Goal: Task Accomplishment & Management: Manage account settings

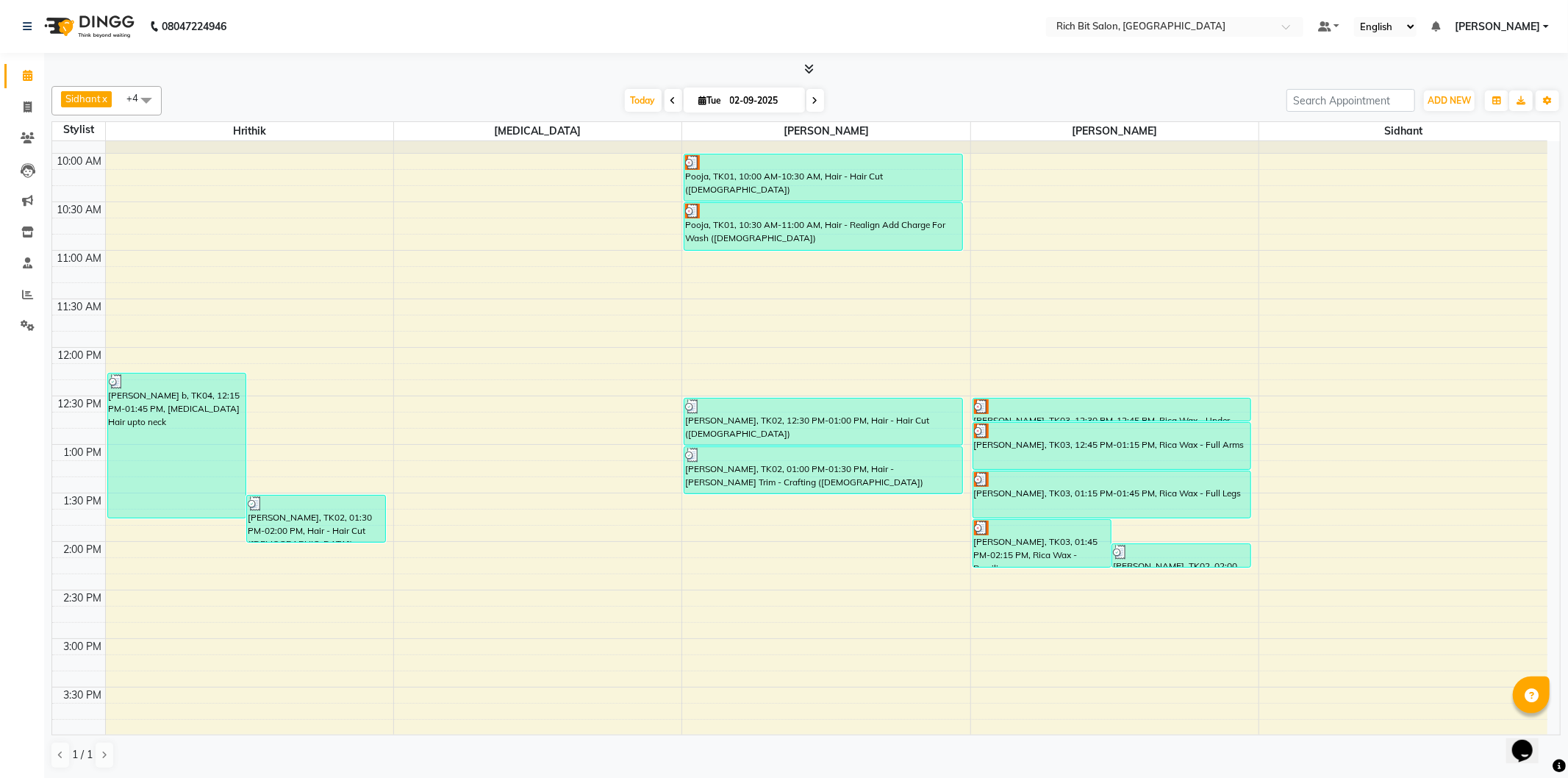
scroll to position [82, 0]
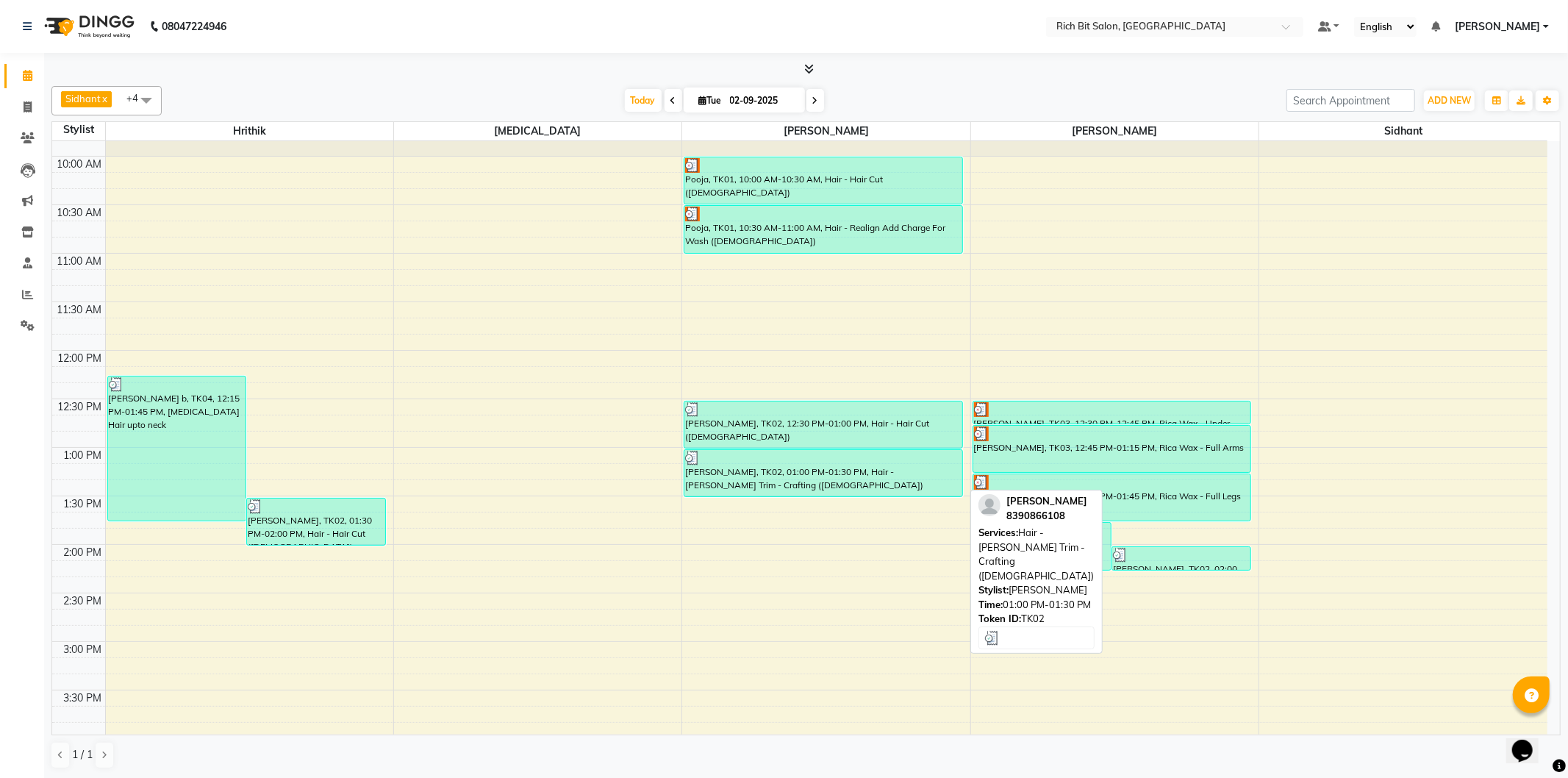
click at [823, 467] on div "[PERSON_NAME], TK02, 01:00 PM-01:30 PM, Hair - [PERSON_NAME] Trim - Crafting ([…" at bounding box center [823, 474] width 278 height 46
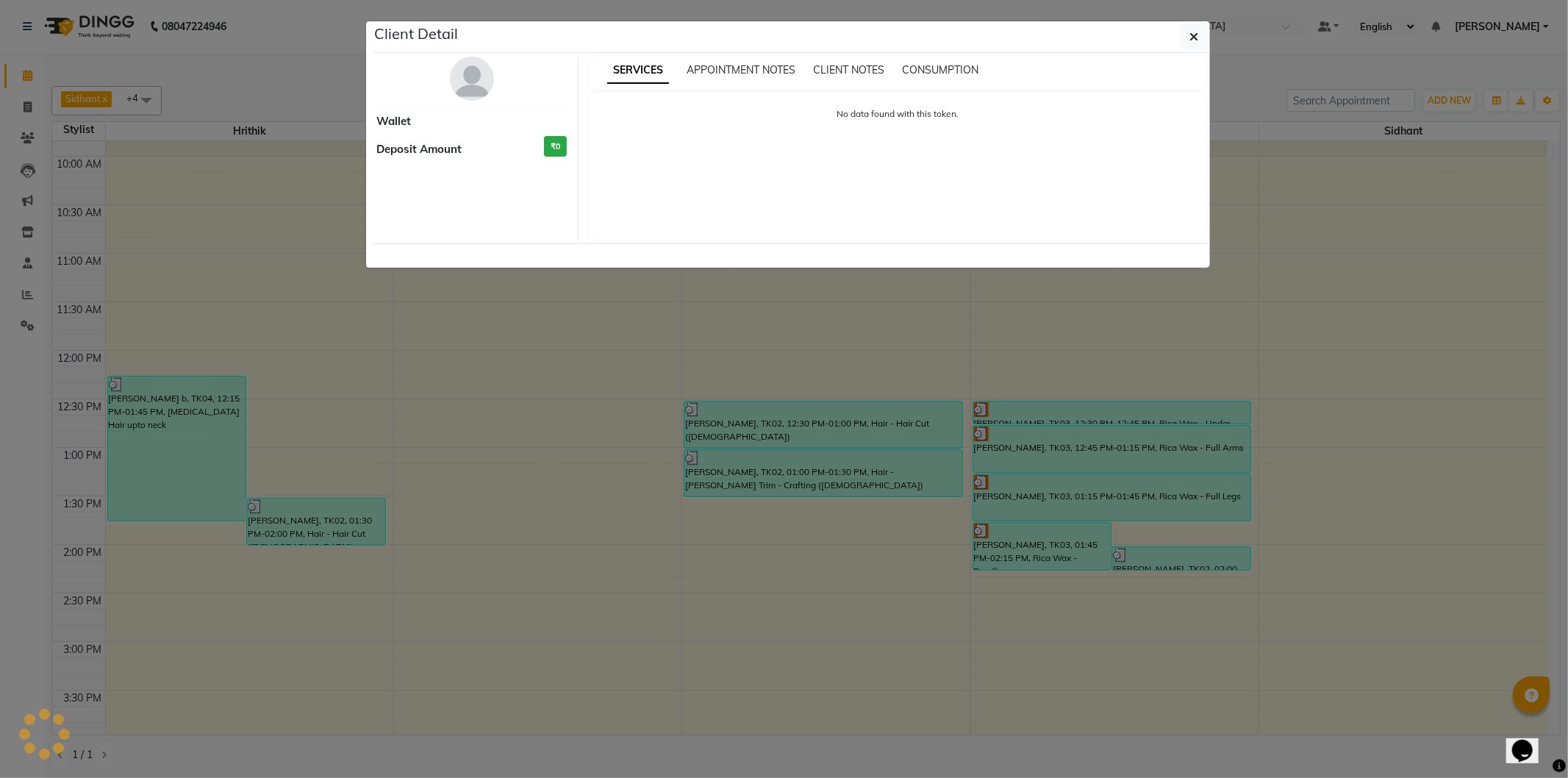
select select "3"
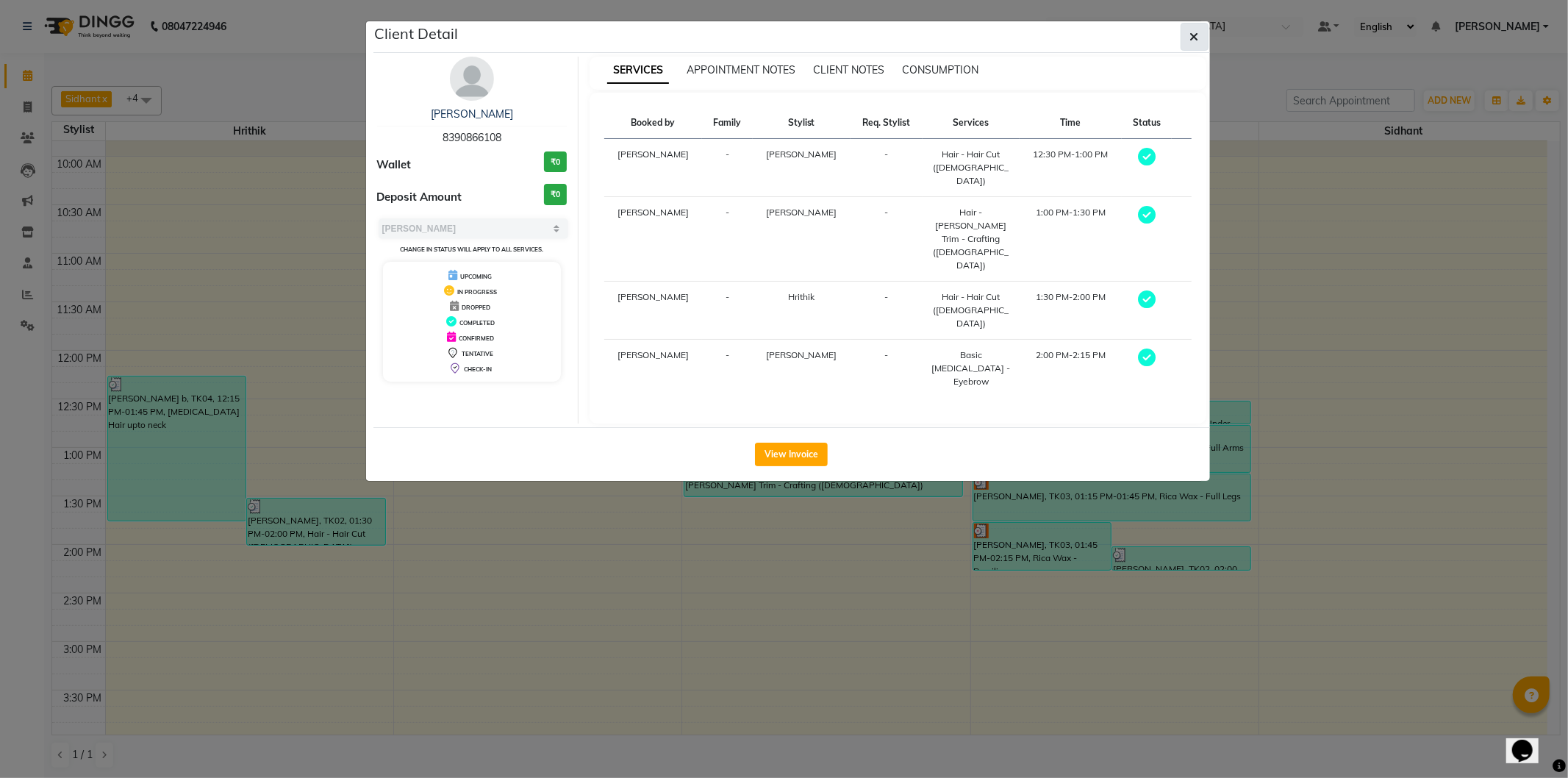
click at [1187, 37] on button "button" at bounding box center [1194, 36] width 28 height 28
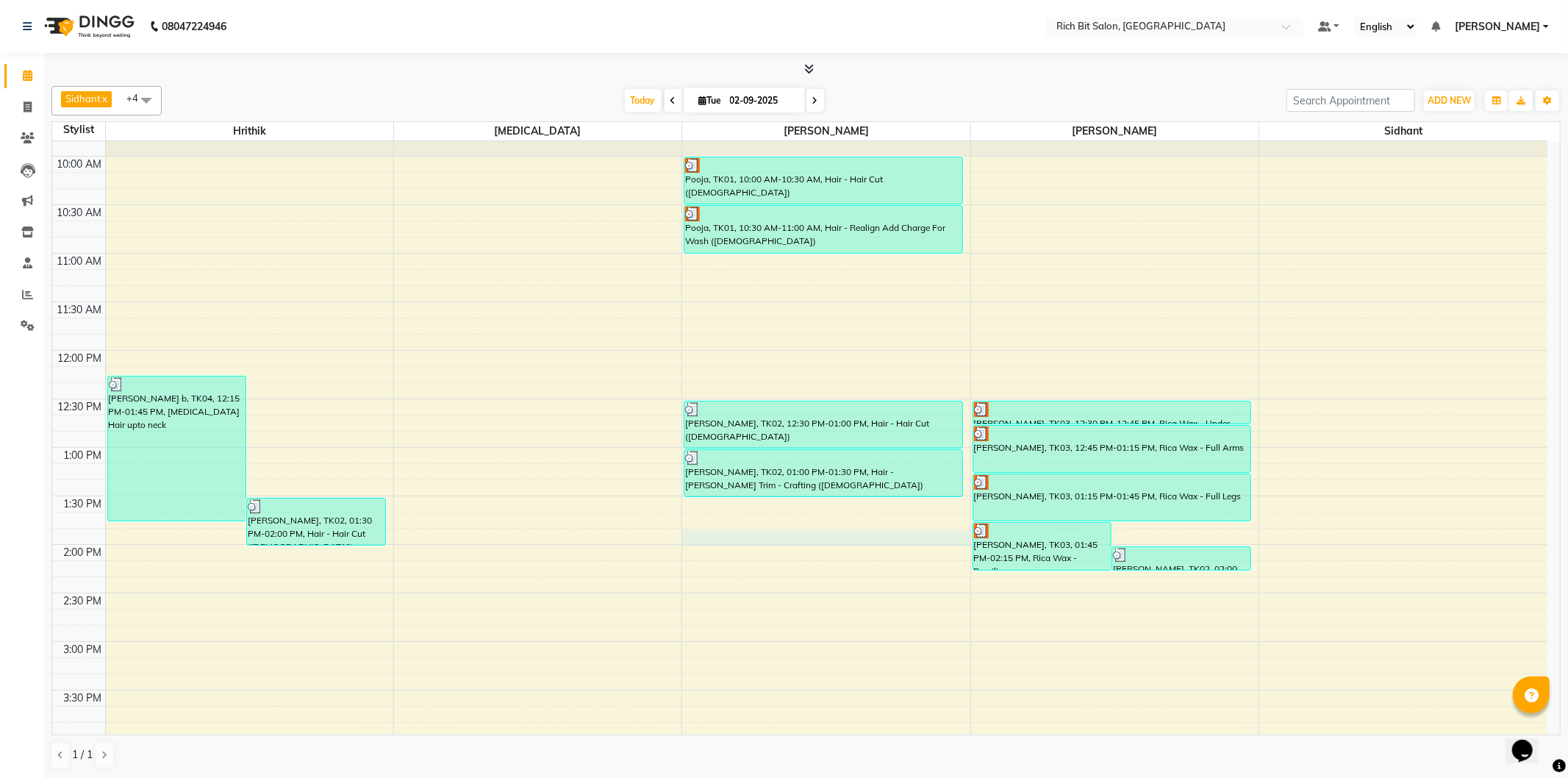
click at [744, 539] on div "9:00 AM 9:30 AM 10:00 AM 10:30 AM 11:00 AM 11:30 AM 12:00 PM 12:30 PM 1:00 PM 1…" at bounding box center [800, 739] width 1495 height 1358
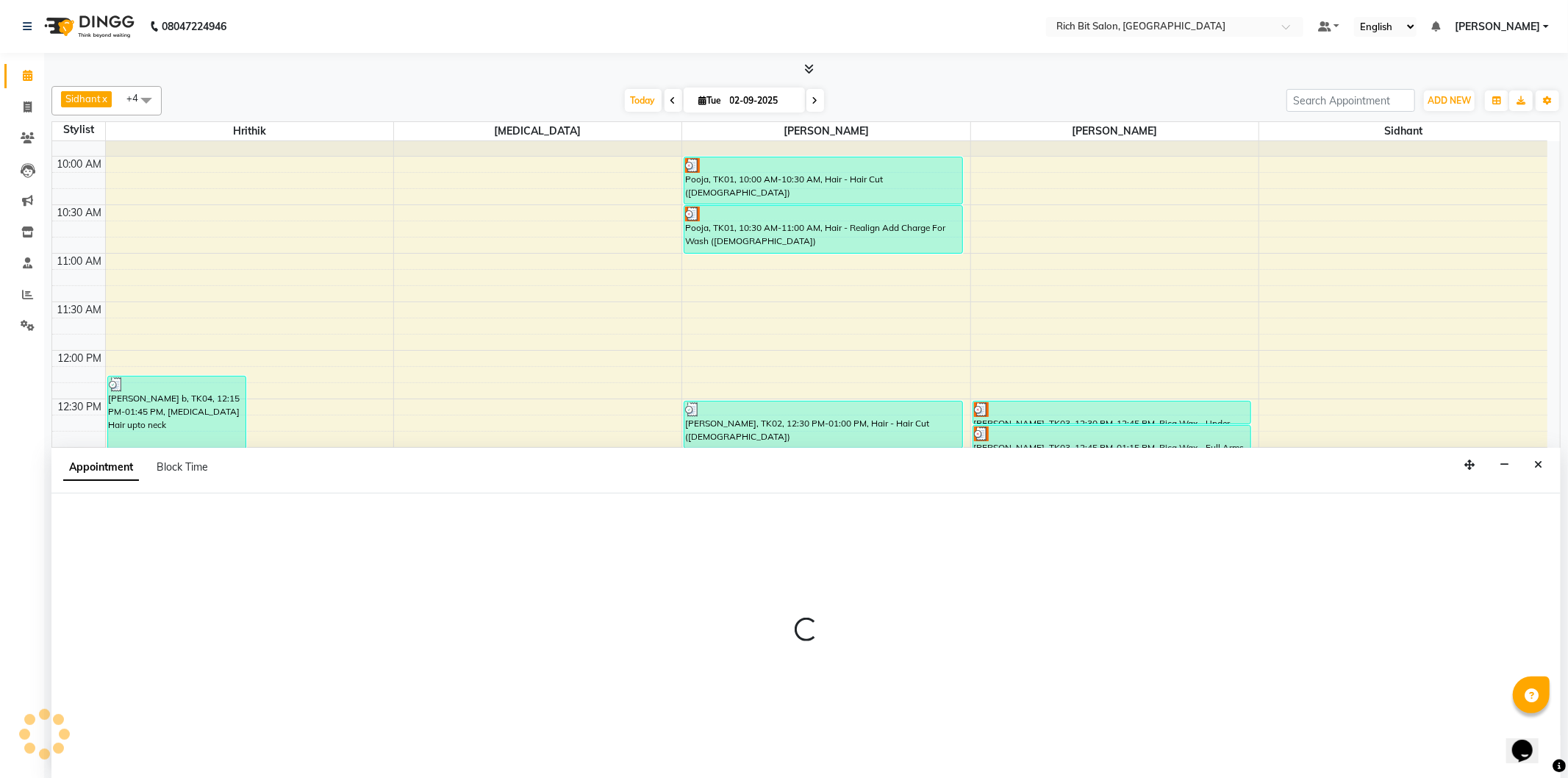
select select "8677"
select select "tentative"
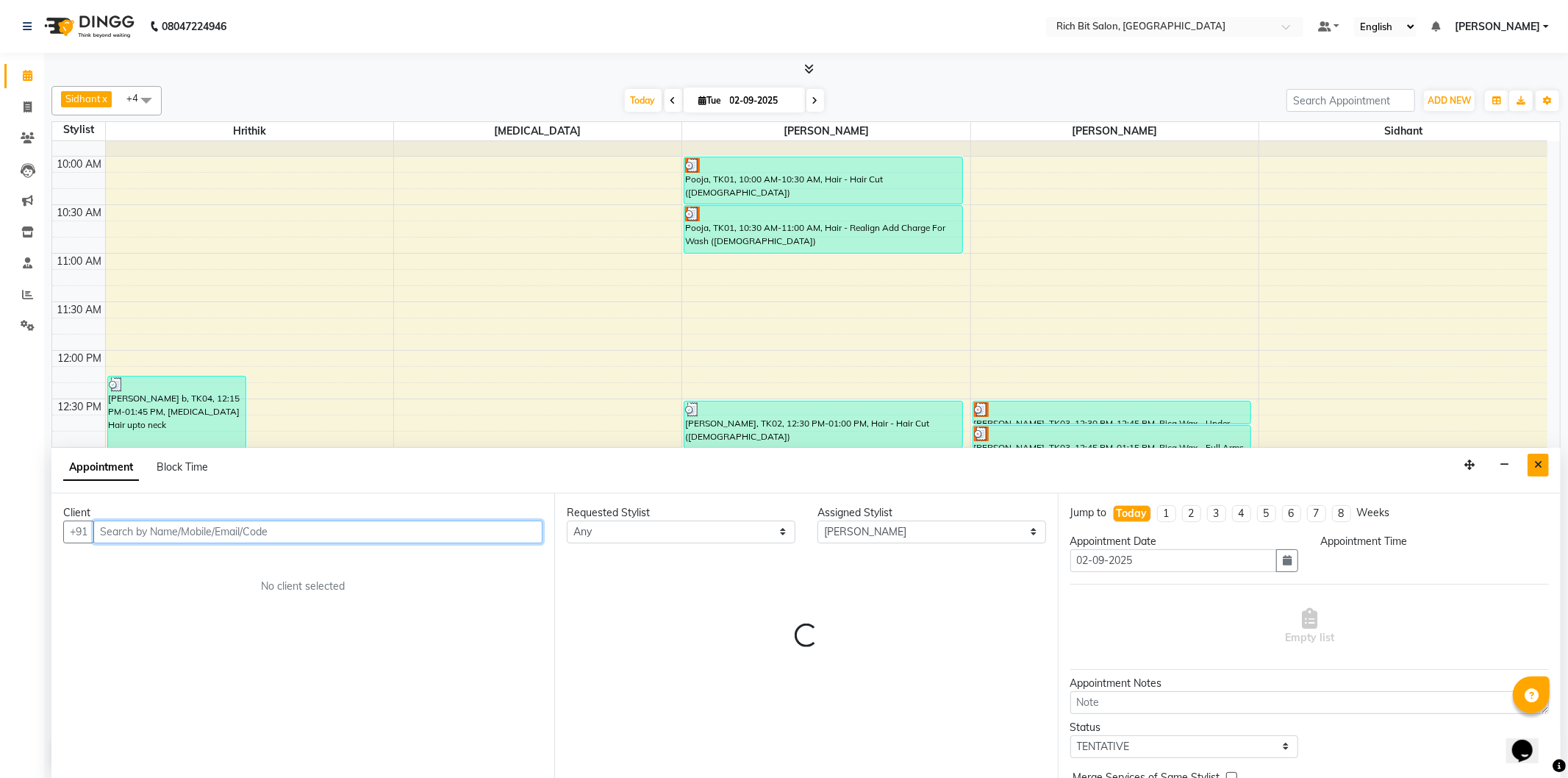
select select "825"
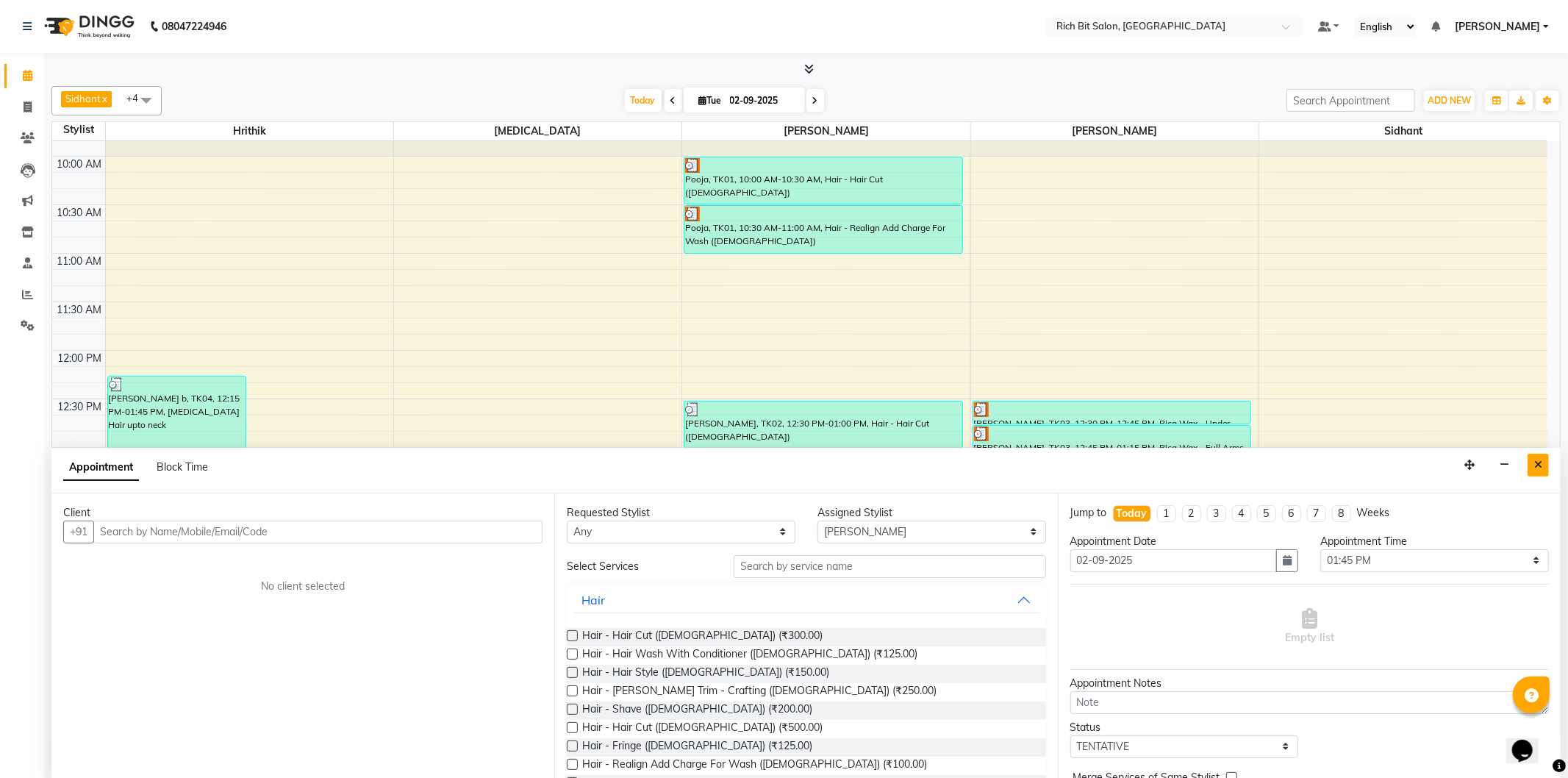
click at [1540, 466] on icon "Close" at bounding box center [1538, 465] width 8 height 11
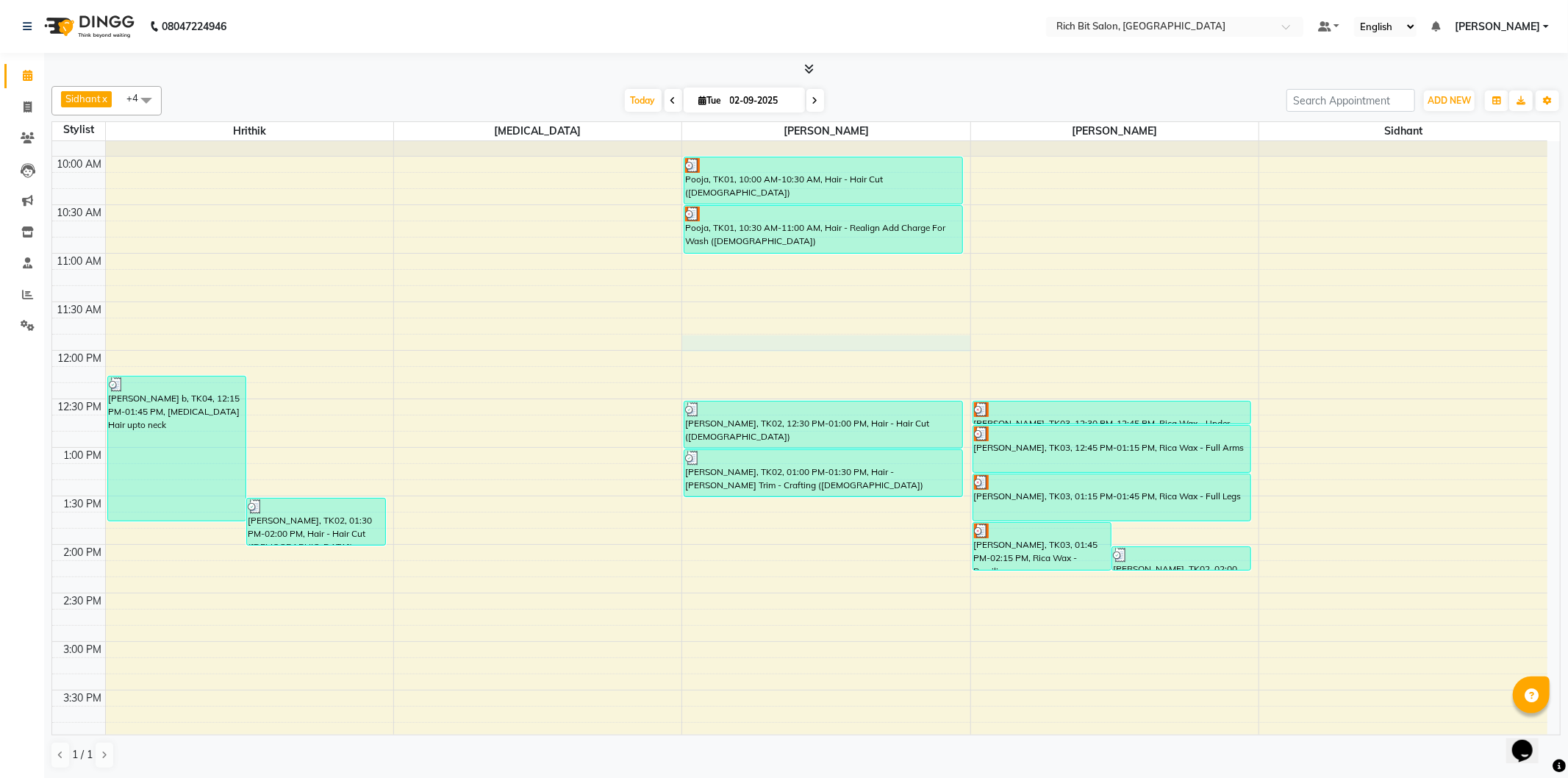
click at [905, 348] on div "9:00 AM 9:30 AM 10:00 AM 10:30 AM 11:00 AM 11:30 AM 12:00 PM 12:30 PM 1:00 PM 1…" at bounding box center [800, 739] width 1495 height 1358
select select "8677"
select select "705"
select select "tentative"
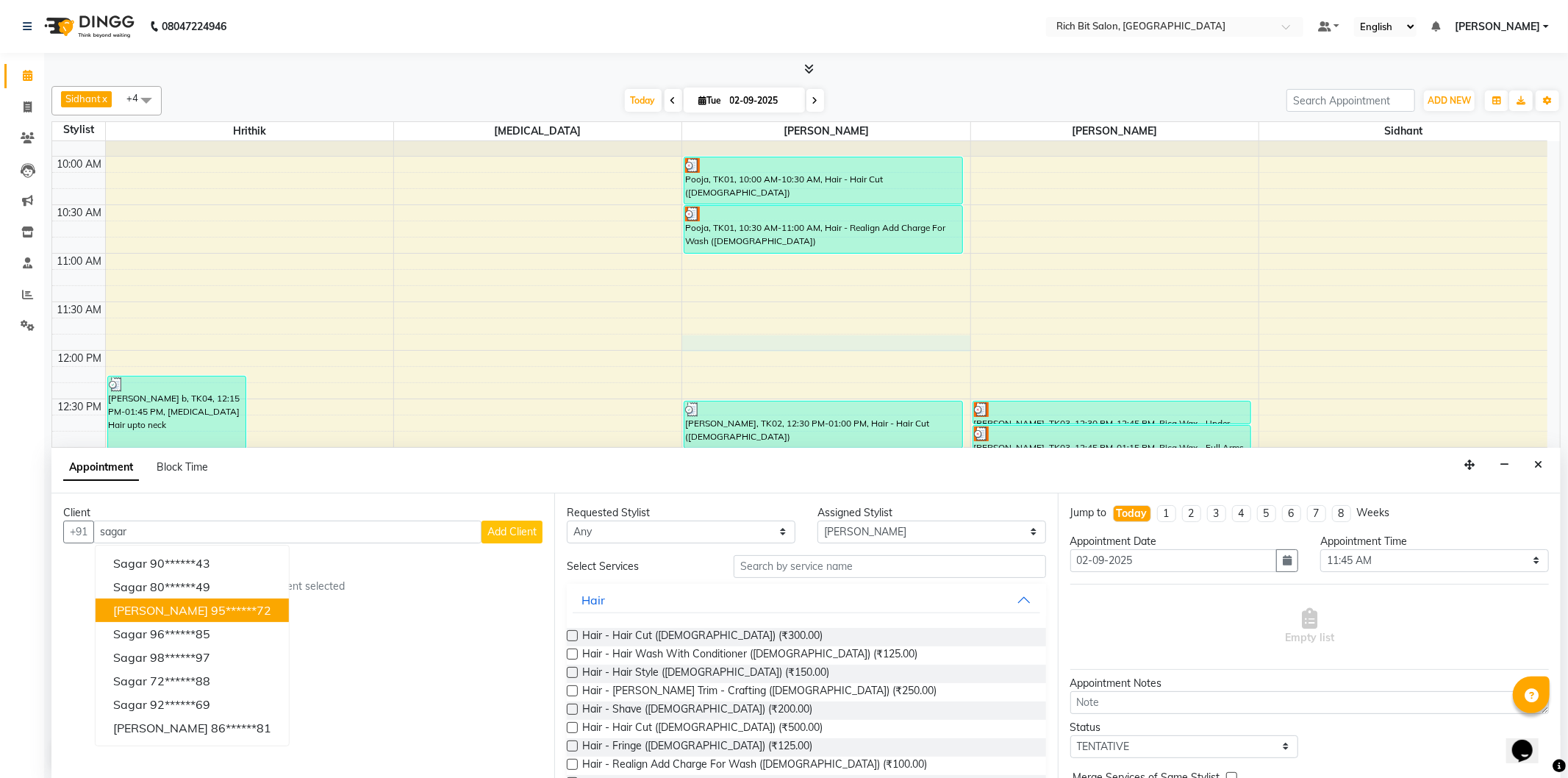
click at [217, 608] on ngb-highlight "95******72" at bounding box center [241, 610] width 61 height 15
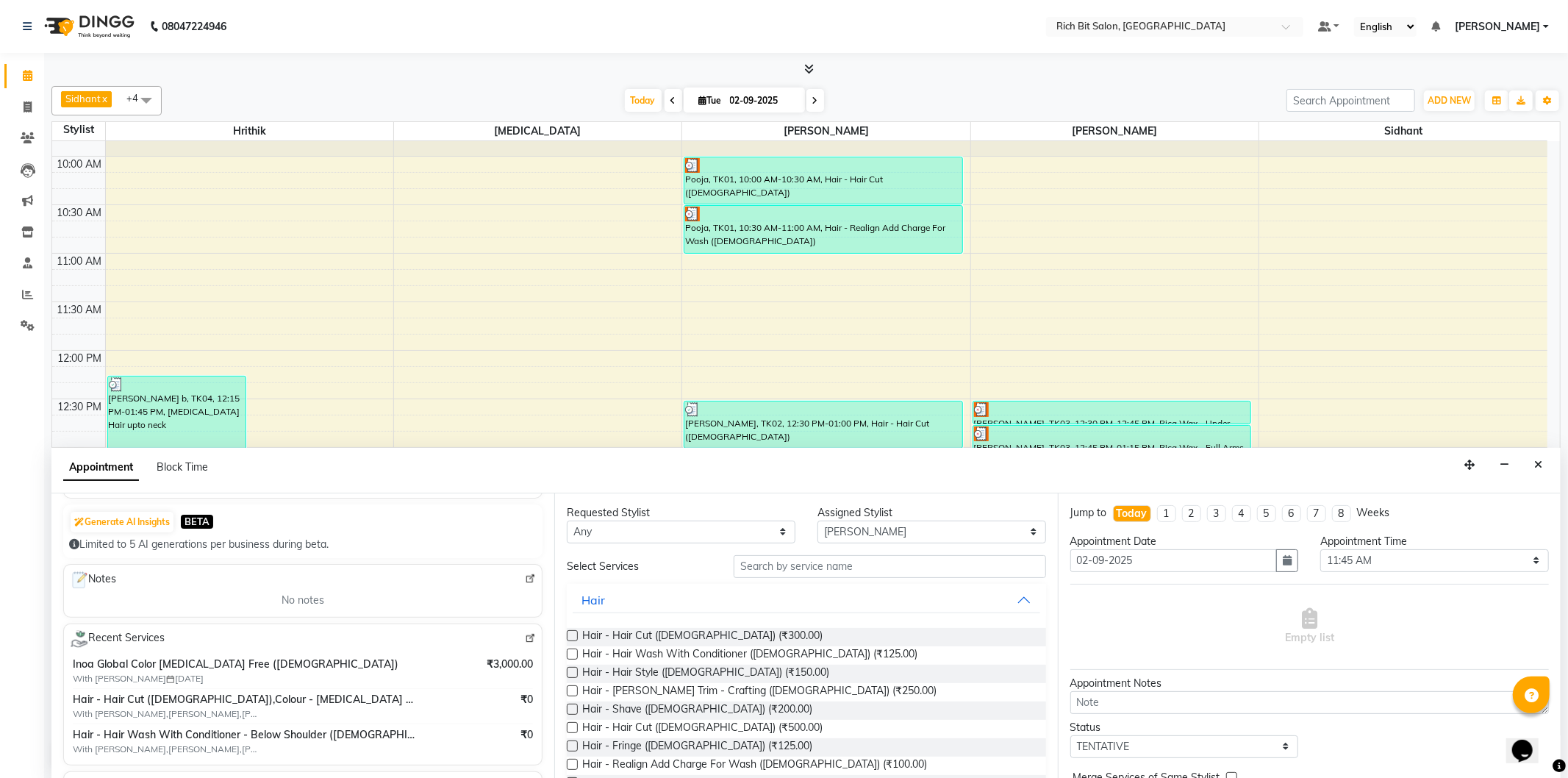
scroll to position [101, 0]
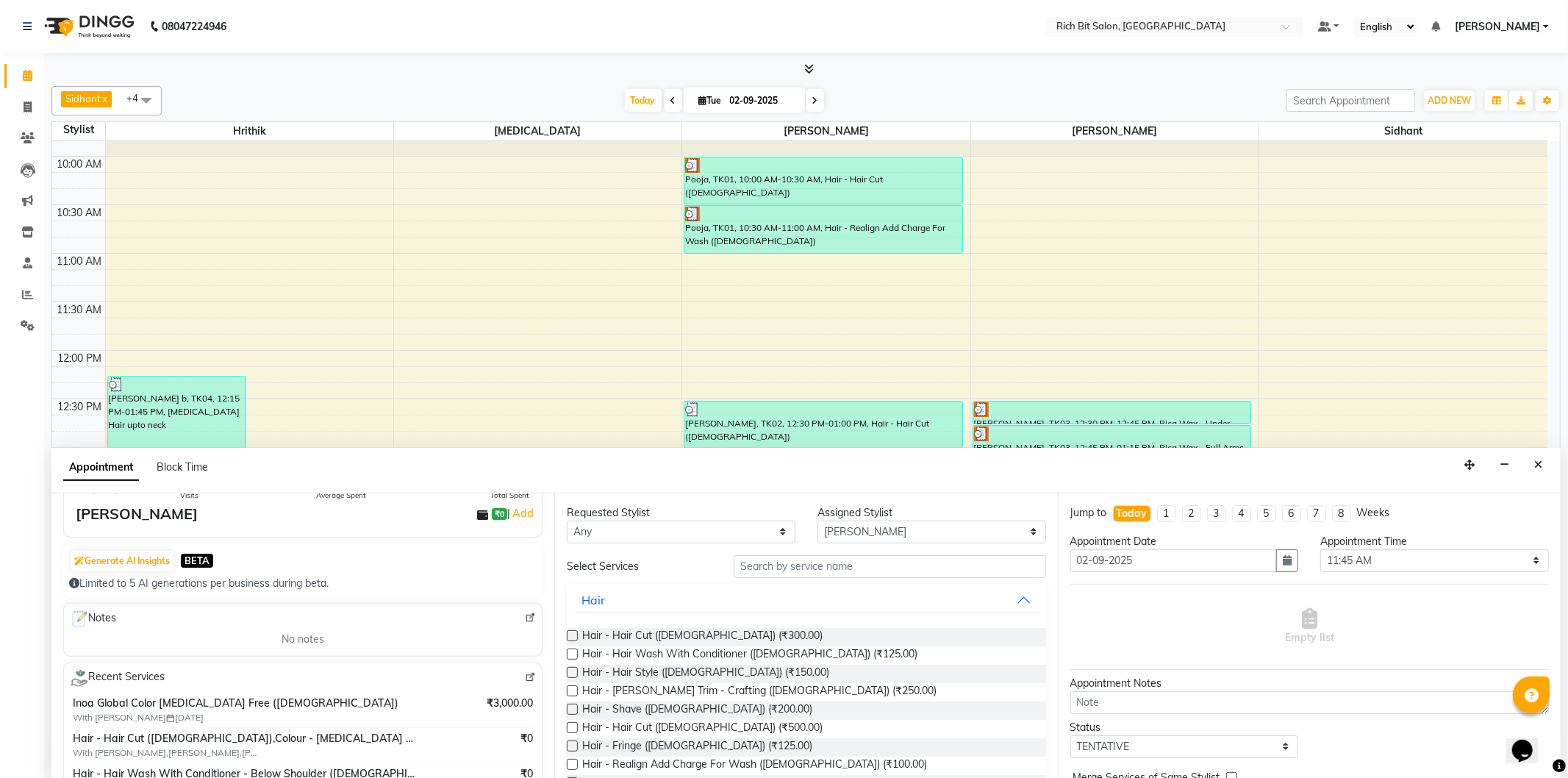
type input "95******72"
click at [753, 636] on div "Hair - Hair Cut (Male) (₹300.00)" at bounding box center [806, 636] width 479 height 19
click at [600, 636] on span "Hair - Hair Cut (Male) (₹300.00)" at bounding box center [702, 636] width 240 height 19
checkbox input "false"
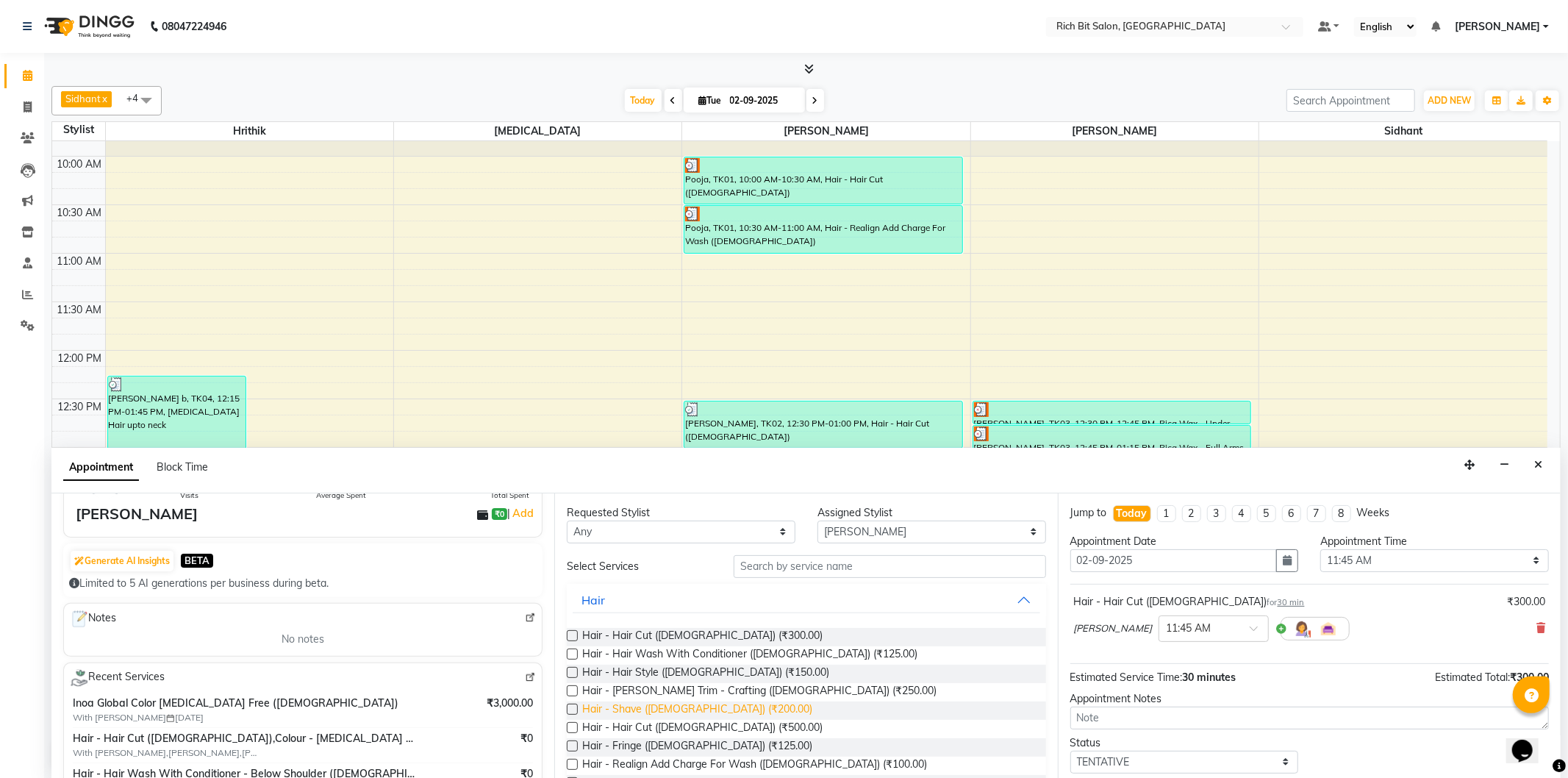
click at [649, 710] on span "Hair - Shave (Male) (₹200.00)" at bounding box center [697, 710] width 230 height 19
checkbox input "false"
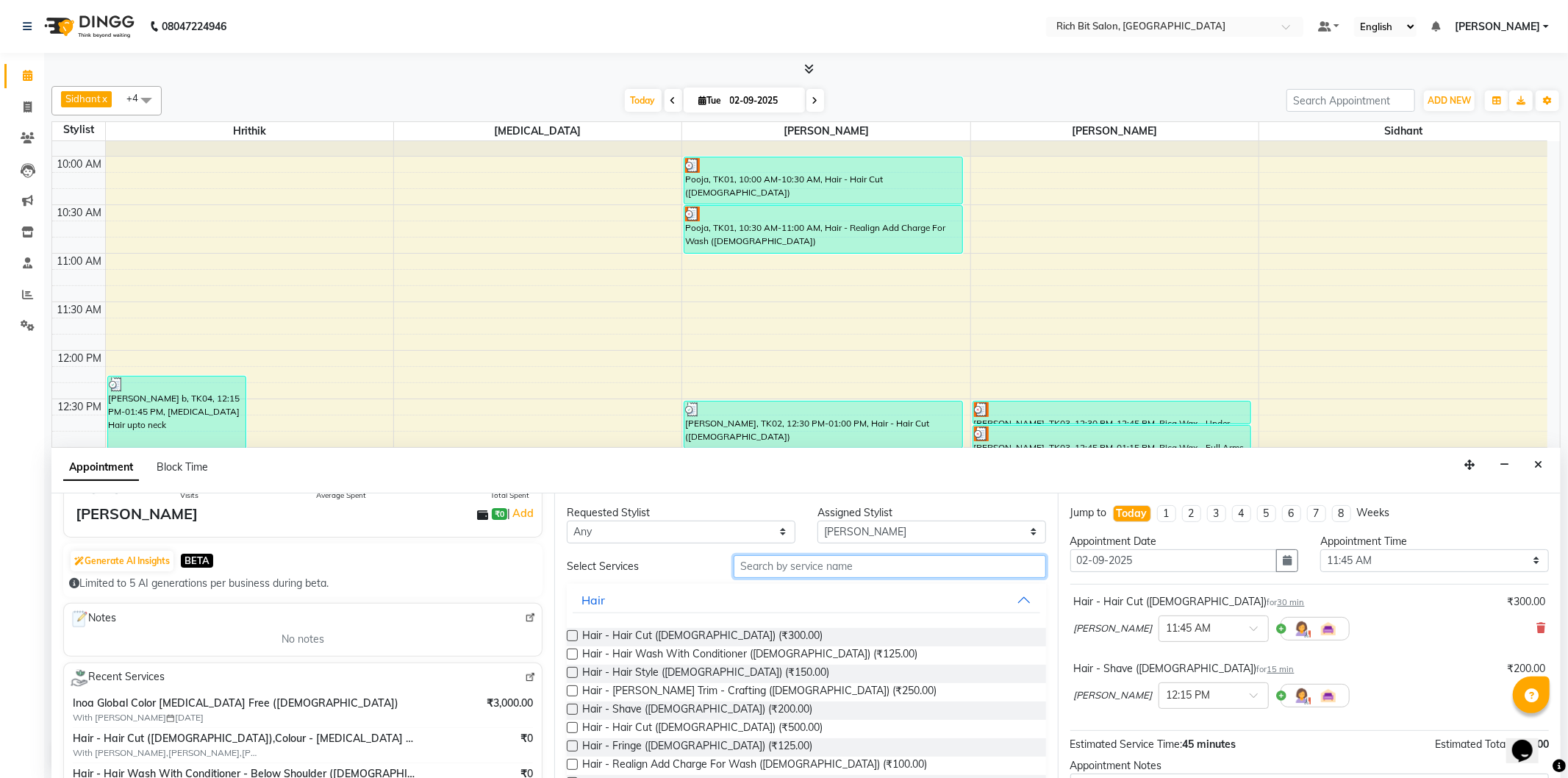
click at [864, 573] on input "text" at bounding box center [889, 567] width 311 height 23
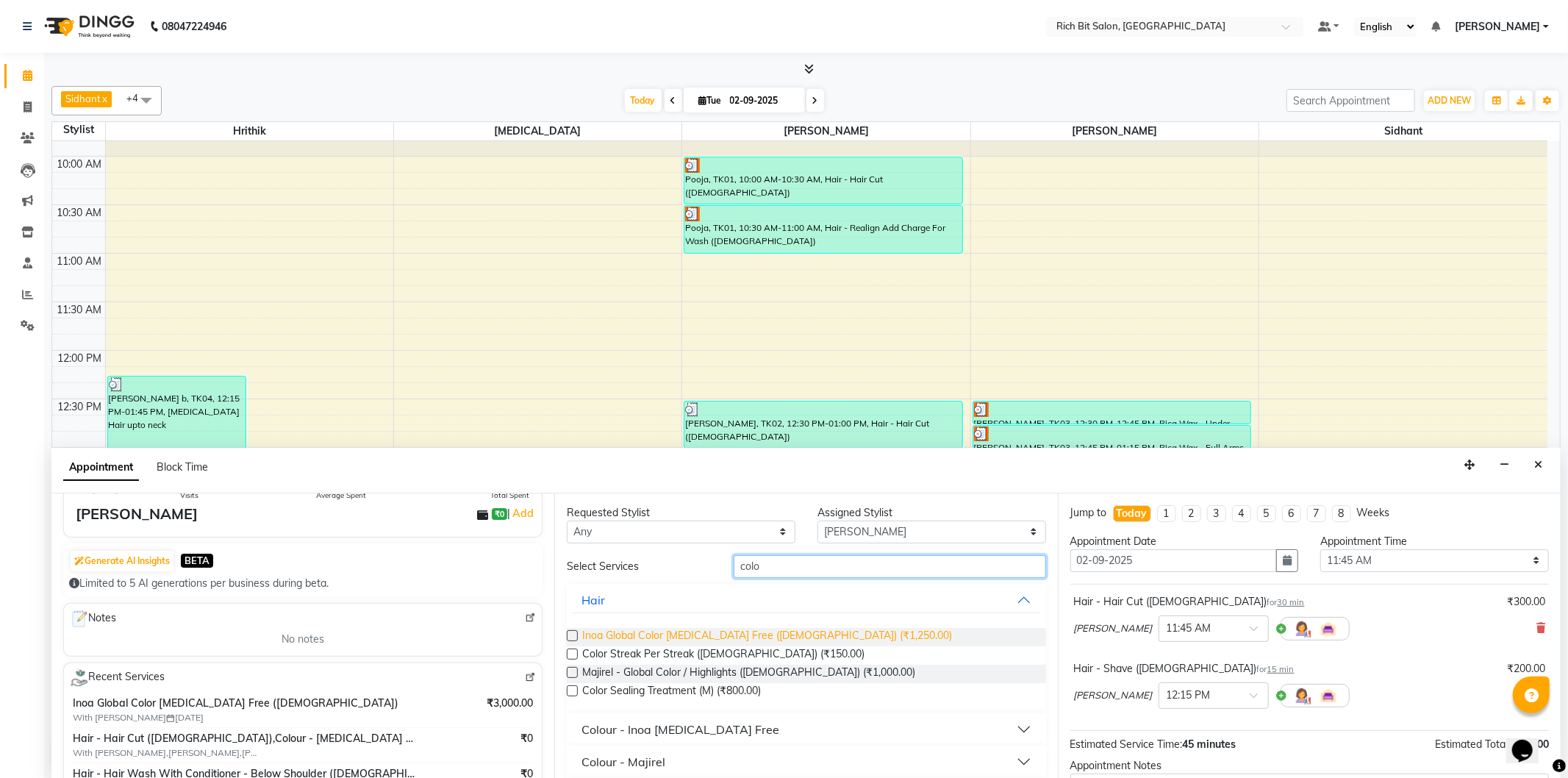
type input "colo"
click at [682, 629] on span "Inoa Global Color Ammonia Free (Male) (₹1,250.00)" at bounding box center [767, 636] width 370 height 19
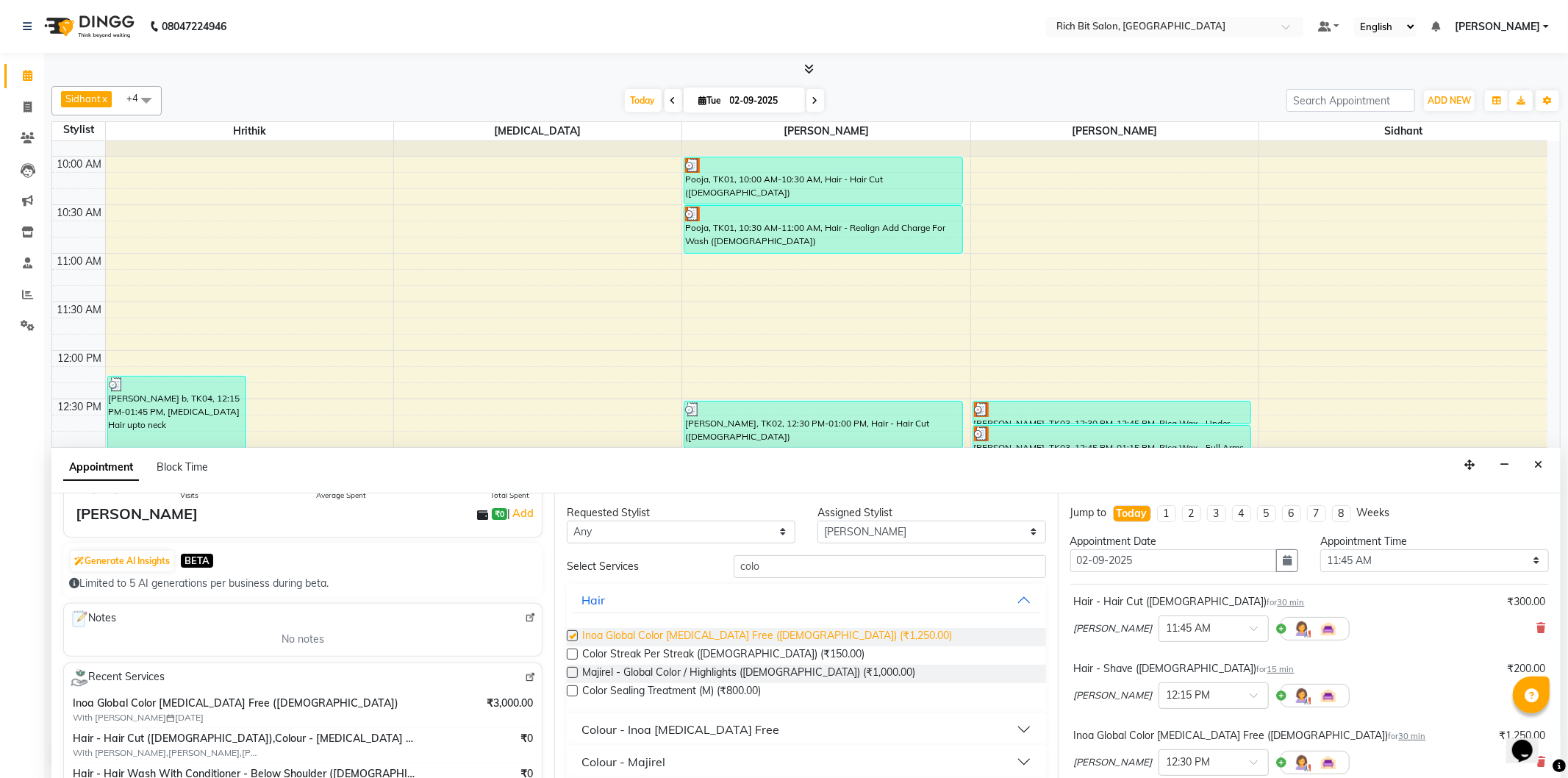
checkbox input "false"
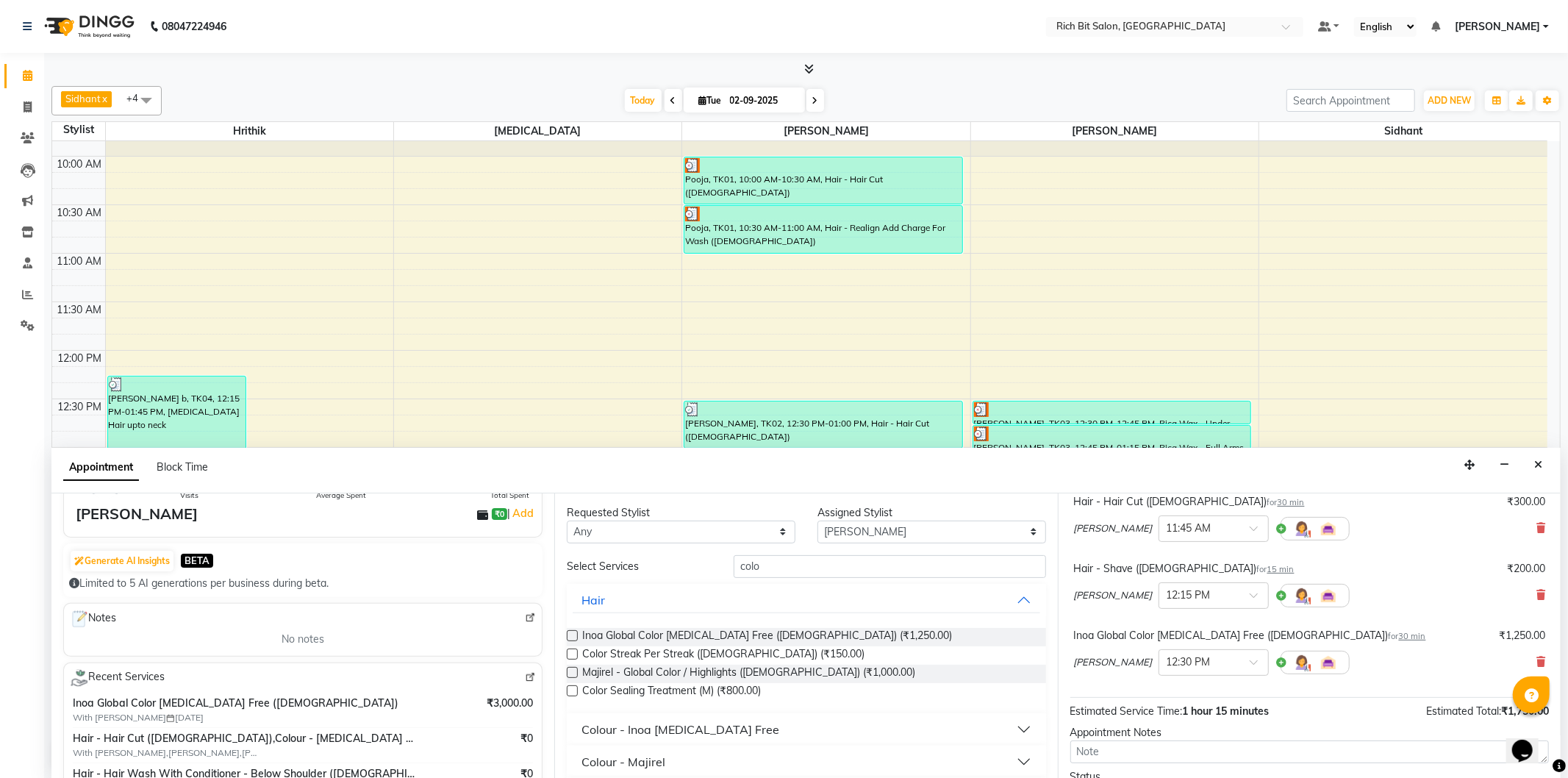
scroll to position [140, 0]
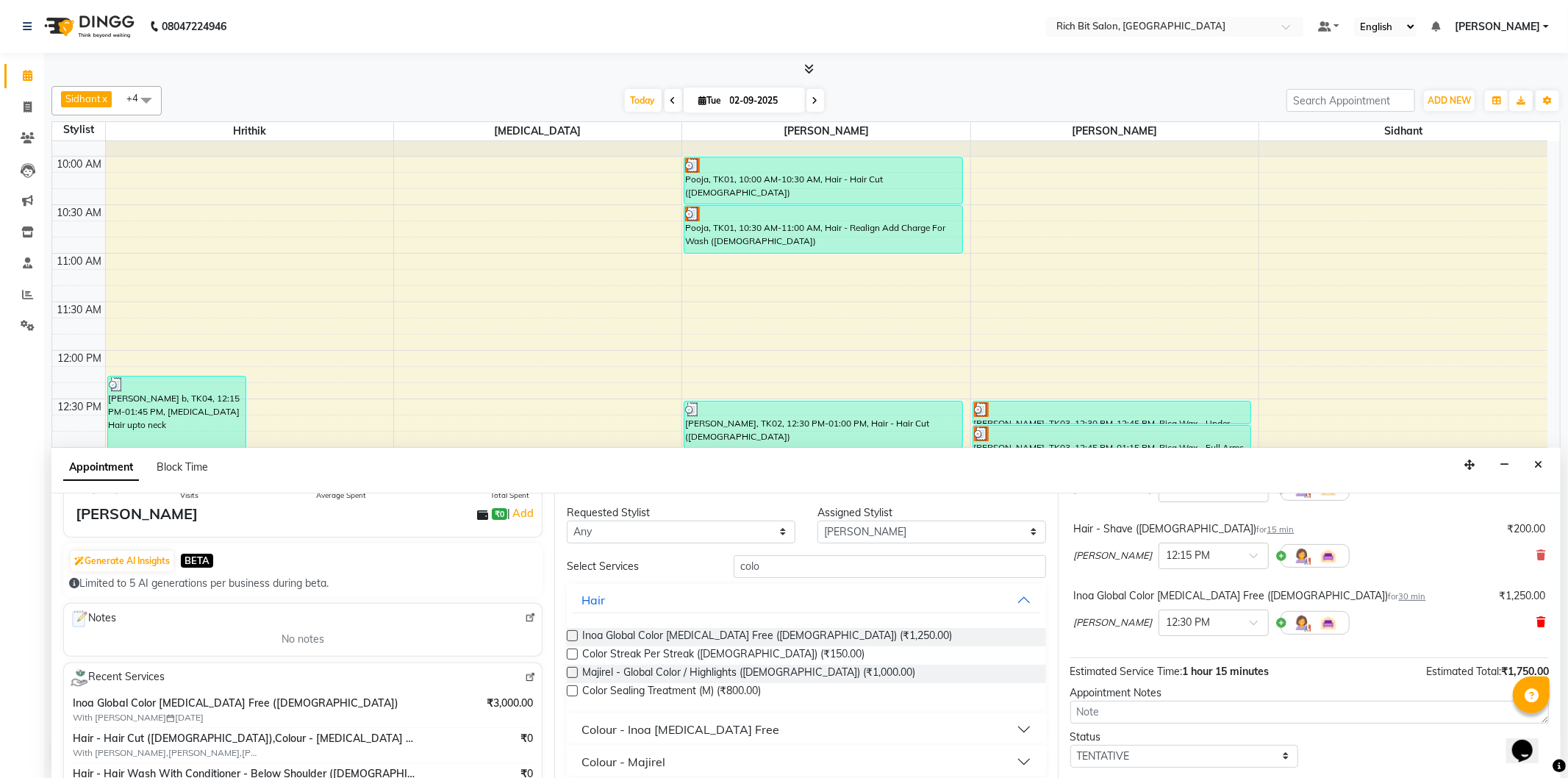
click at [1537, 624] on icon at bounding box center [1541, 622] width 9 height 11
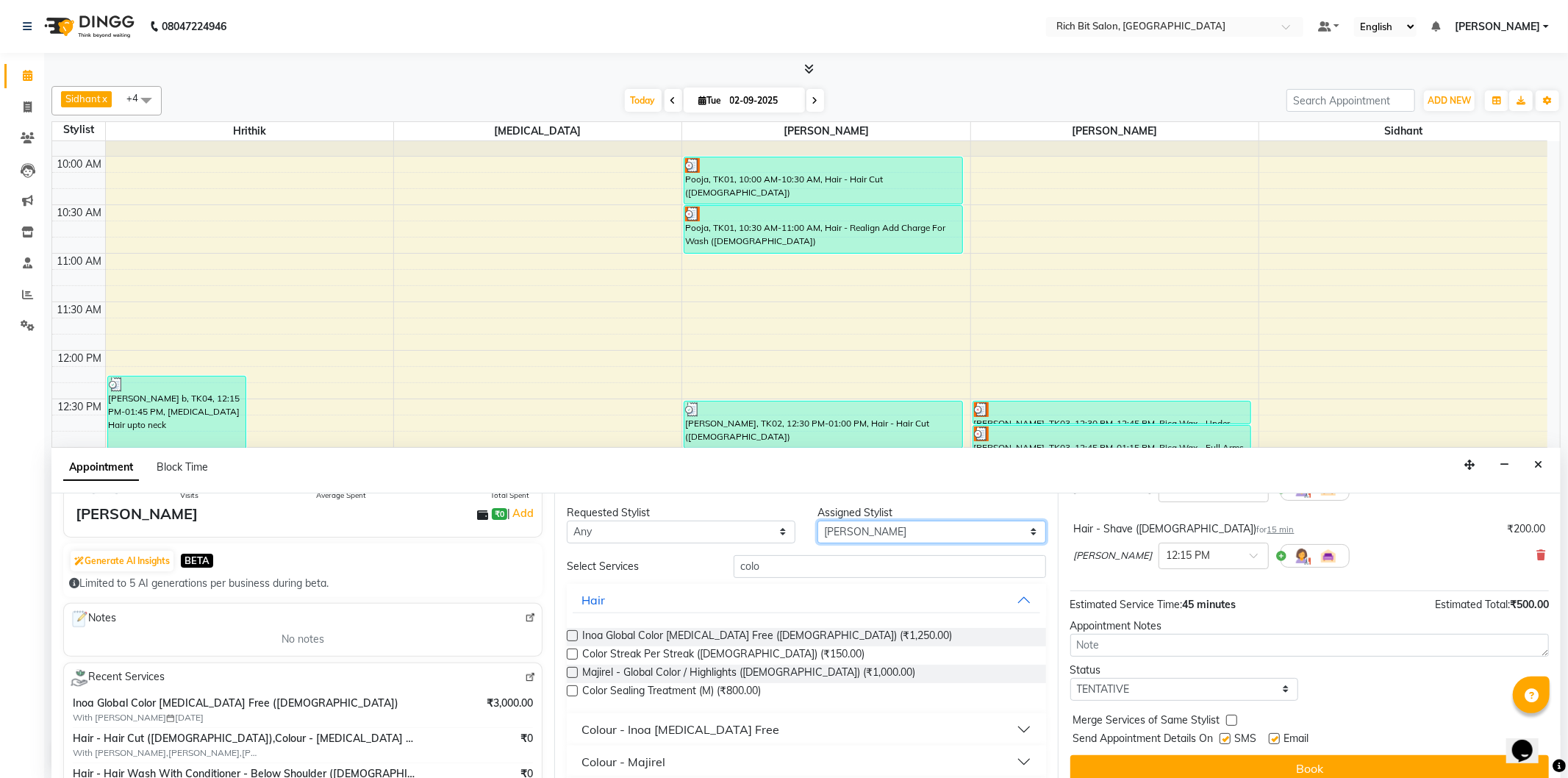
click at [909, 526] on select "Select Hrithik Mangesh NIKITA Parimal Kadam Pooja m Santoshi Sidhant Yogesh" at bounding box center [932, 532] width 229 height 23
select select "22908"
click at [818, 521] on select "Select Hrithik Mangesh NIKITA Parimal Kadam Pooja m Santoshi Sidhant Yogesh" at bounding box center [932, 532] width 229 height 23
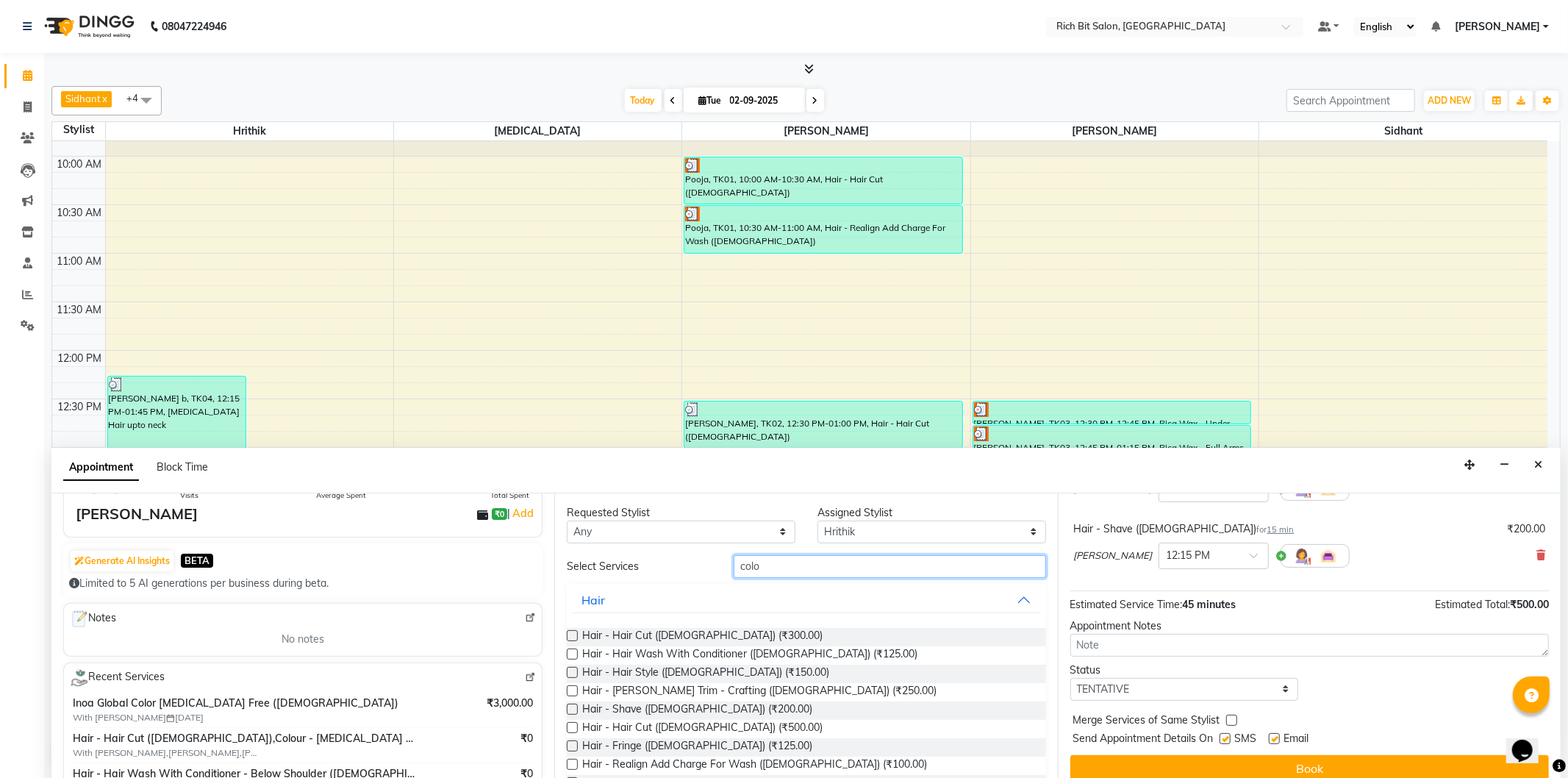
click at [828, 563] on input "colo" at bounding box center [889, 567] width 311 height 23
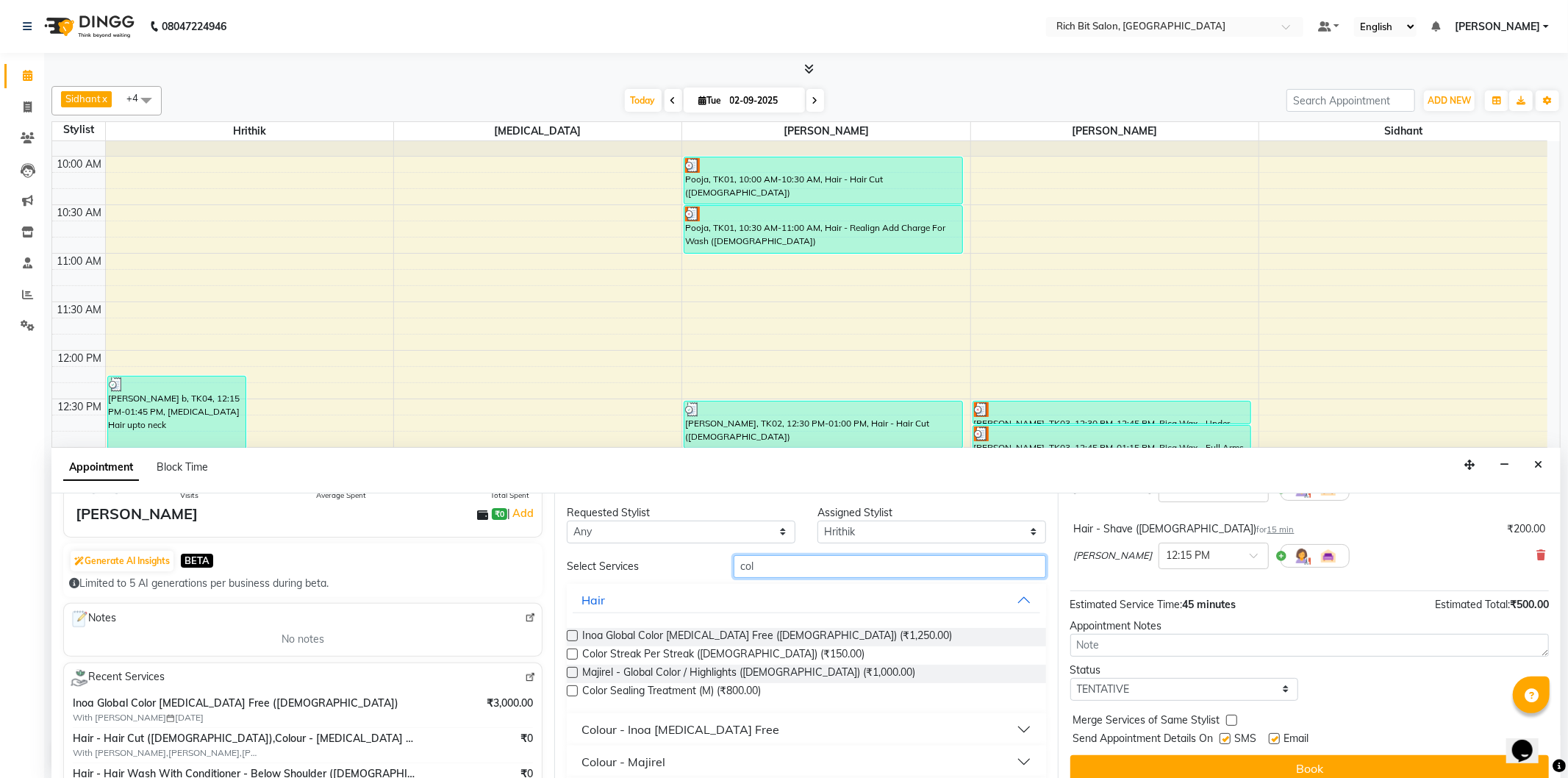
type input "colo"
click at [760, 673] on span "Majirel - Global Color / Highlights (Male) (₹1,000.00)" at bounding box center [748, 674] width 333 height 19
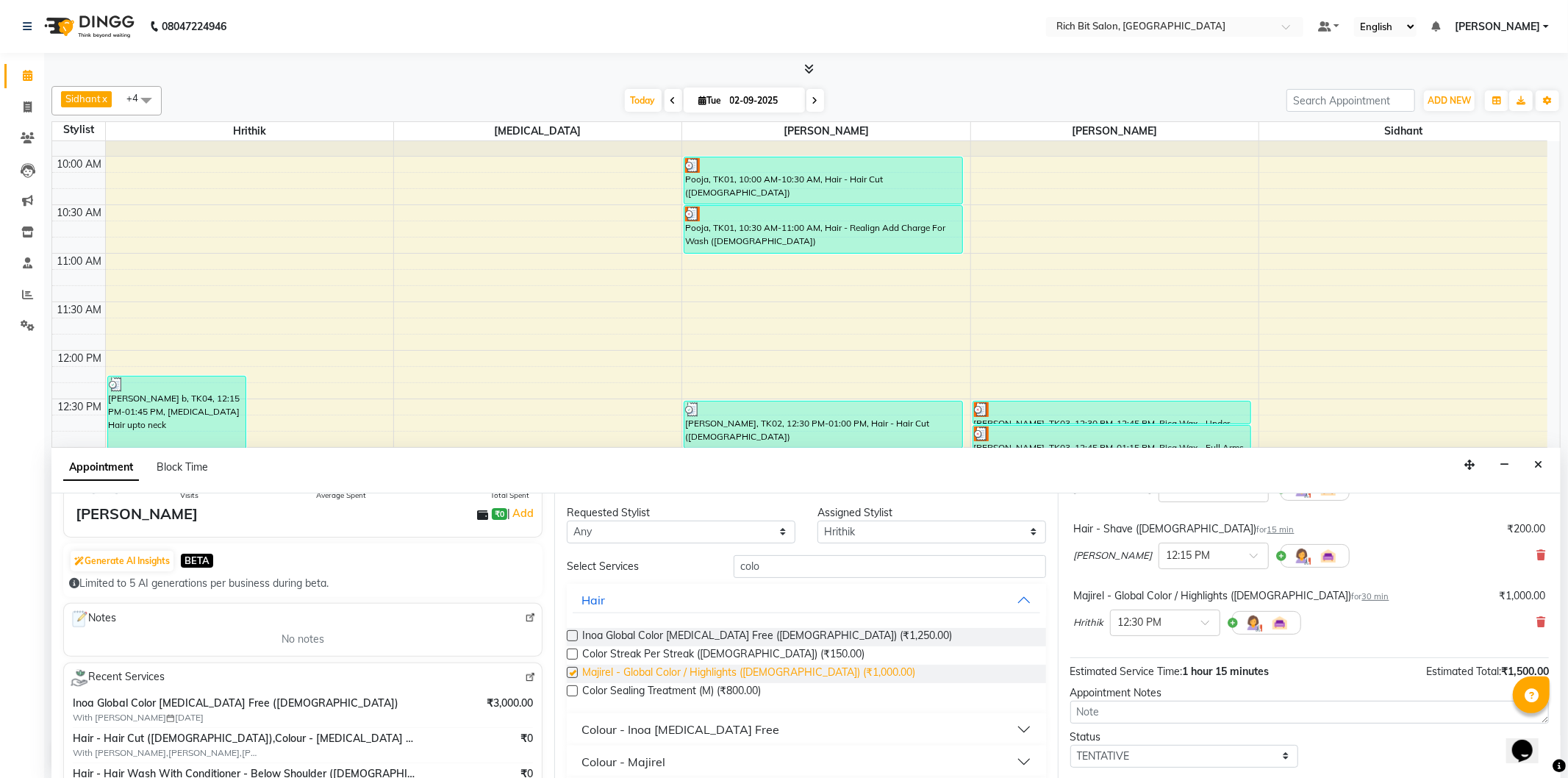
checkbox input "false"
click at [735, 632] on span "Inoa Global Color Ammonia Free (Male) (₹1,250.00)" at bounding box center [767, 636] width 370 height 19
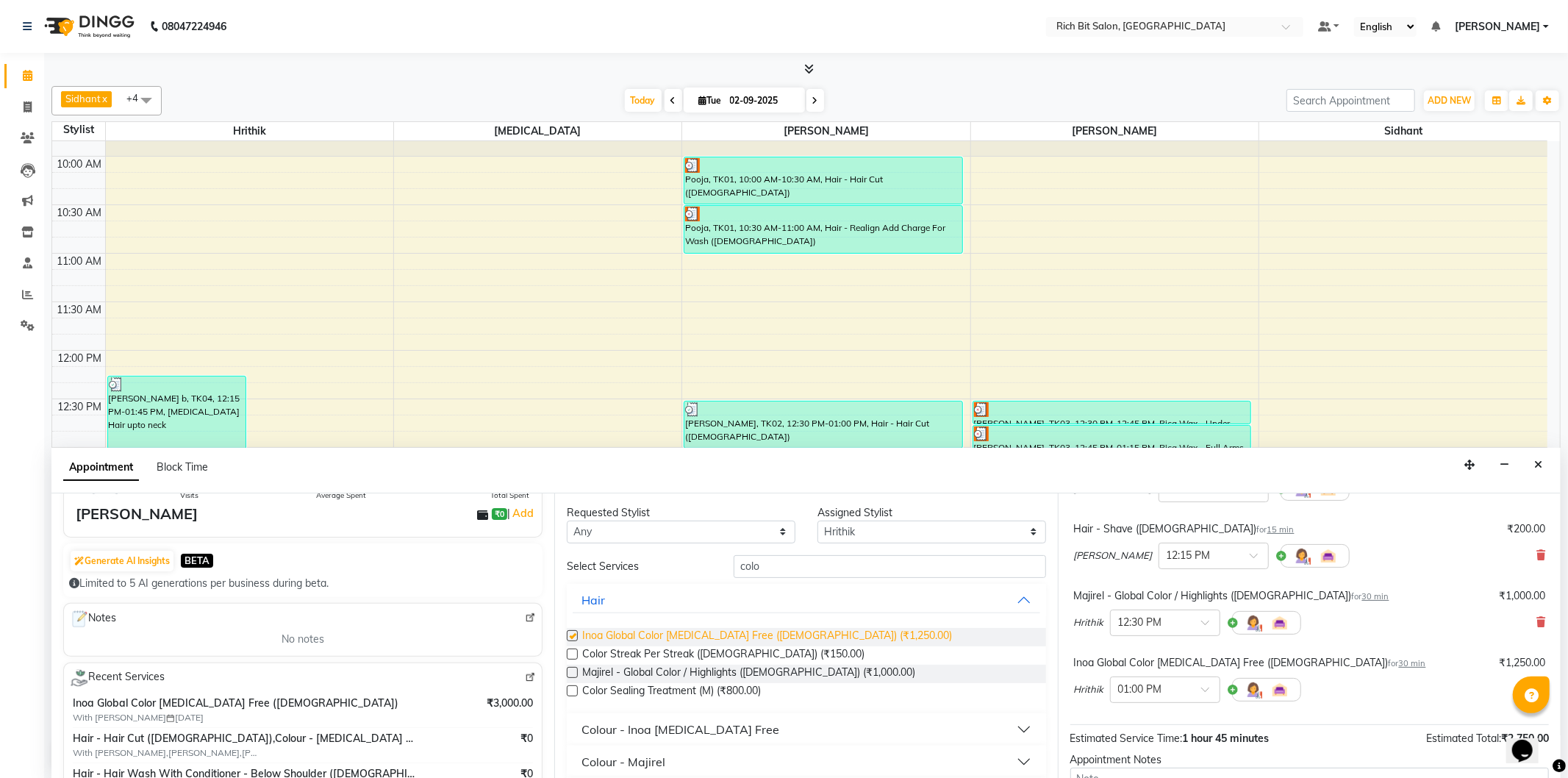
checkbox input "false"
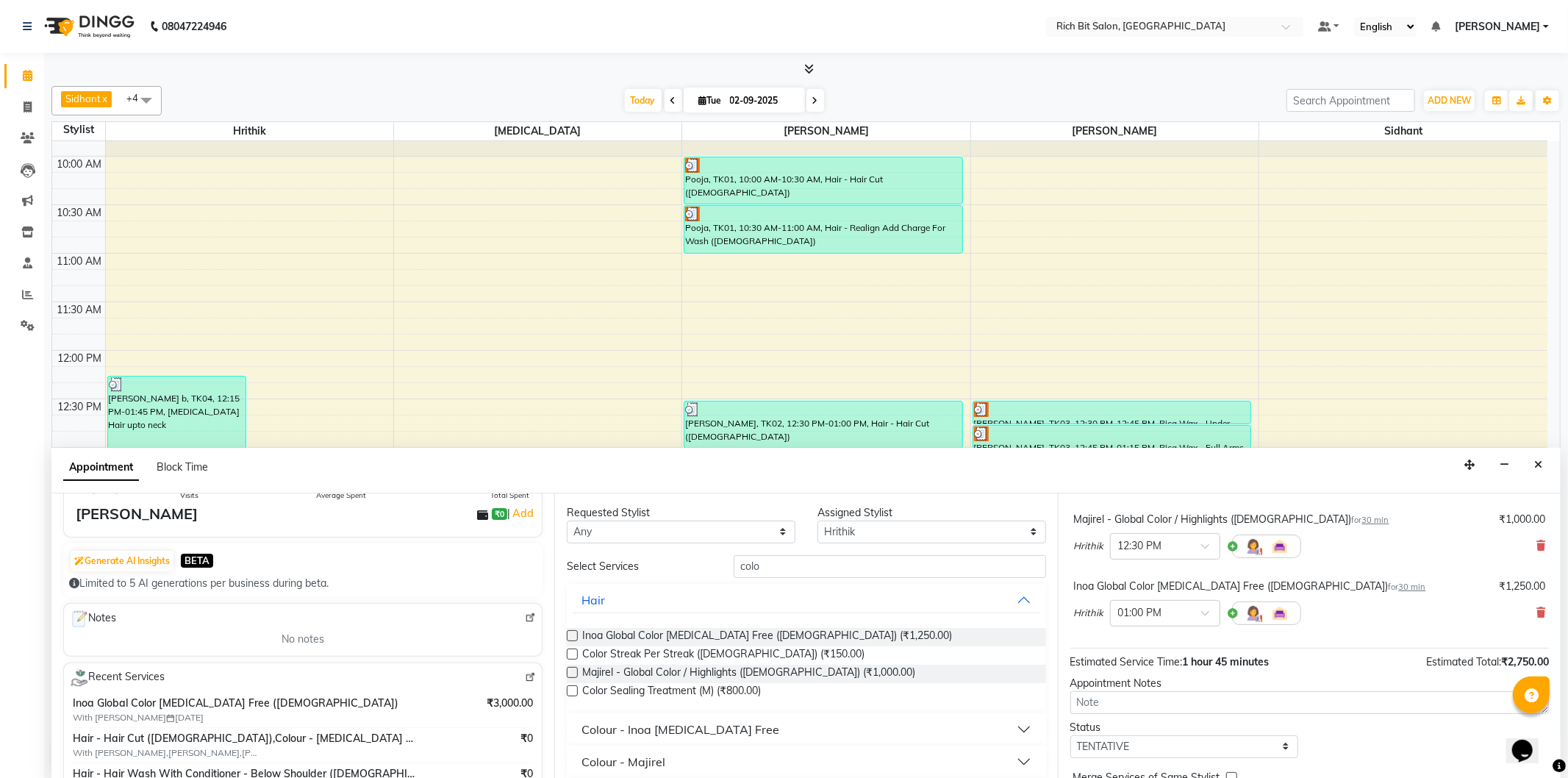
scroll to position [125, 0]
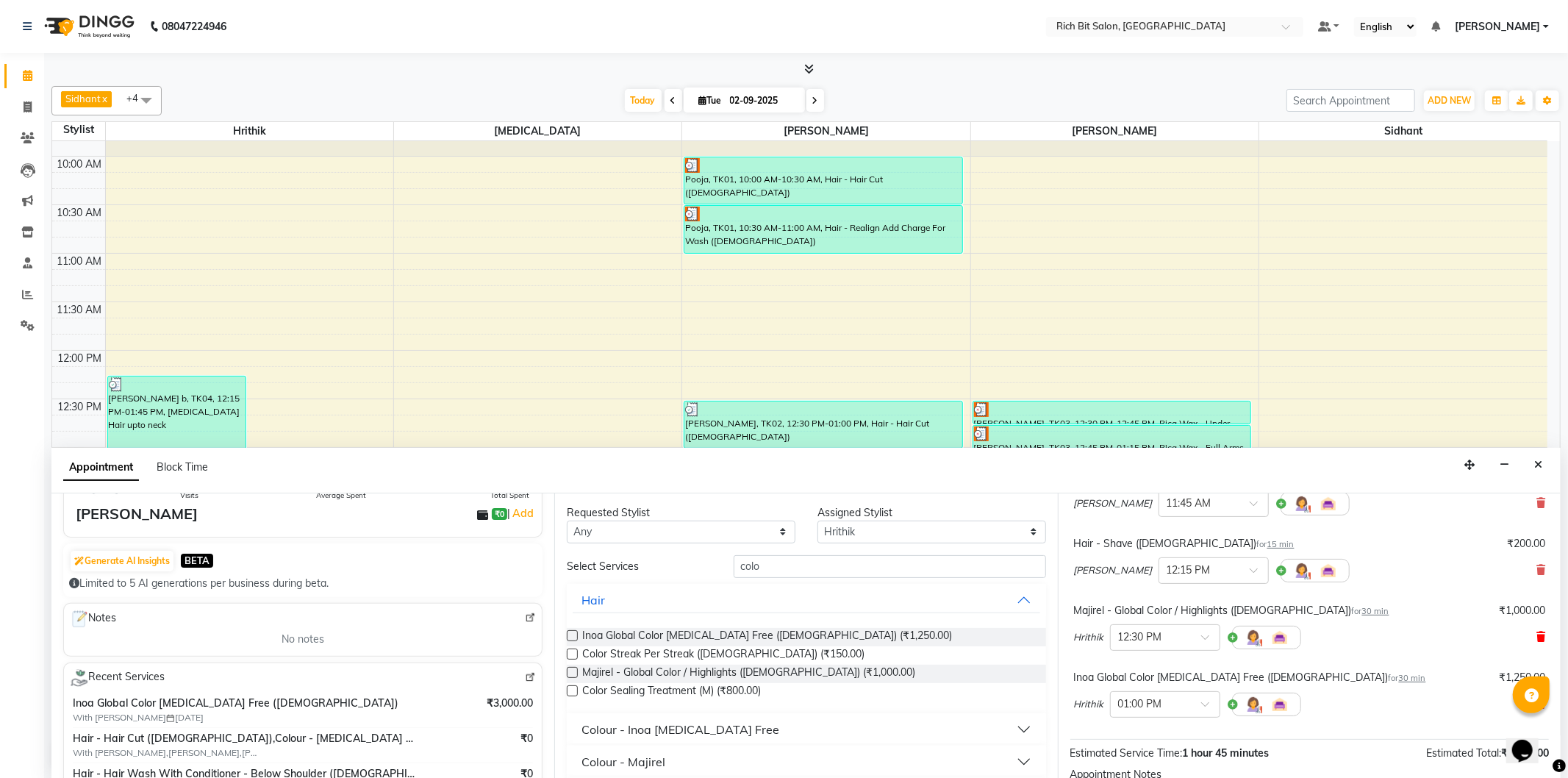
click at [1537, 634] on icon at bounding box center [1541, 637] width 9 height 11
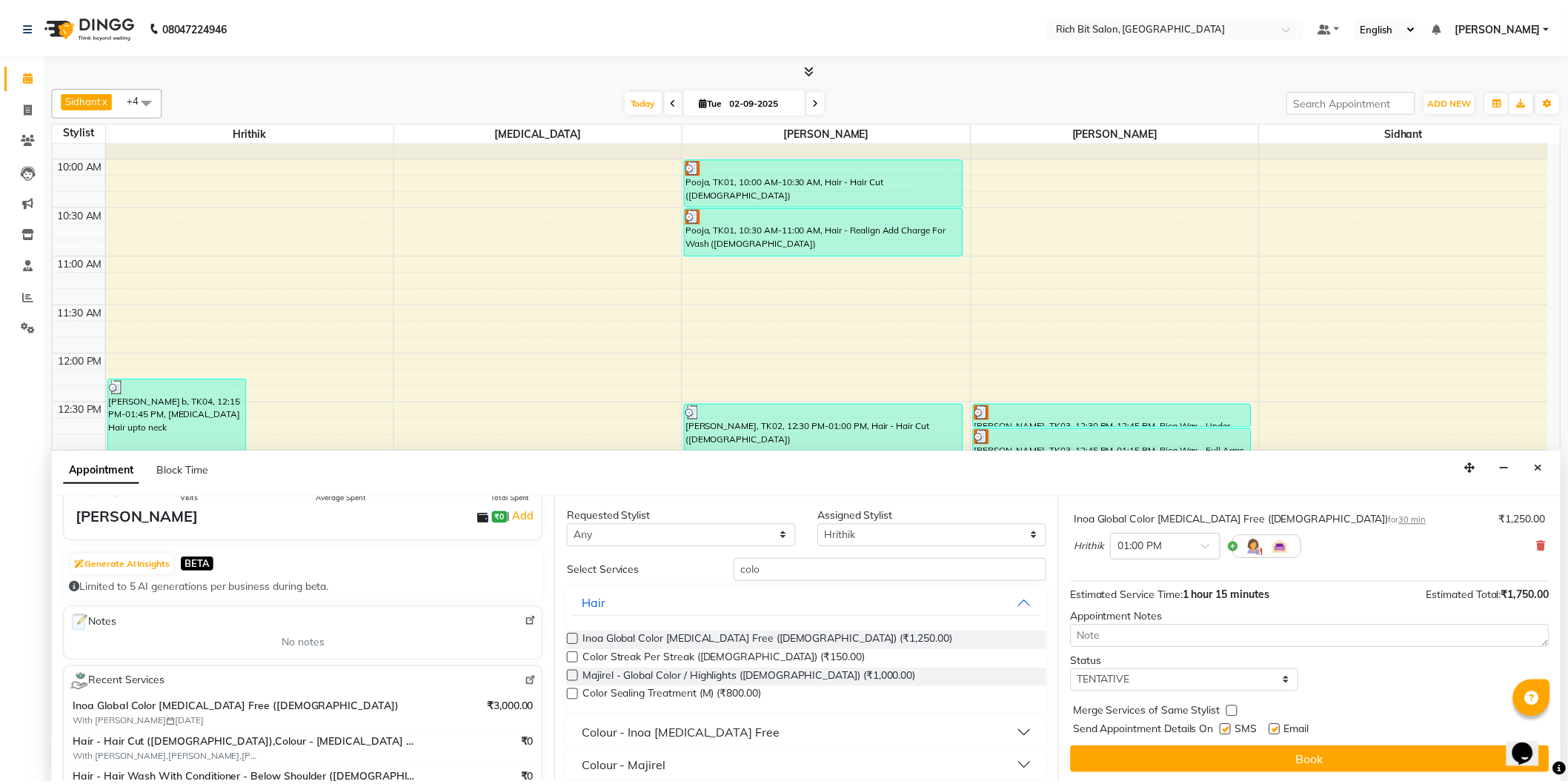
scroll to position [223, 0]
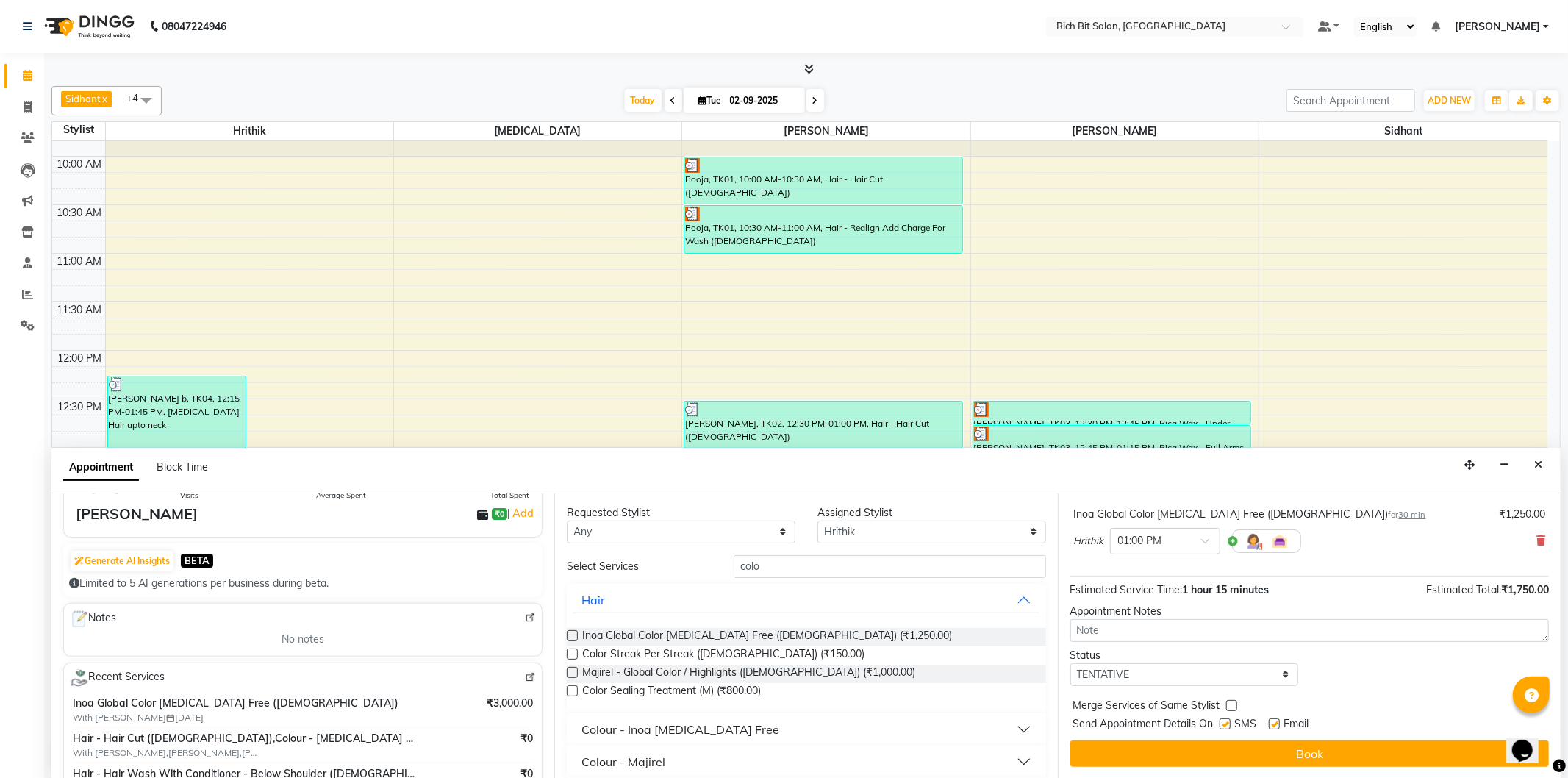
click at [1372, 742] on button "Book" at bounding box center [1310, 754] width 479 height 27
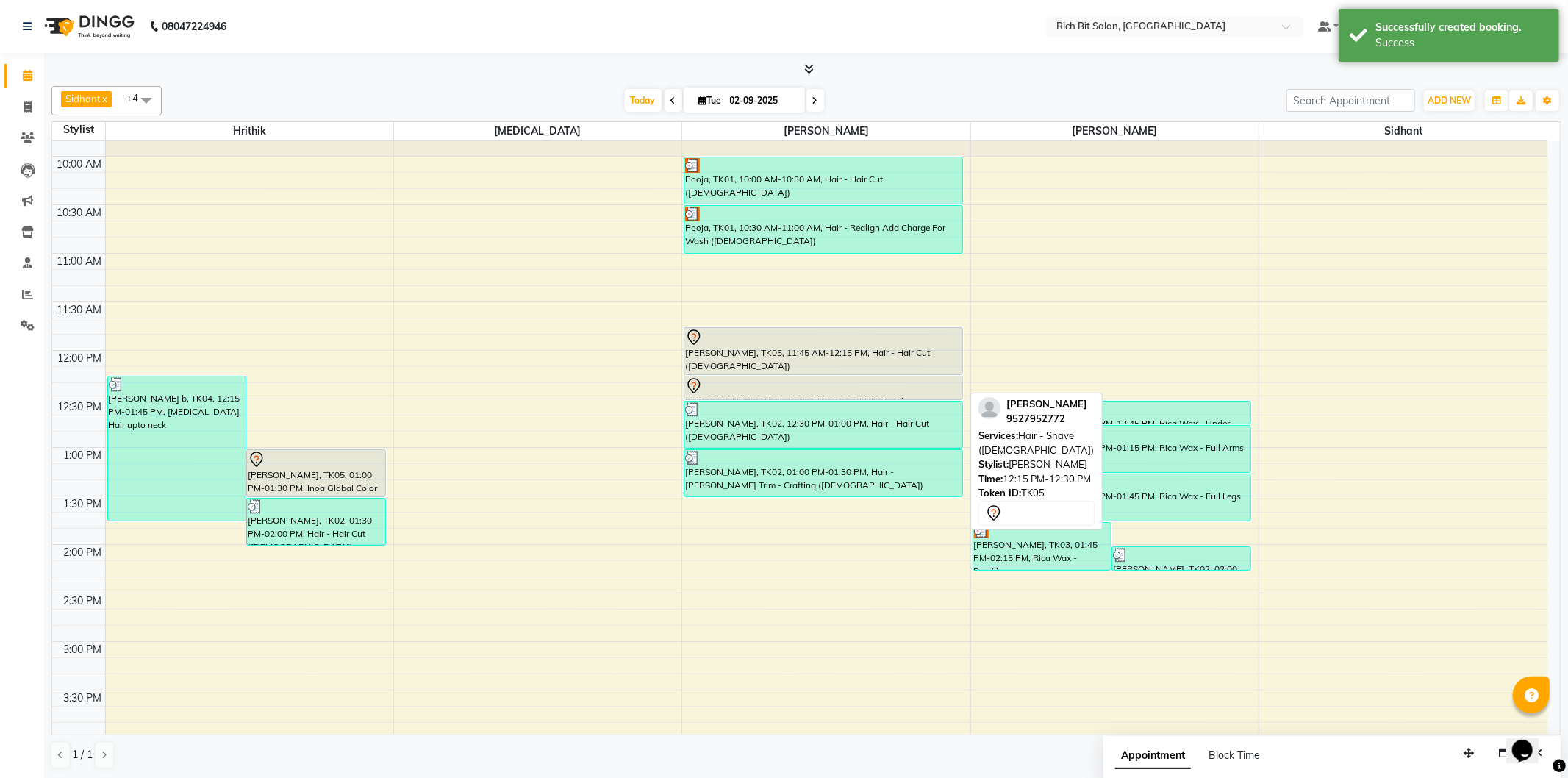
click at [763, 383] on div at bounding box center [823, 386] width 277 height 18
select select "7"
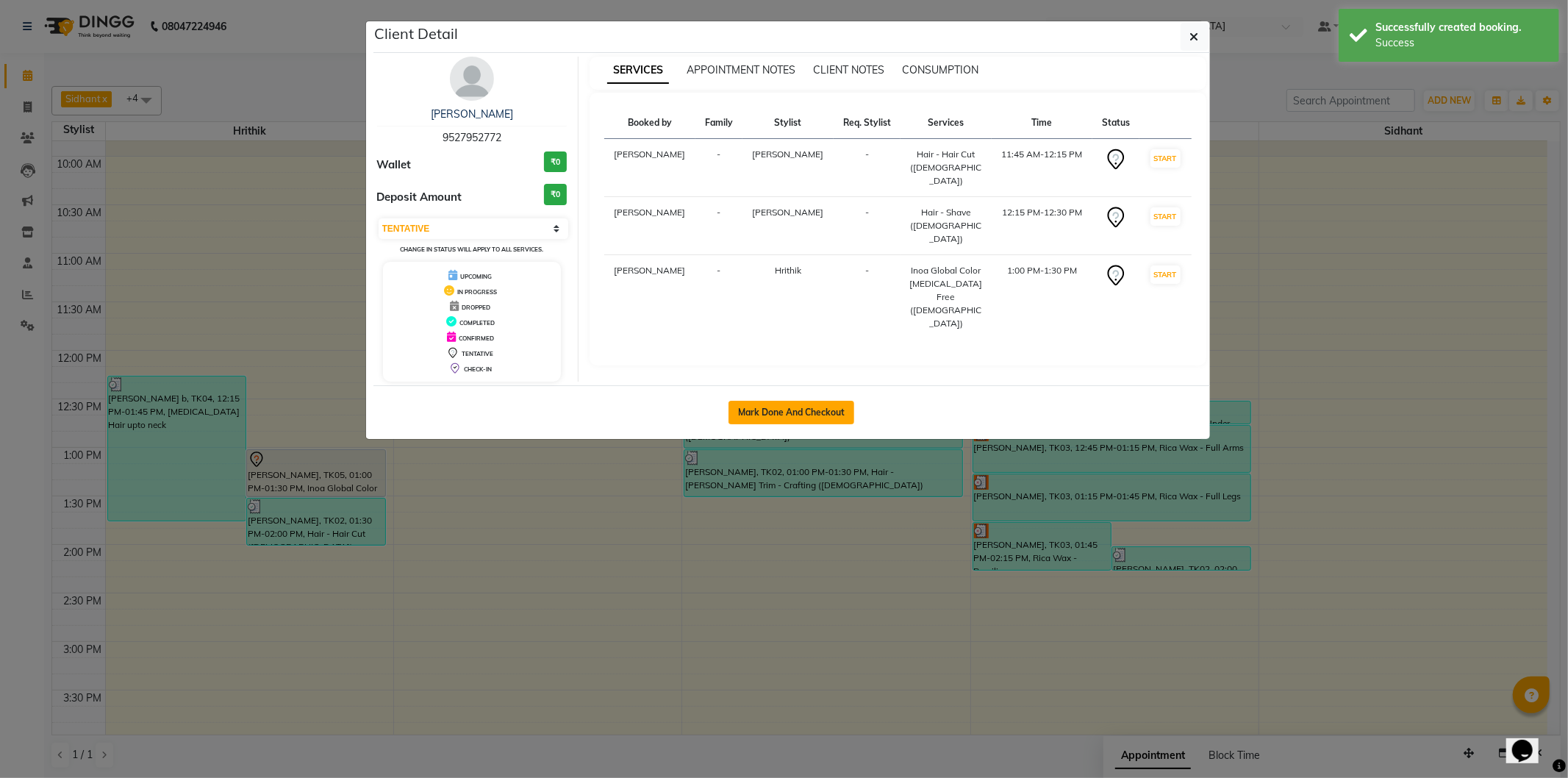
click at [805, 423] on button "Mark Done And Checkout" at bounding box center [791, 412] width 125 height 23
select select "service"
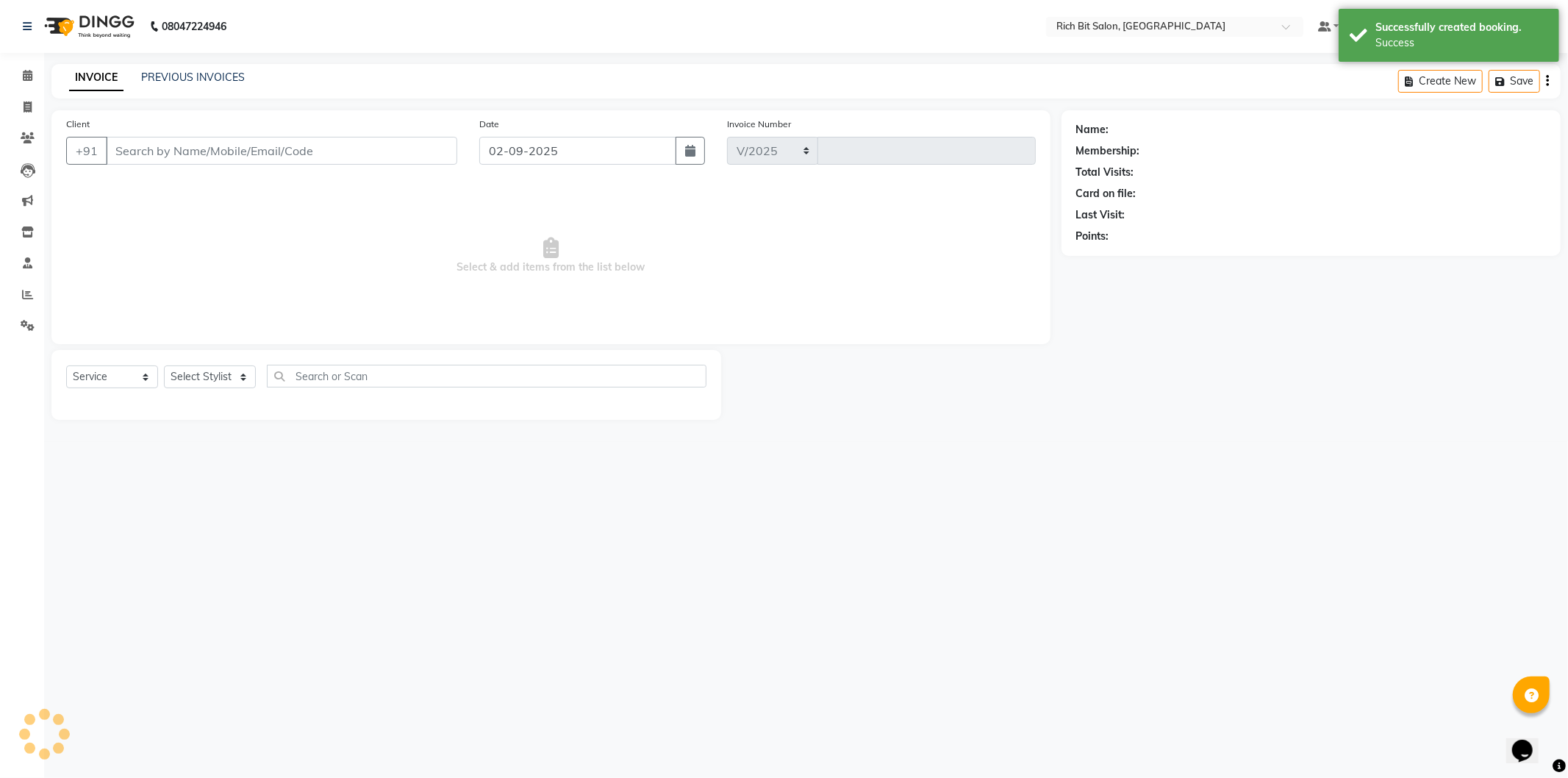
select select "609"
type input "1126"
type input "95******72"
select select "22908"
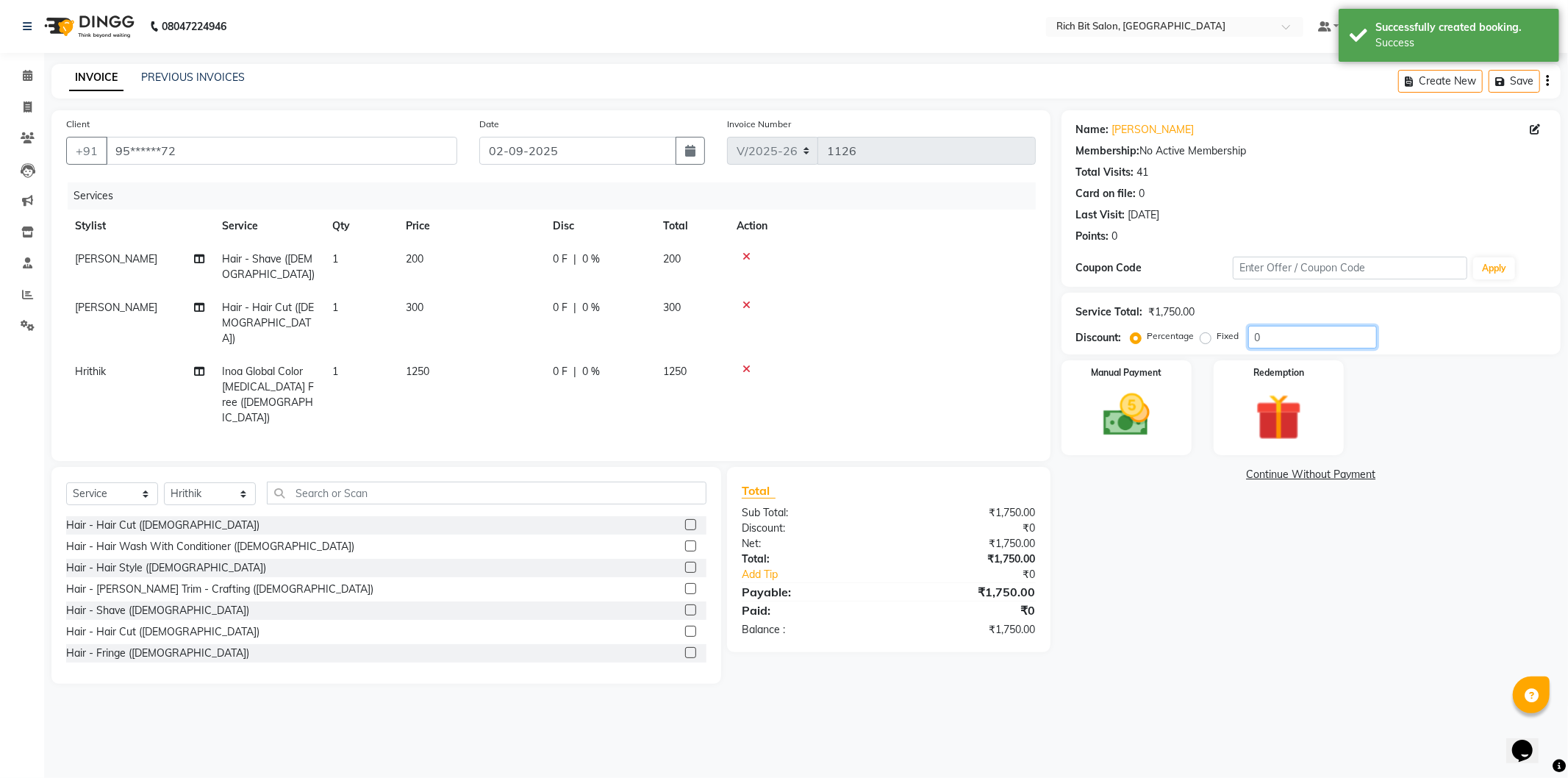
click at [1267, 339] on input "0" at bounding box center [1313, 337] width 129 height 23
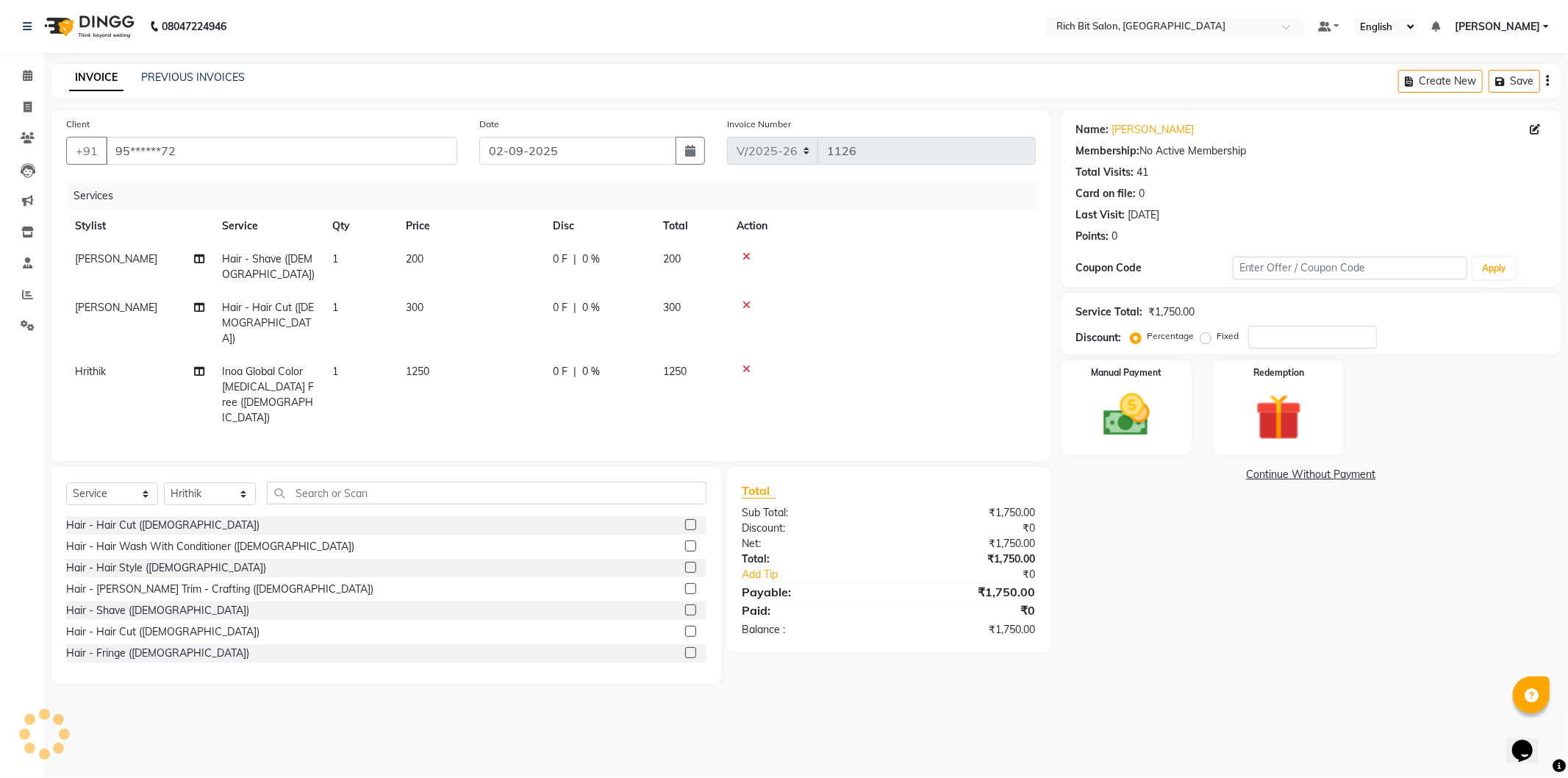
click at [573, 364] on span "|" at bounding box center [574, 371] width 3 height 15
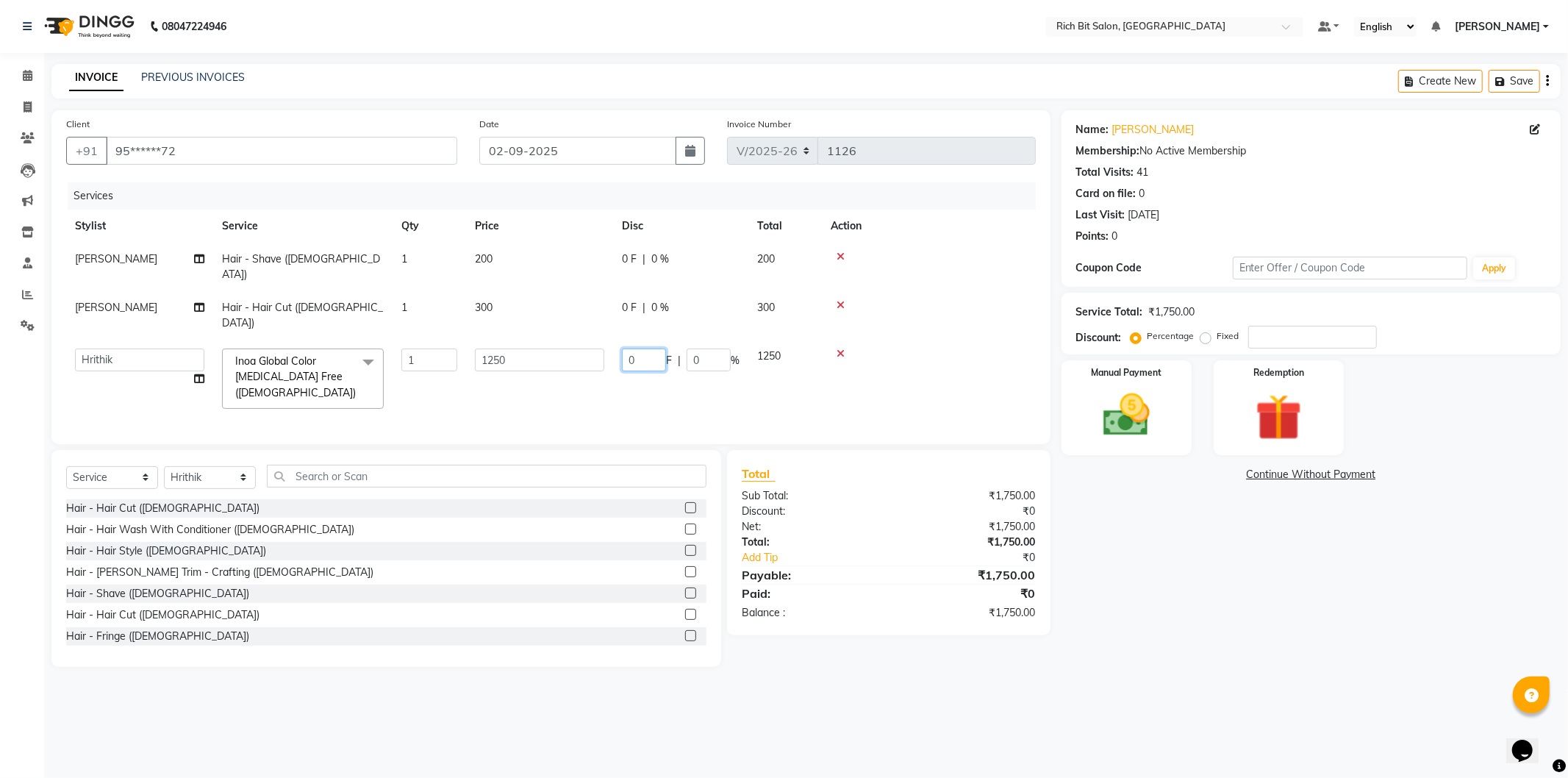
click at [636, 349] on input "0" at bounding box center [644, 361] width 44 height 23
type input "550"
click at [1168, 556] on div "Name: Sagar Jadhav Membership: No Active Membership Total Visits: 41 Card on fi…" at bounding box center [1316, 388] width 510 height 556
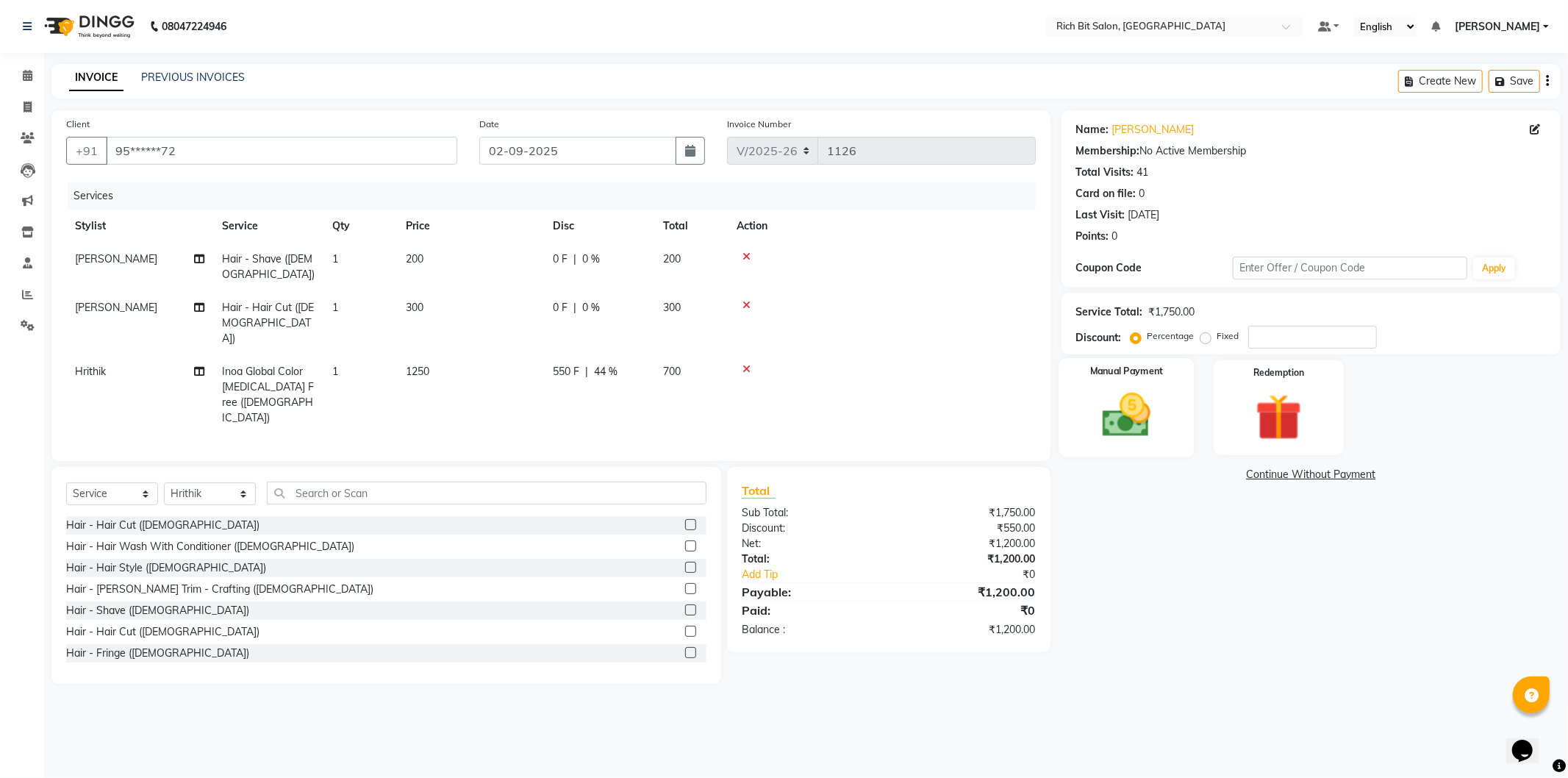
click at [1138, 419] on img at bounding box center [1127, 415] width 78 height 56
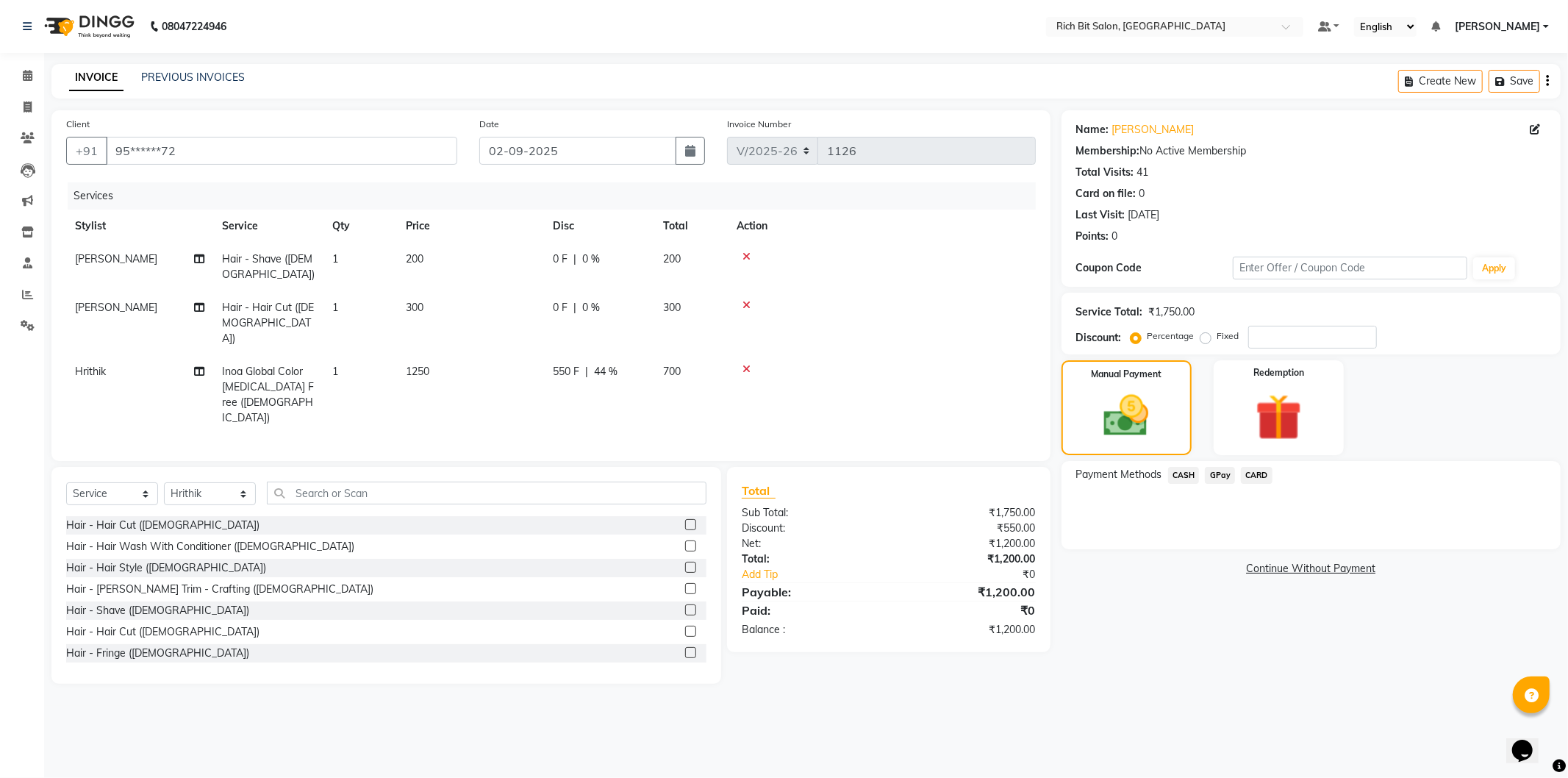
click at [1219, 474] on span "GPay" at bounding box center [1220, 475] width 30 height 17
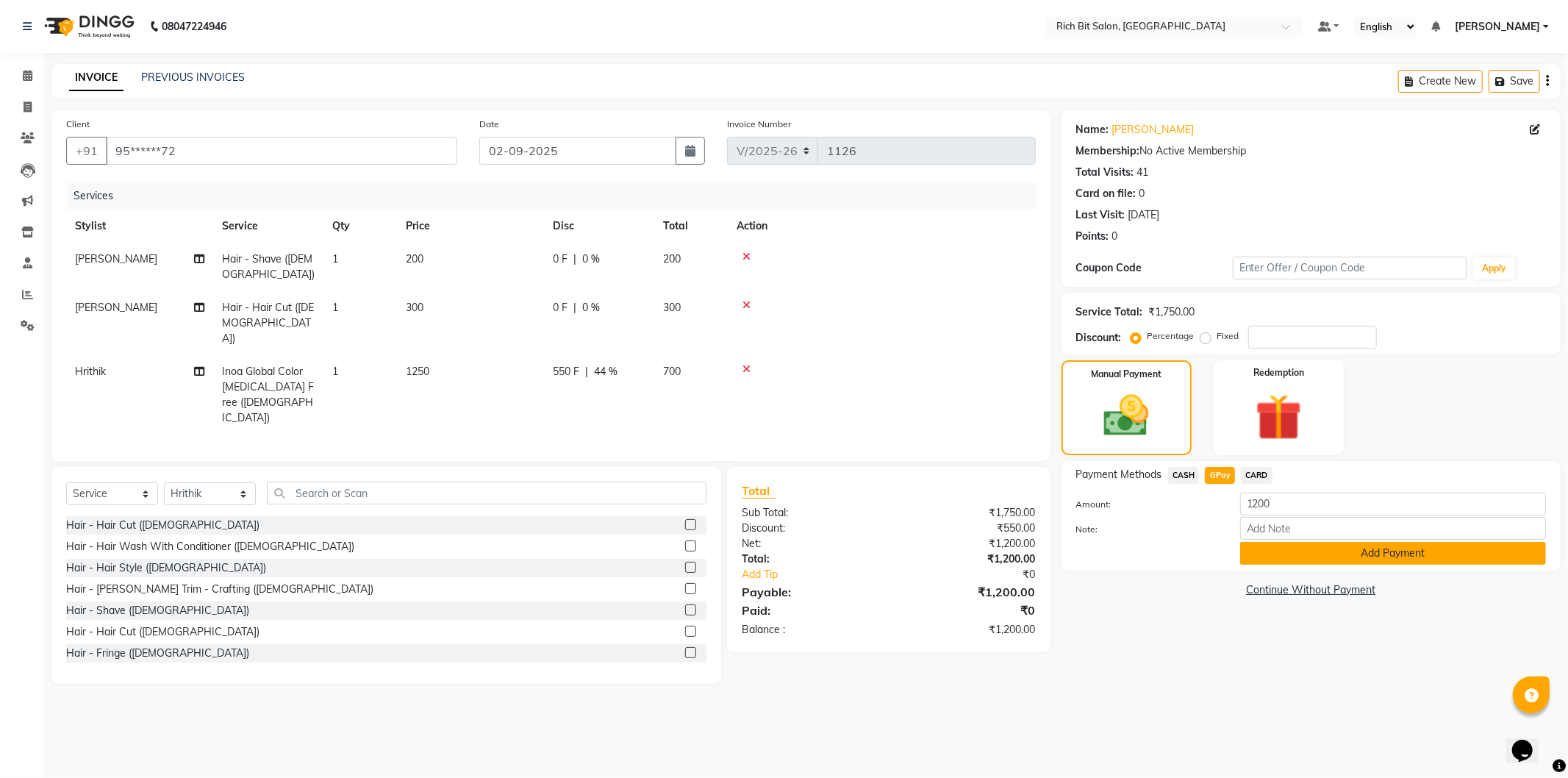
click at [1284, 547] on button "Add Payment" at bounding box center [1394, 554] width 306 height 23
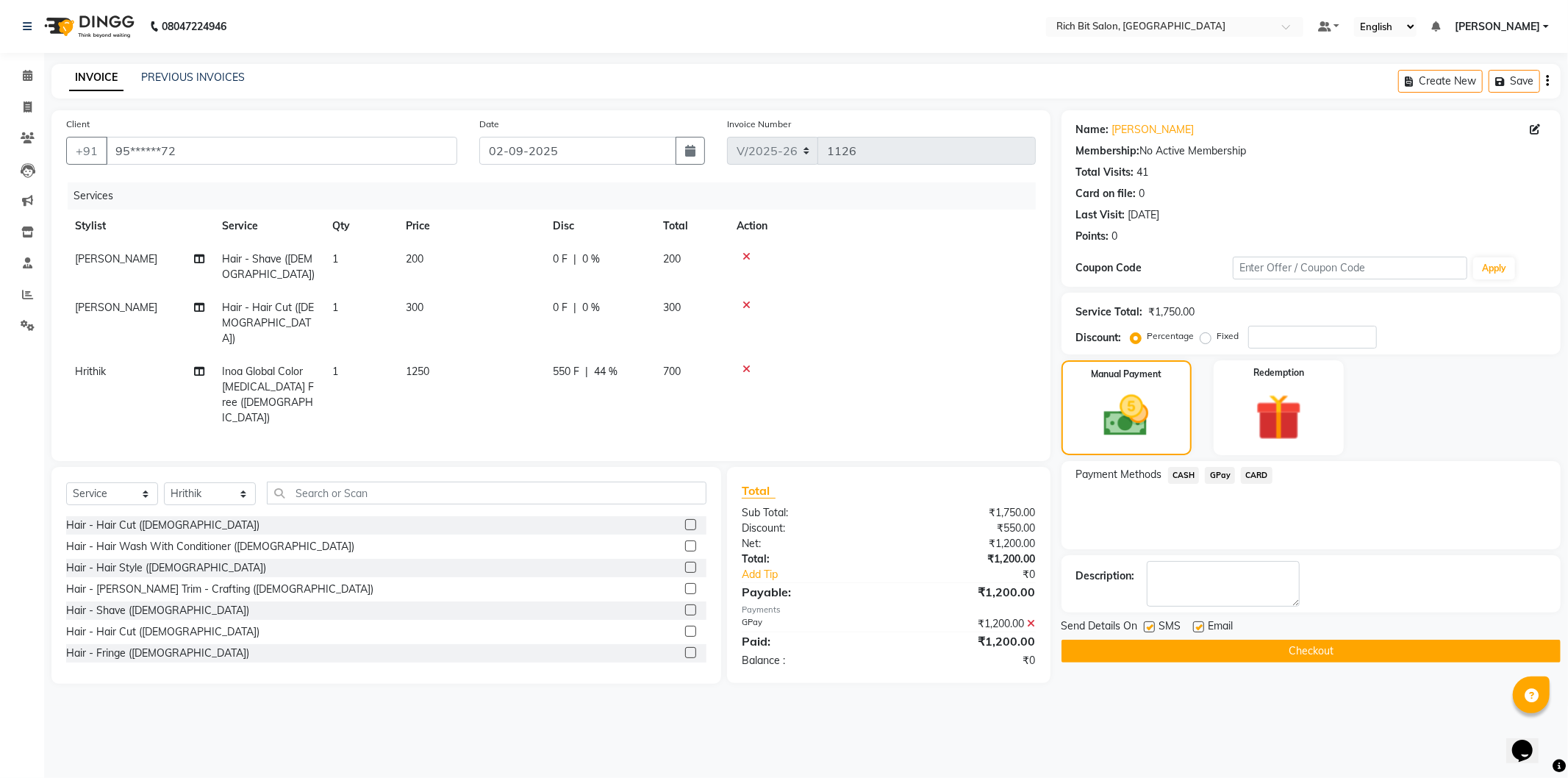
click at [1294, 640] on button "Checkout" at bounding box center [1311, 652] width 499 height 23
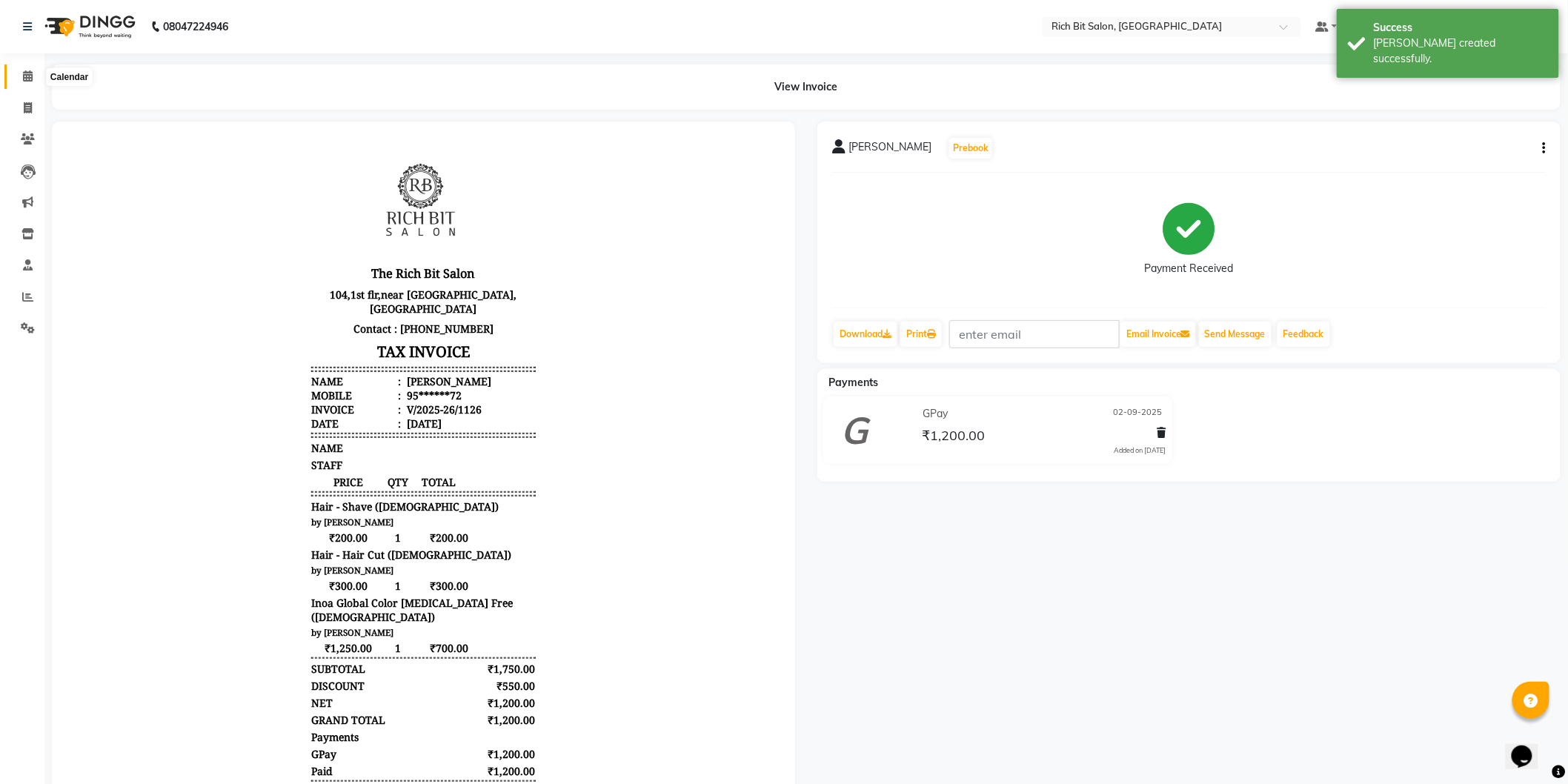
click at [28, 71] on icon at bounding box center [28, 75] width 10 height 11
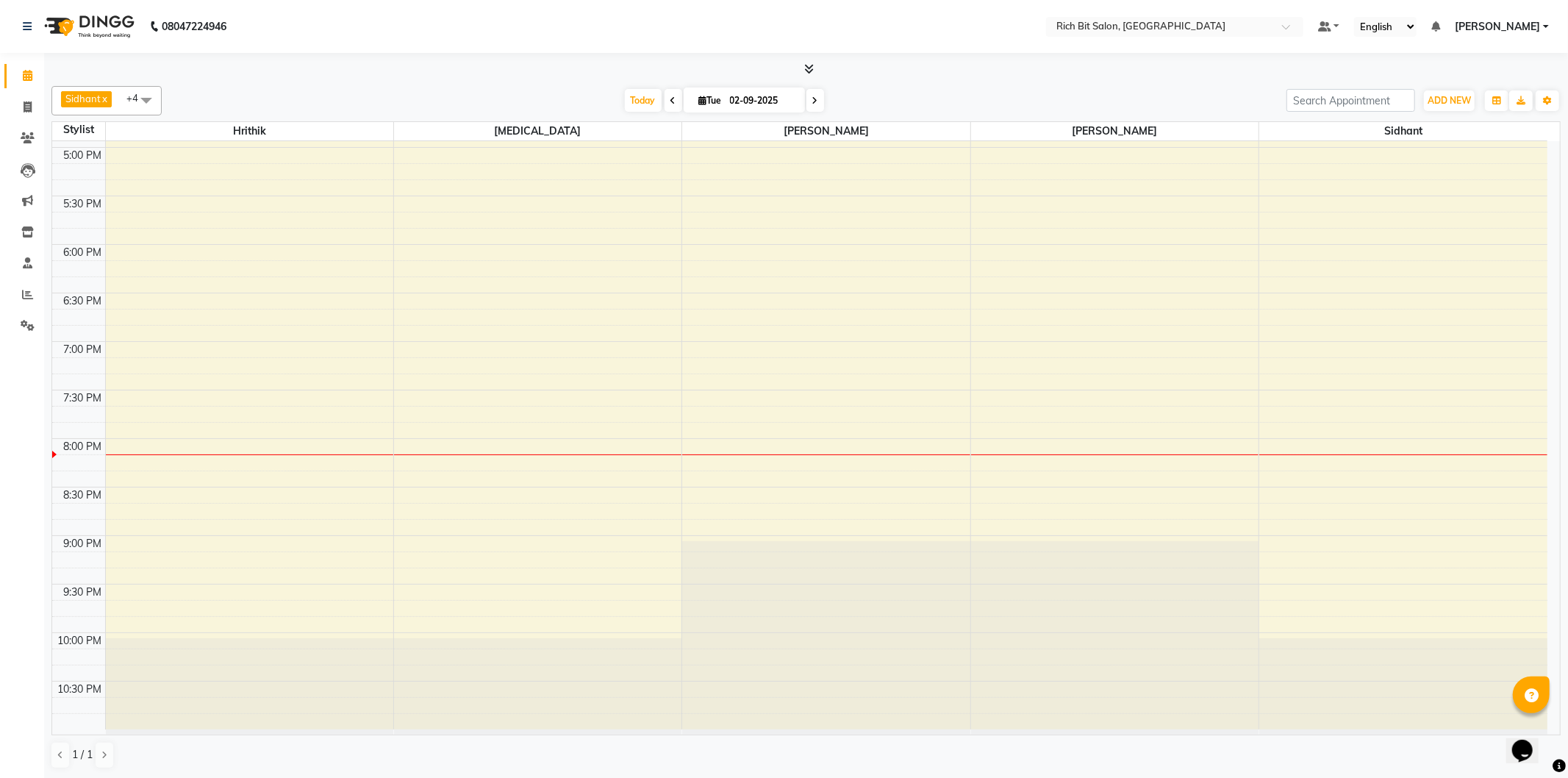
scroll to position [771, 0]
click at [228, 456] on div "9:00 AM 9:30 AM 10:00 AM 10:30 AM 11:00 AM 11:30 AM 12:00 PM 12:30 PM 1:00 PM 1…" at bounding box center [800, 50] width 1495 height 1358
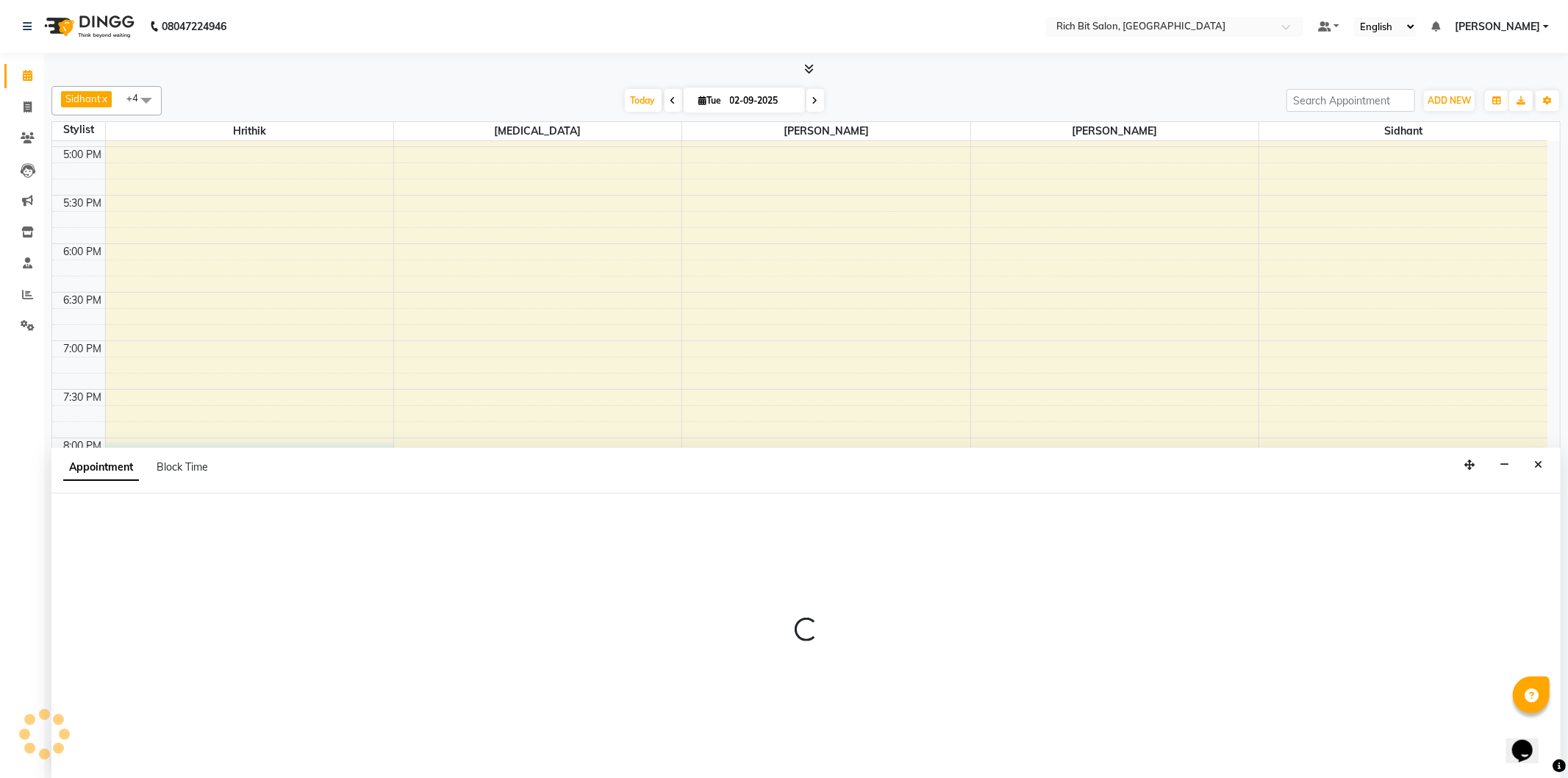
select select "22908"
select select "1200"
select select "tentative"
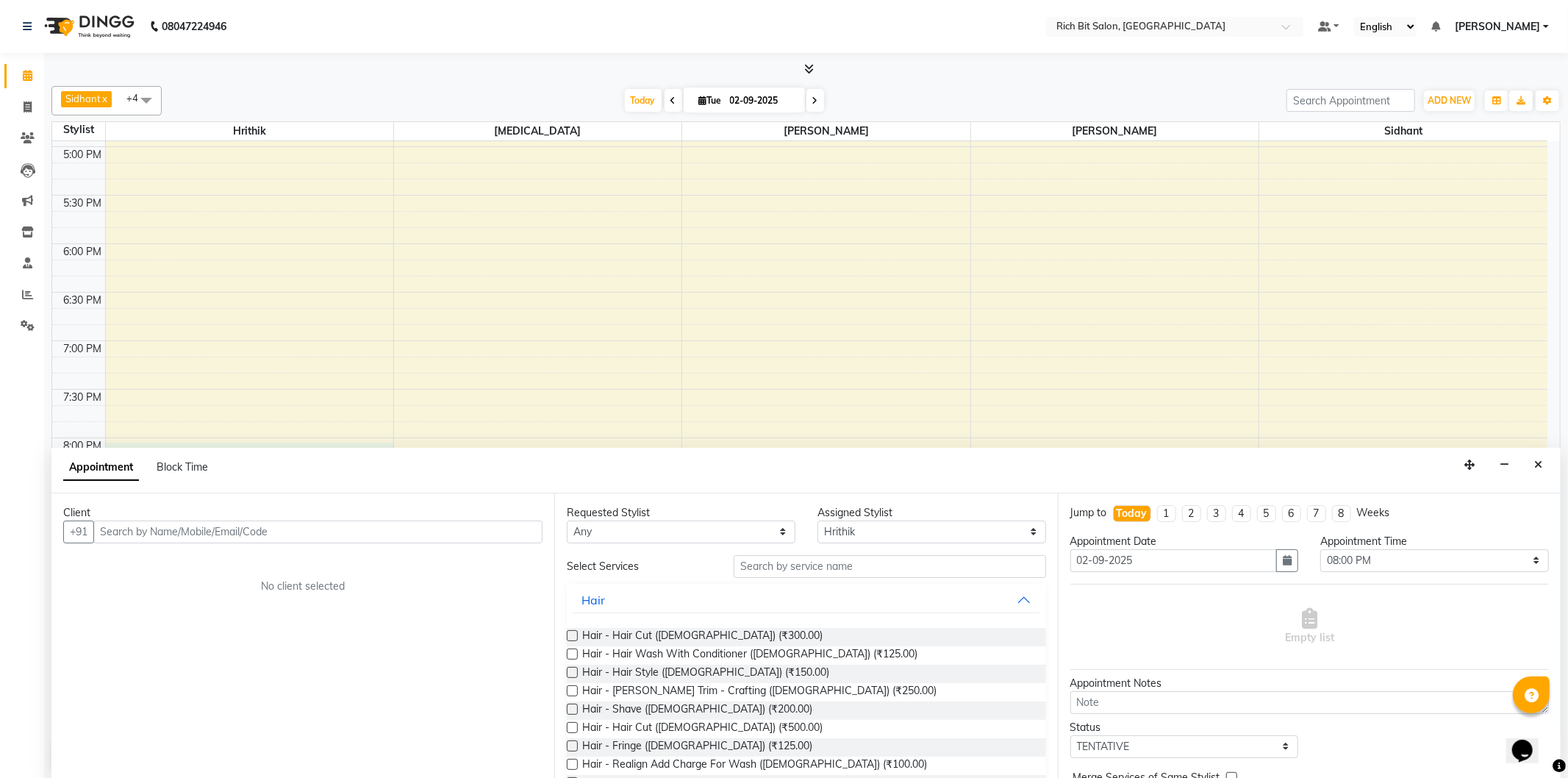
click at [149, 530] on input "text" at bounding box center [318, 532] width 449 height 23
click at [157, 560] on span "shreenivas" at bounding box center [160, 563] width 95 height 15
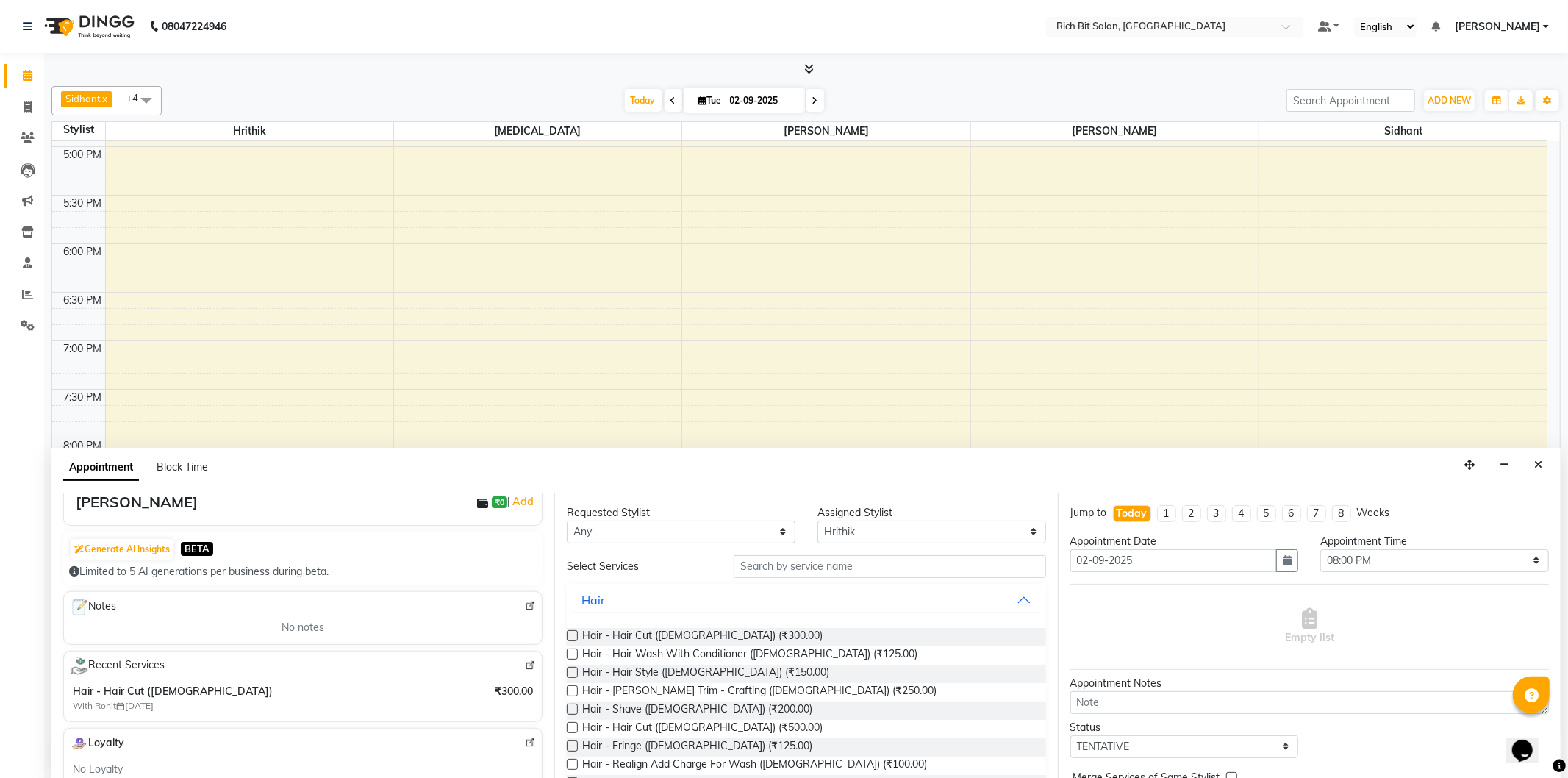
scroll to position [32, 0]
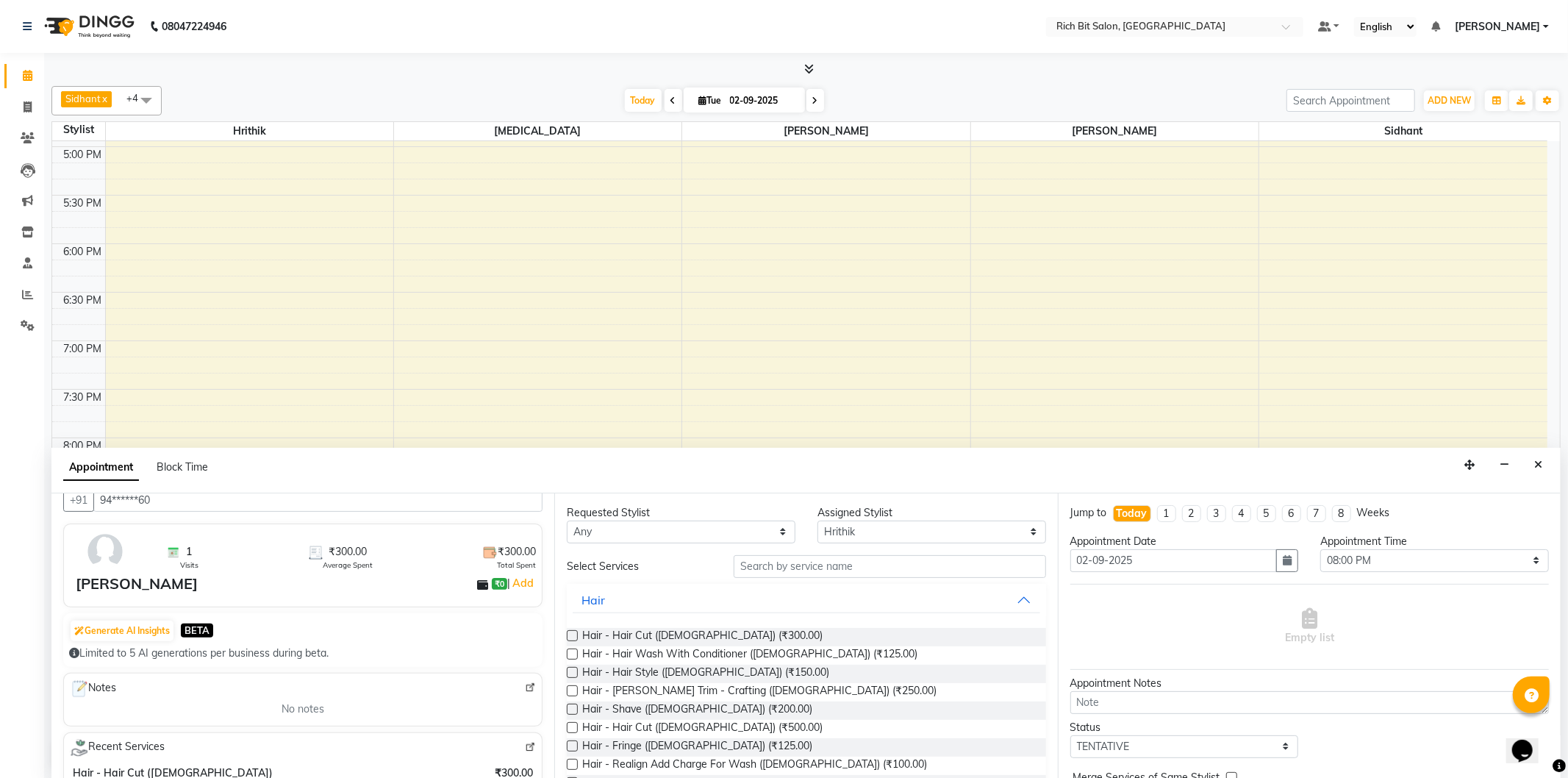
type input "94******60"
click at [525, 684] on img at bounding box center [530, 688] width 11 height 11
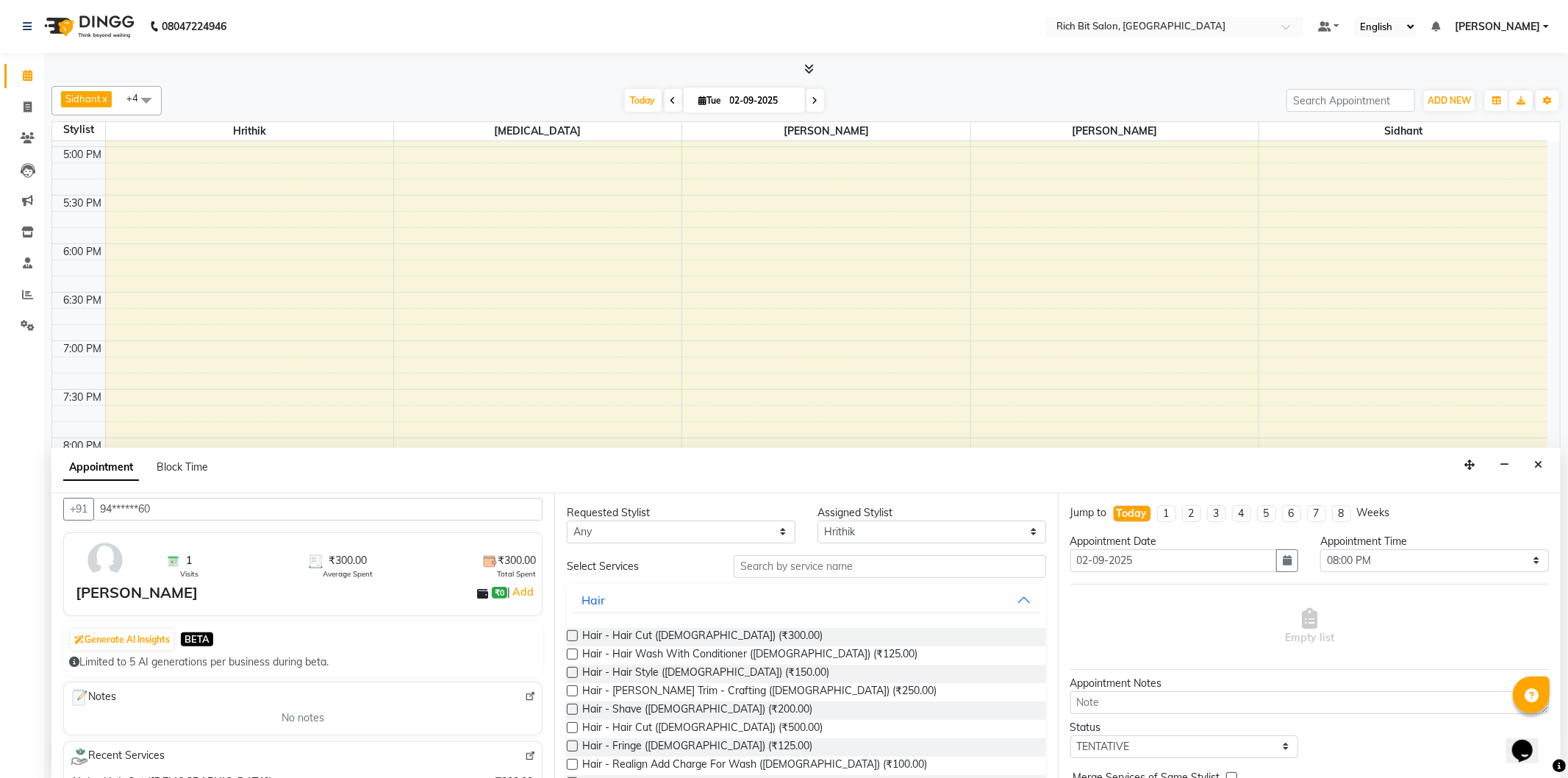
scroll to position [0, 0]
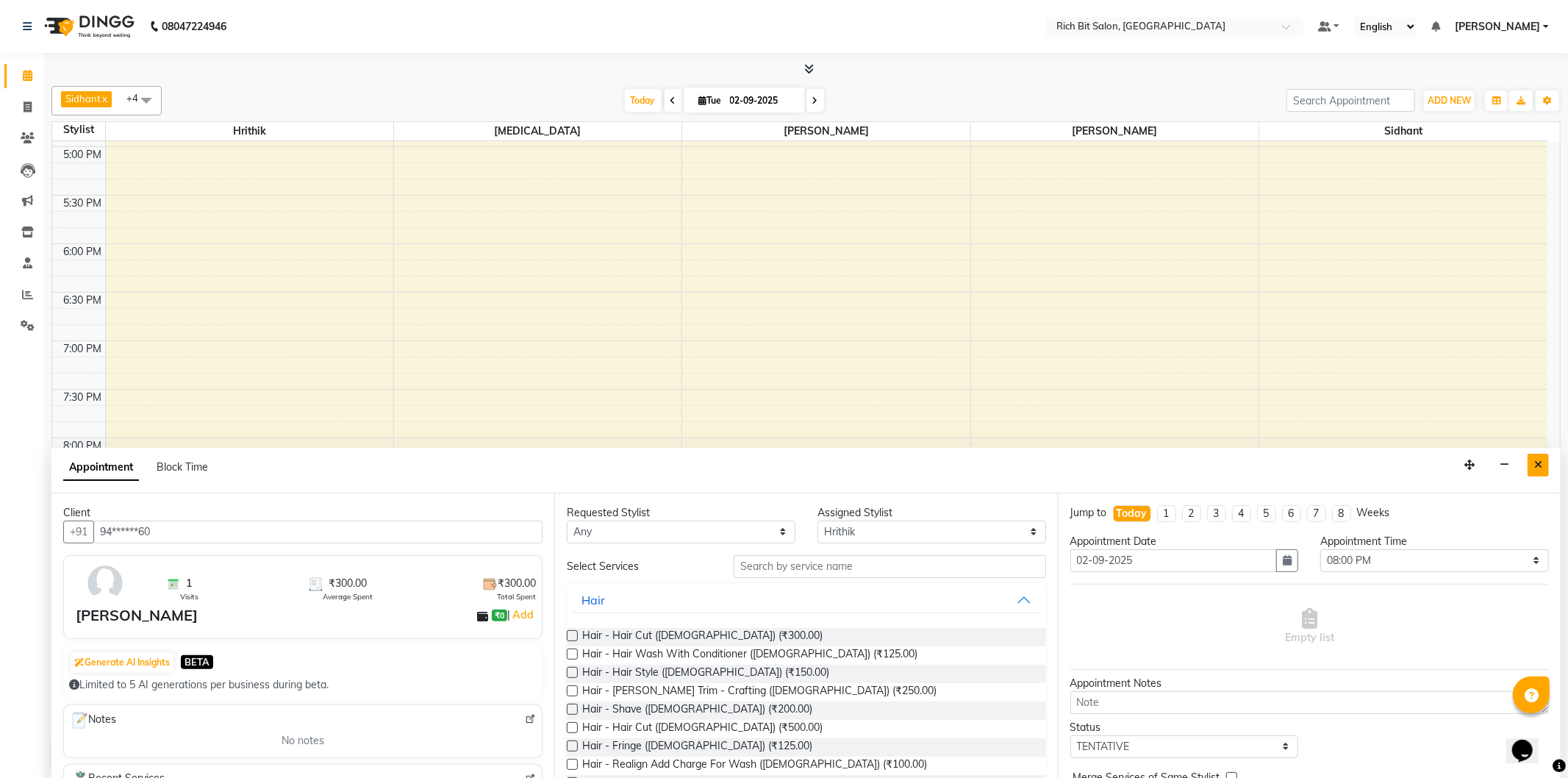
click at [1538, 466] on icon "Close" at bounding box center [1538, 465] width 8 height 11
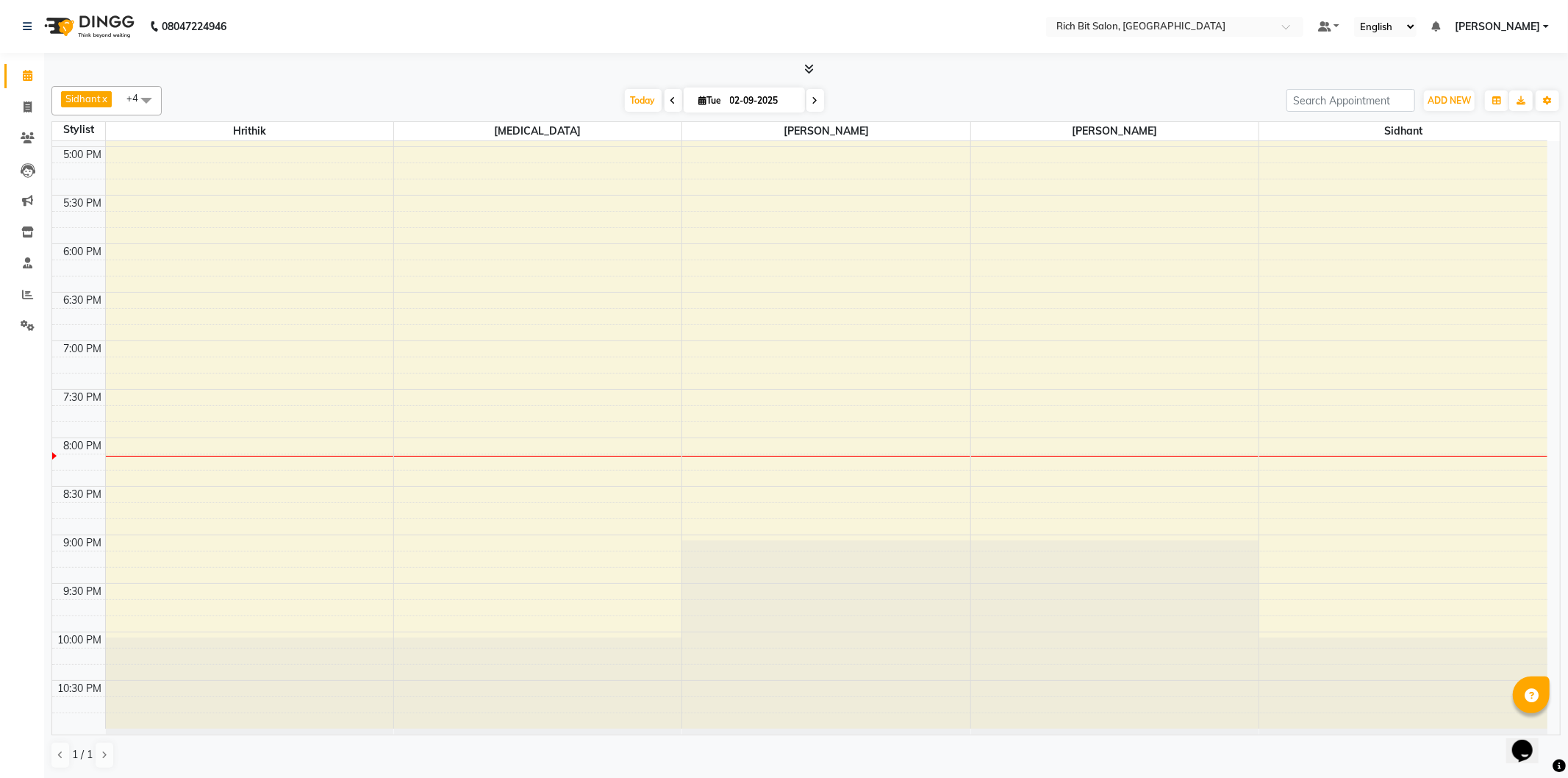
click at [192, 456] on div at bounding box center [249, 456] width 287 height 1
select select "22908"
select select "tentative"
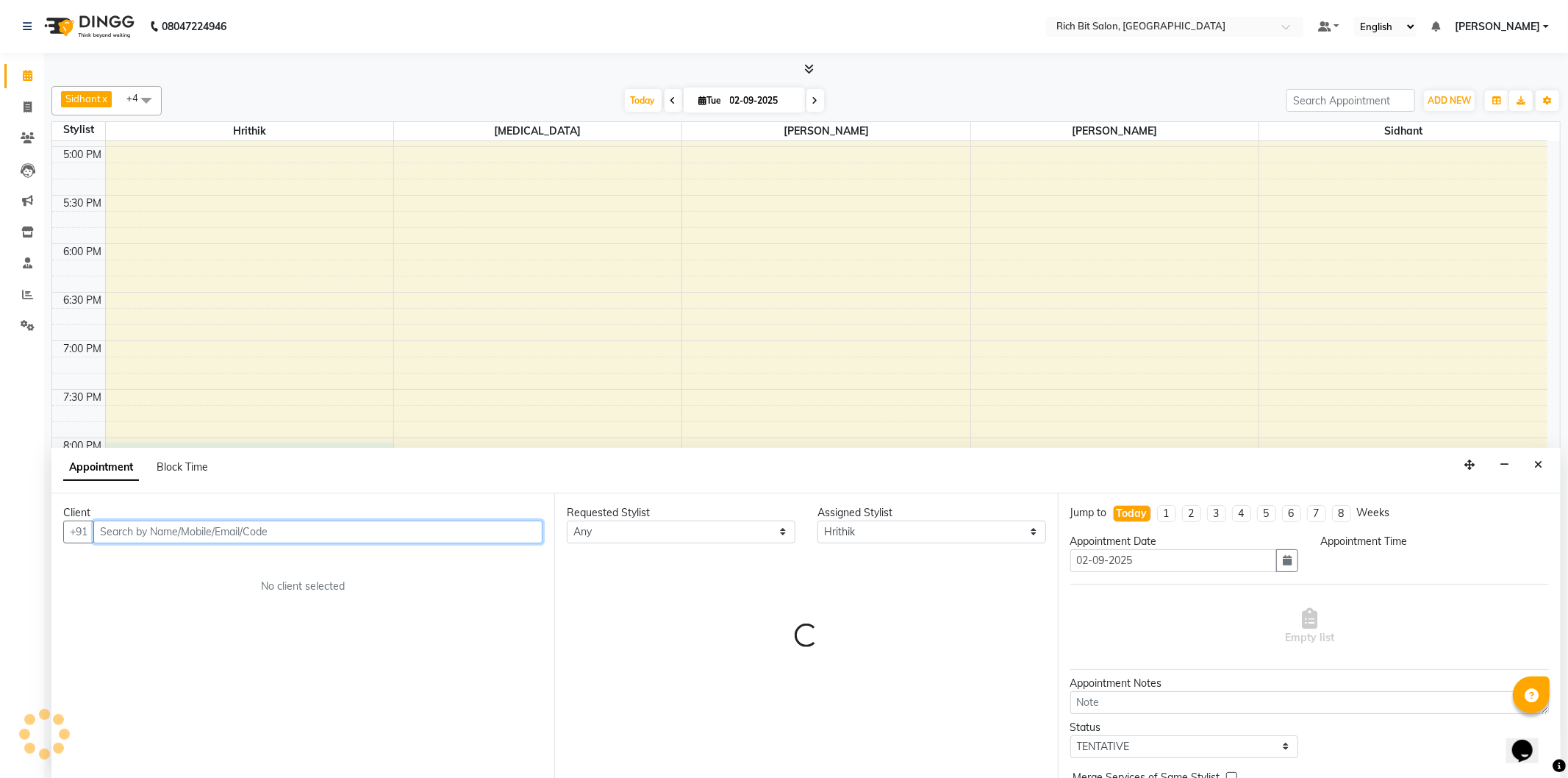
select select "1200"
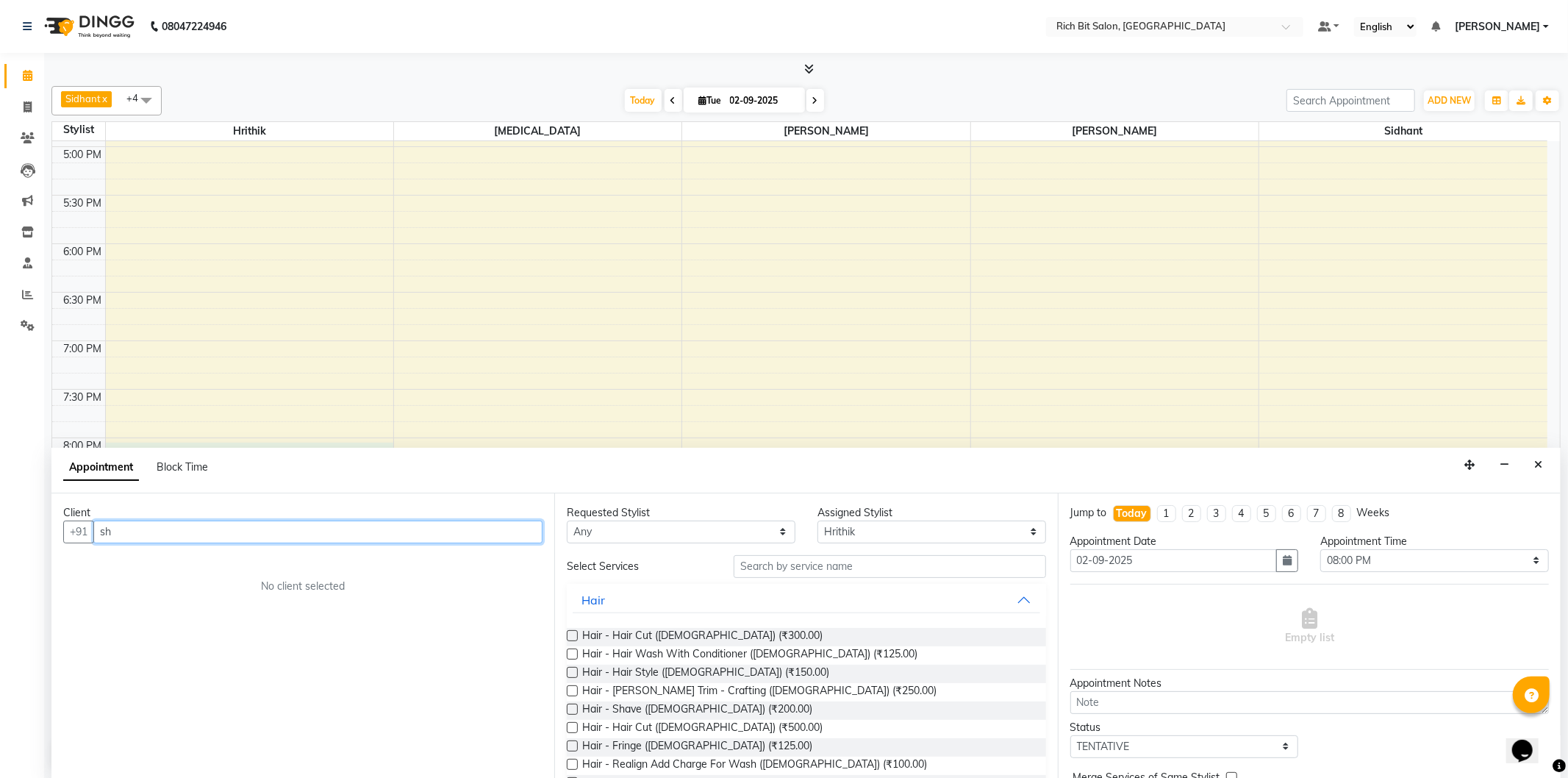
type input "s"
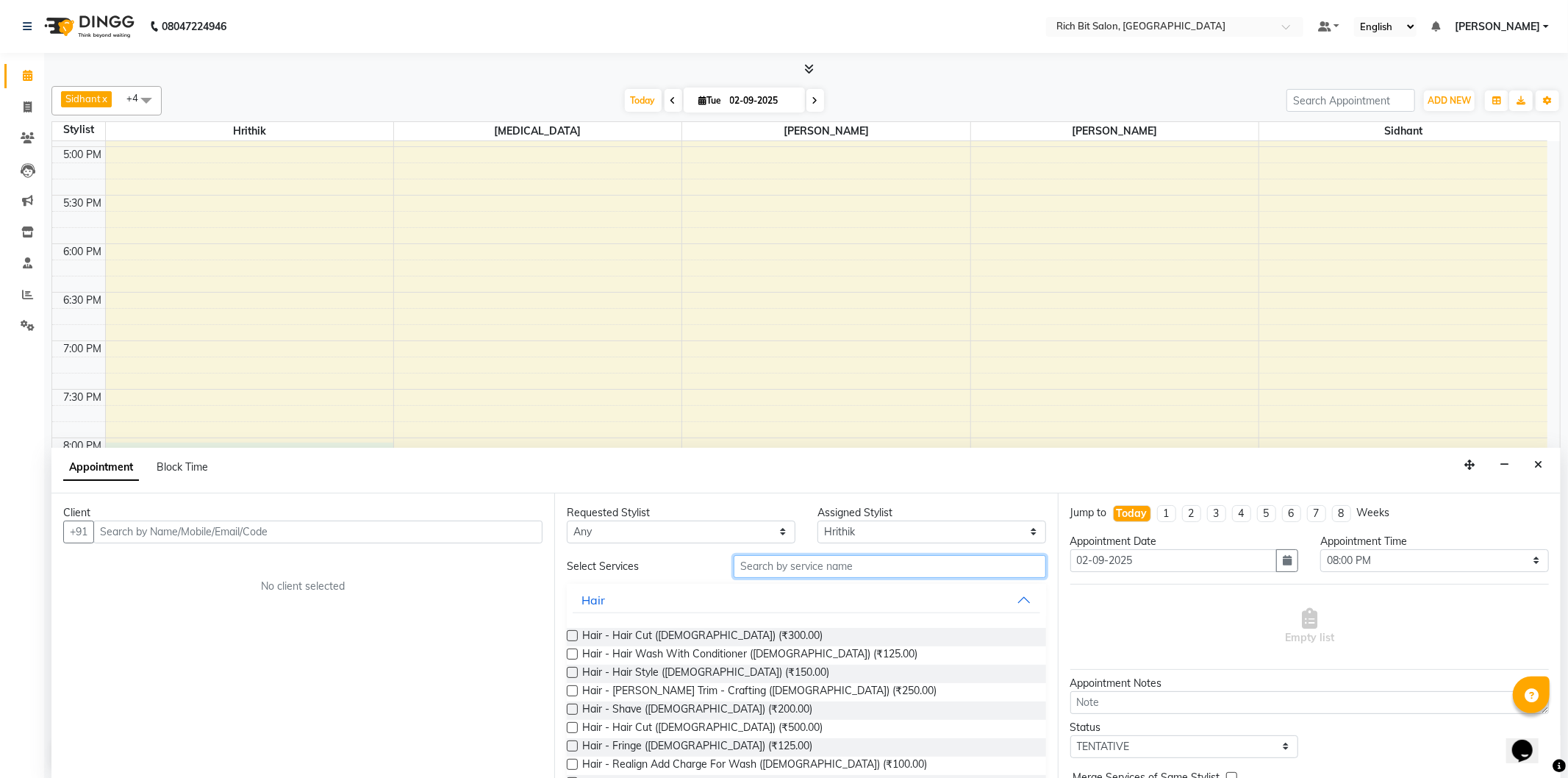
click at [757, 569] on input "text" at bounding box center [889, 567] width 311 height 23
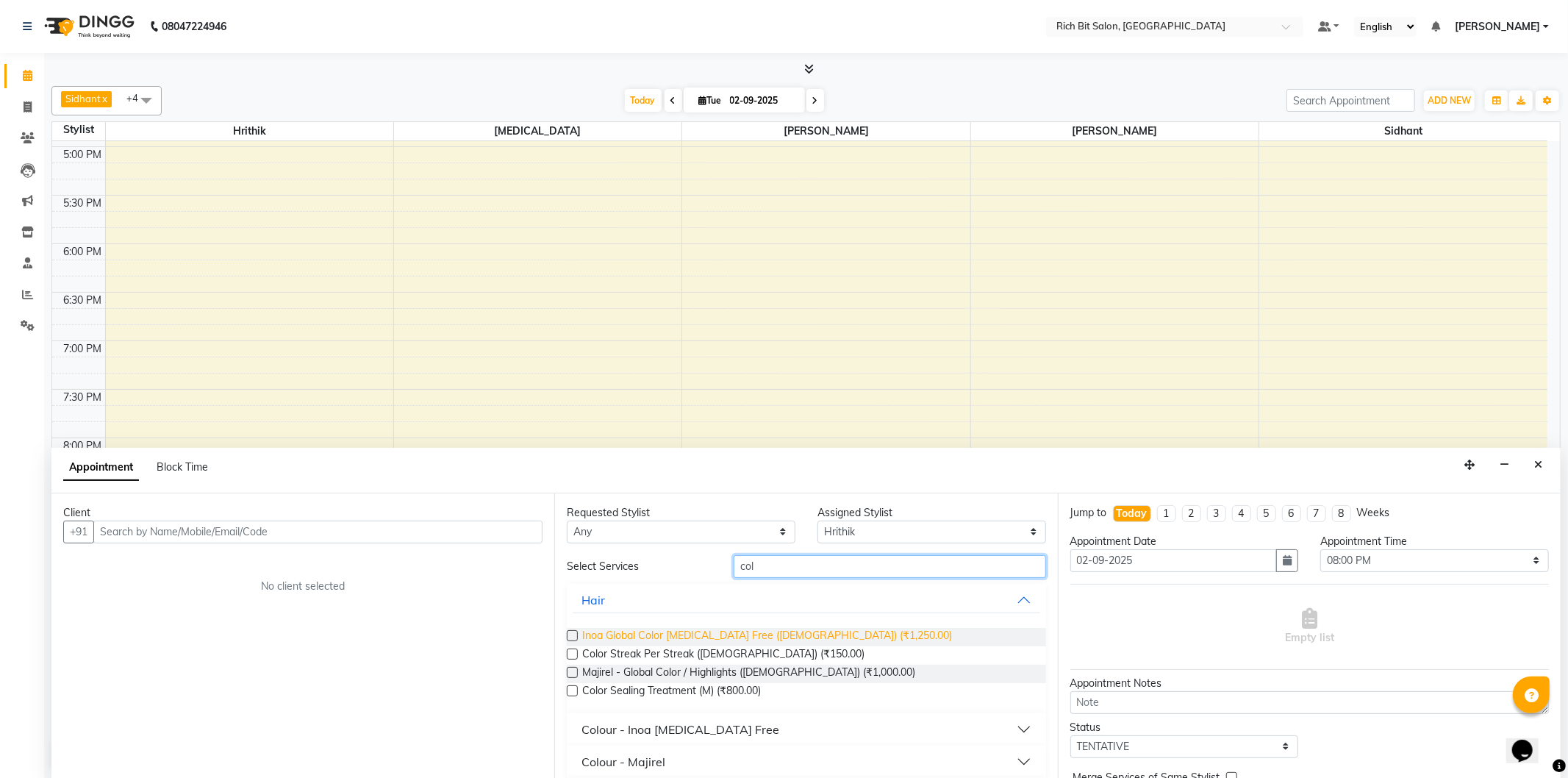
type input "col"
click at [807, 631] on span "Inoa Global Color Ammonia Free (Male) (₹1,250.00)" at bounding box center [767, 636] width 370 height 19
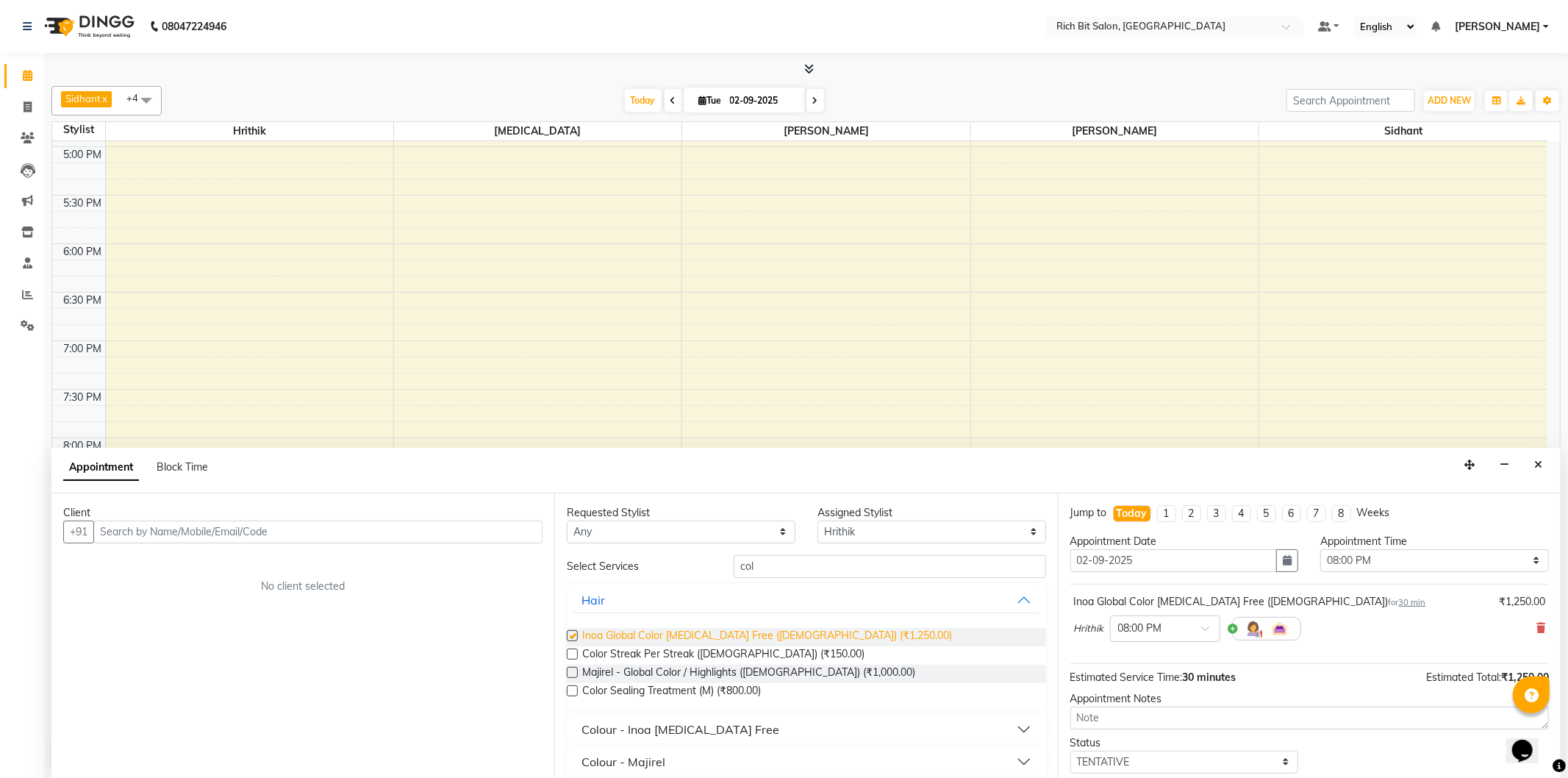
checkbox input "false"
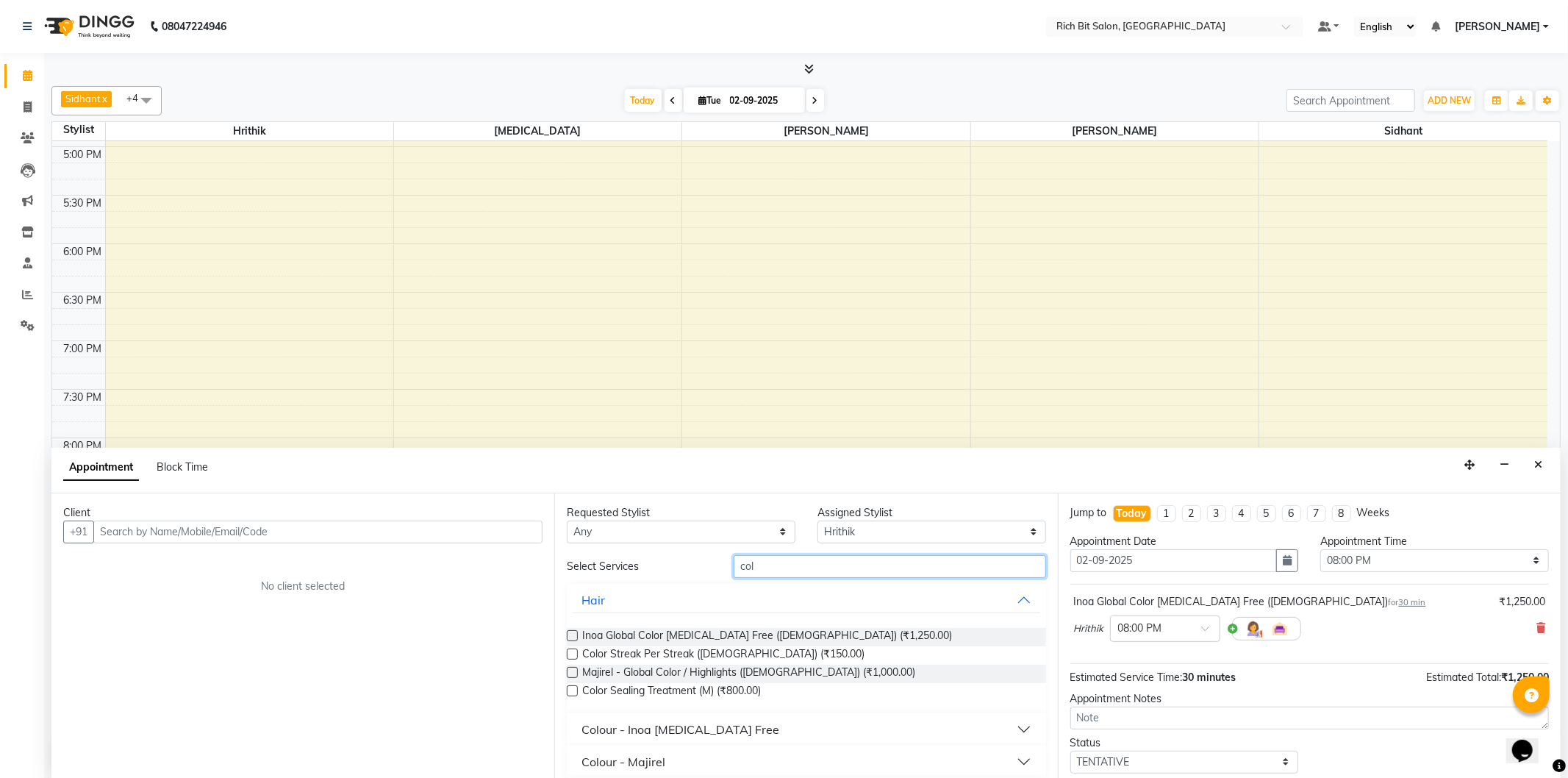
click at [813, 568] on input "col" at bounding box center [889, 567] width 311 height 23
type input "c"
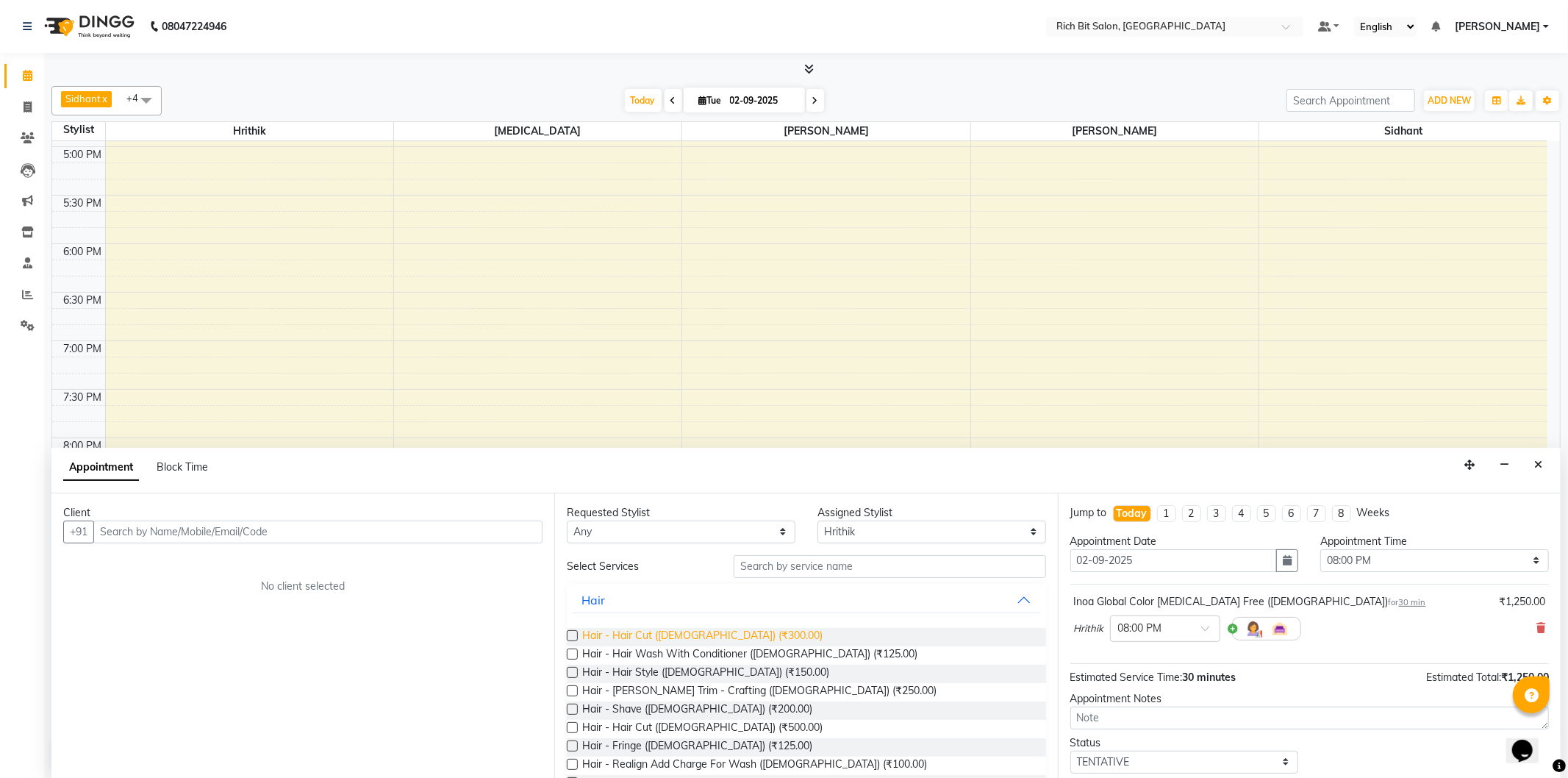
click at [673, 630] on span "Hair - Hair Cut (Male) (₹300.00)" at bounding box center [702, 636] width 240 height 19
checkbox input "false"
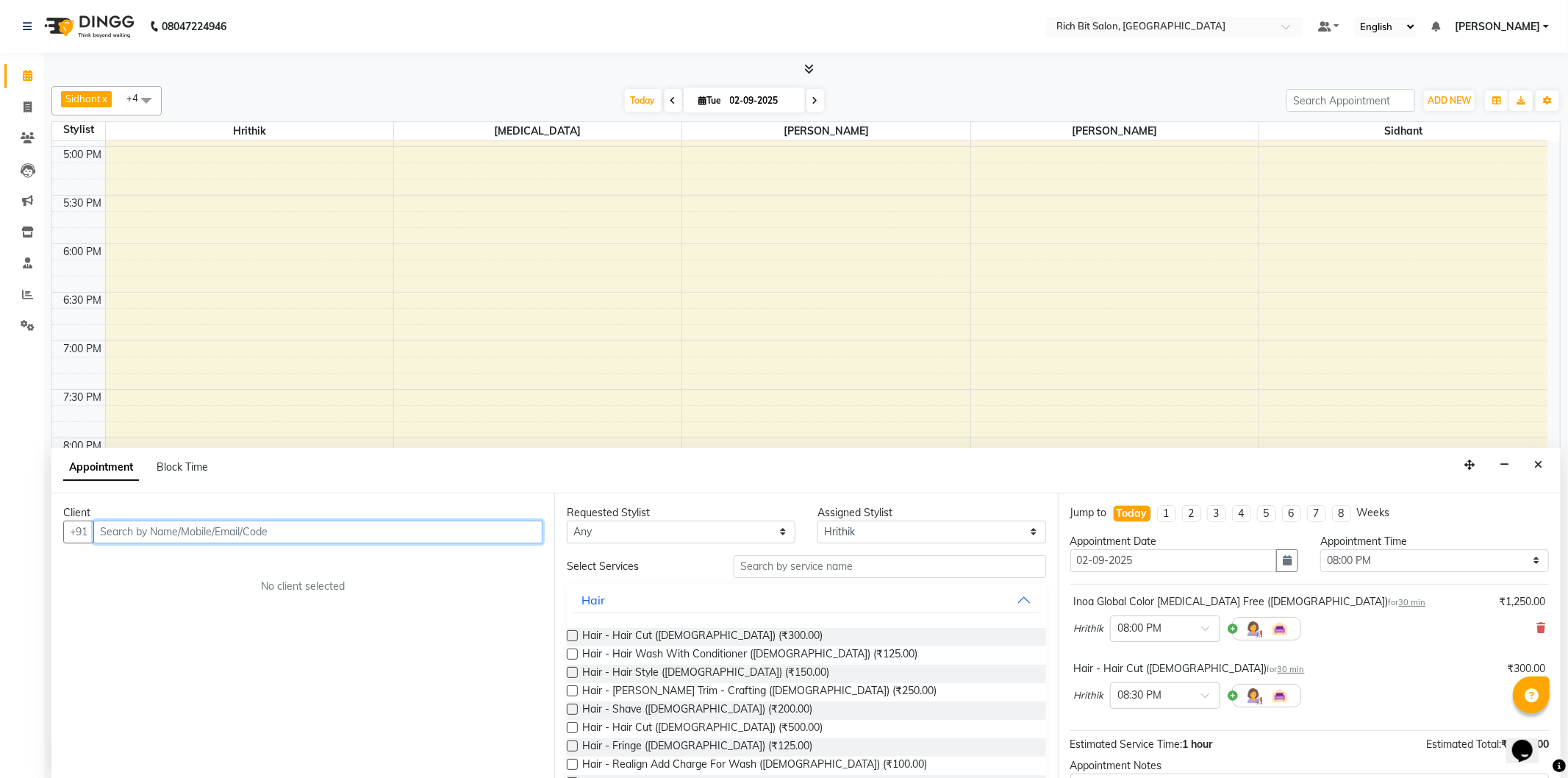
click at [208, 539] on input "text" at bounding box center [318, 532] width 449 height 23
type input "s"
click at [135, 526] on input "text" at bounding box center [318, 532] width 449 height 23
click at [167, 584] on ngb-highlight "77******85" at bounding box center [190, 587] width 61 height 15
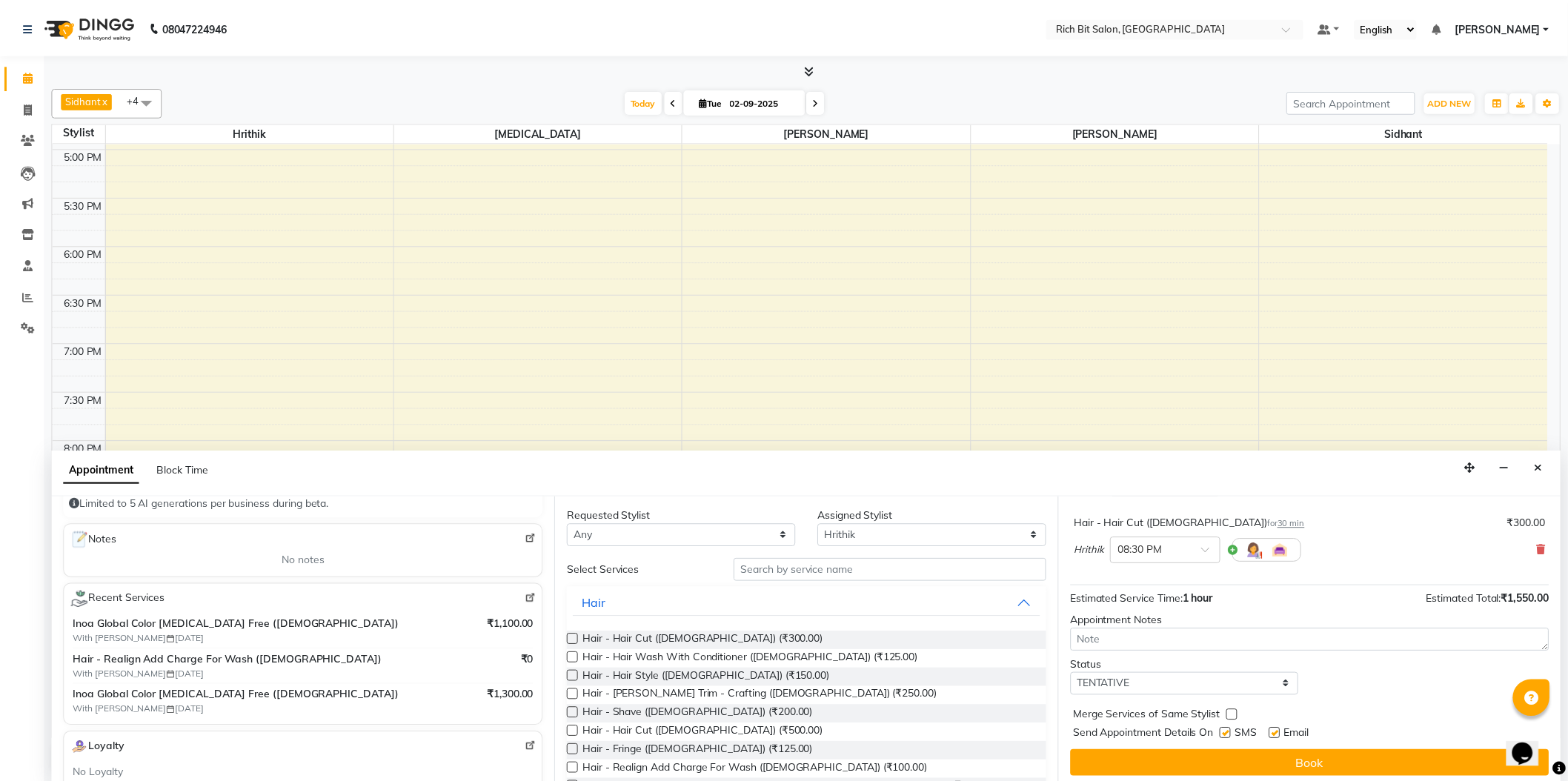
scroll to position [156, 0]
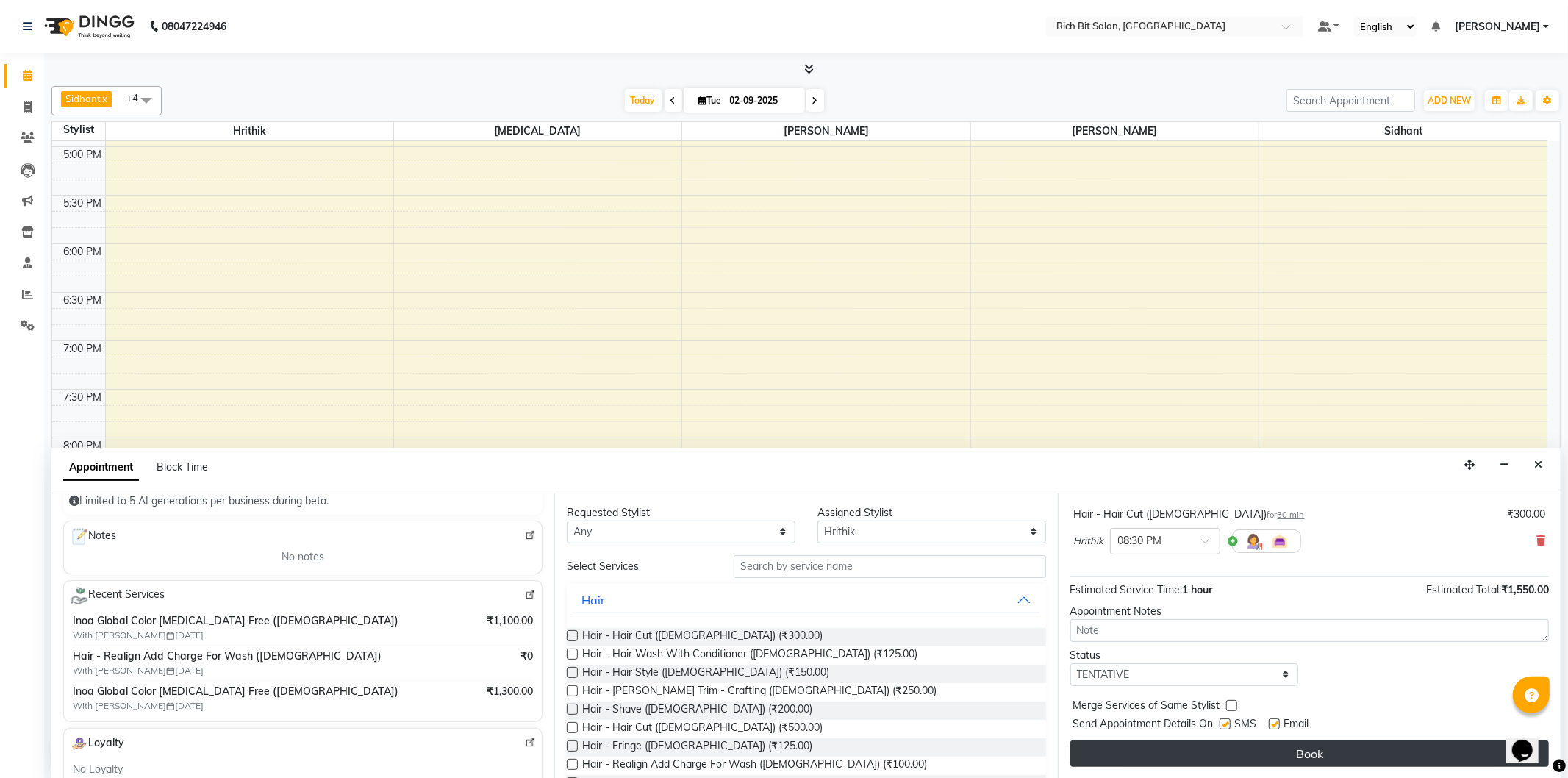
type input "77******85"
click at [1362, 755] on button "Book" at bounding box center [1310, 754] width 479 height 27
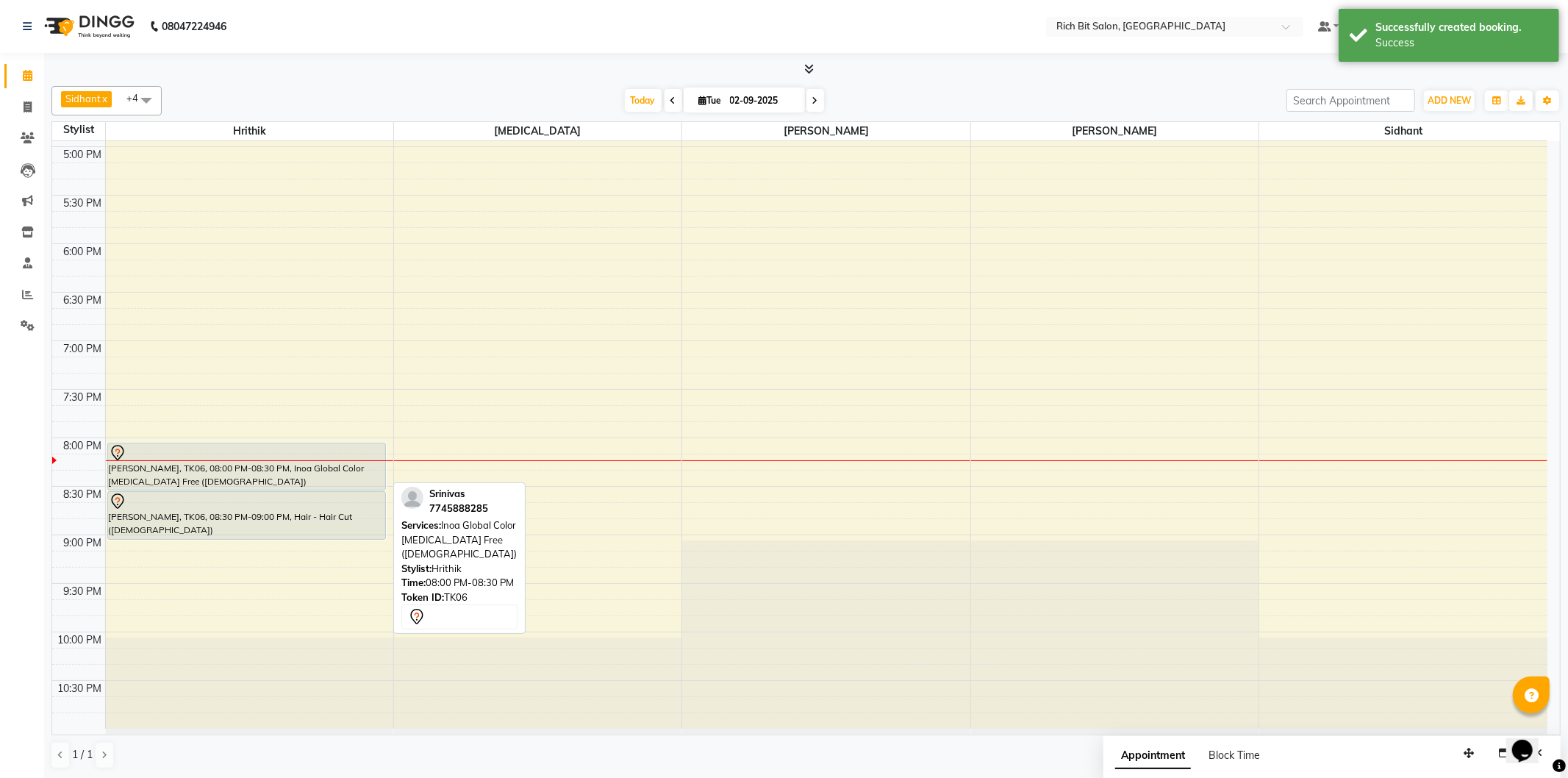
click at [271, 476] on div "[PERSON_NAME], TK06, 08:00 PM-08:30 PM, Inoa Global Color [MEDICAL_DATA] Free (…" at bounding box center [247, 466] width 278 height 46
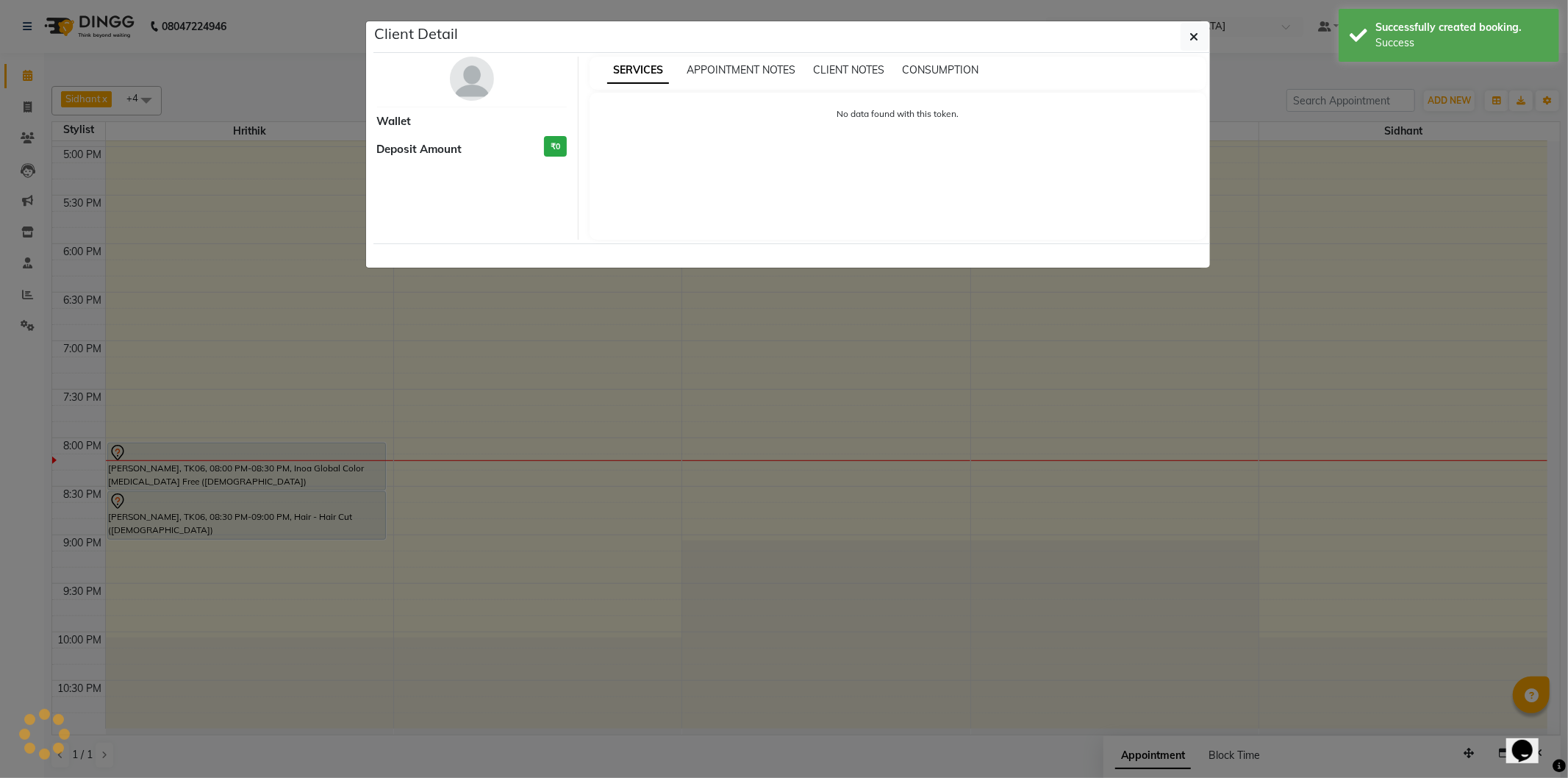
select select "7"
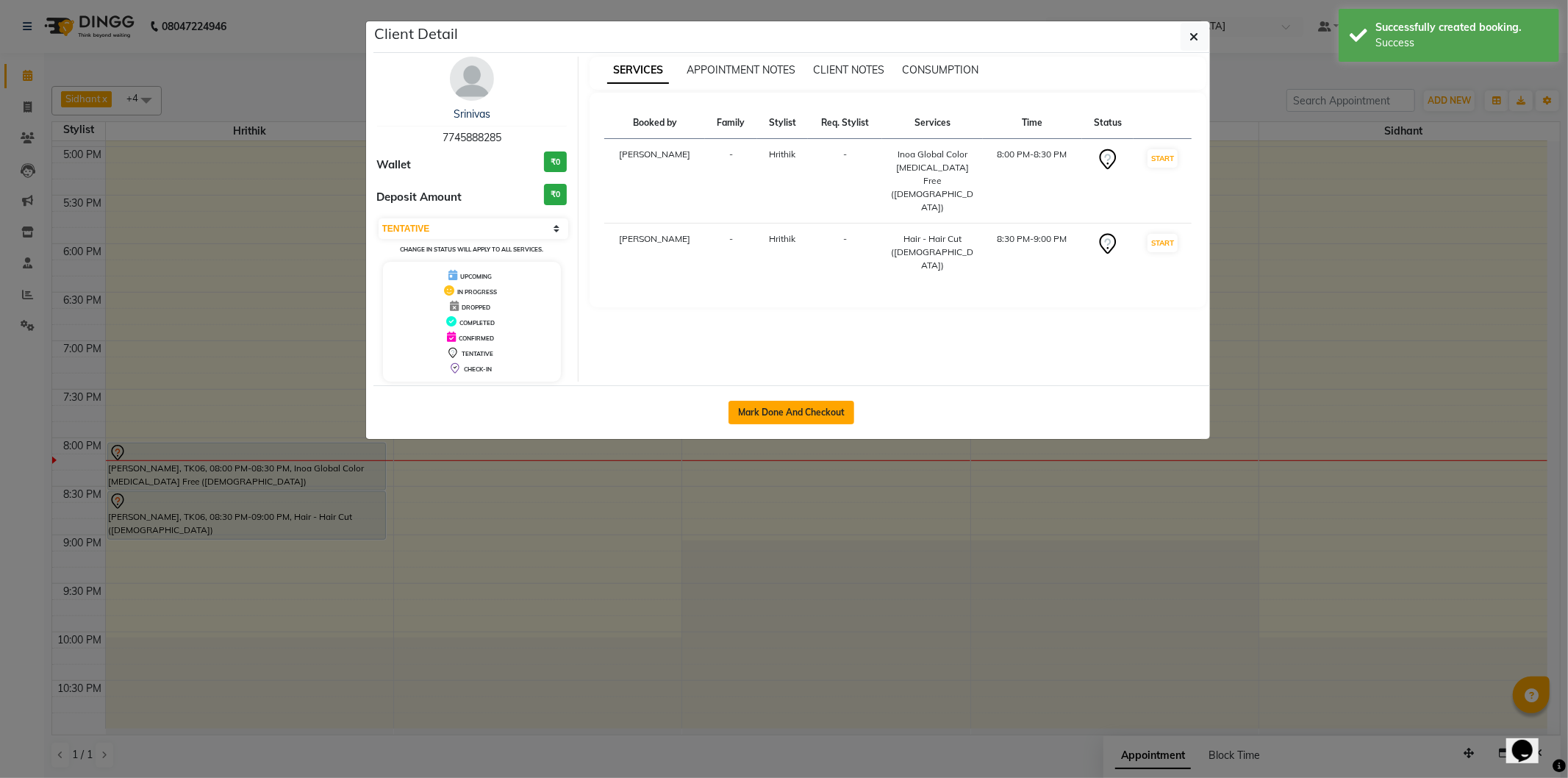
click at [793, 421] on button "Mark Done And Checkout" at bounding box center [791, 412] width 125 height 23
select select "service"
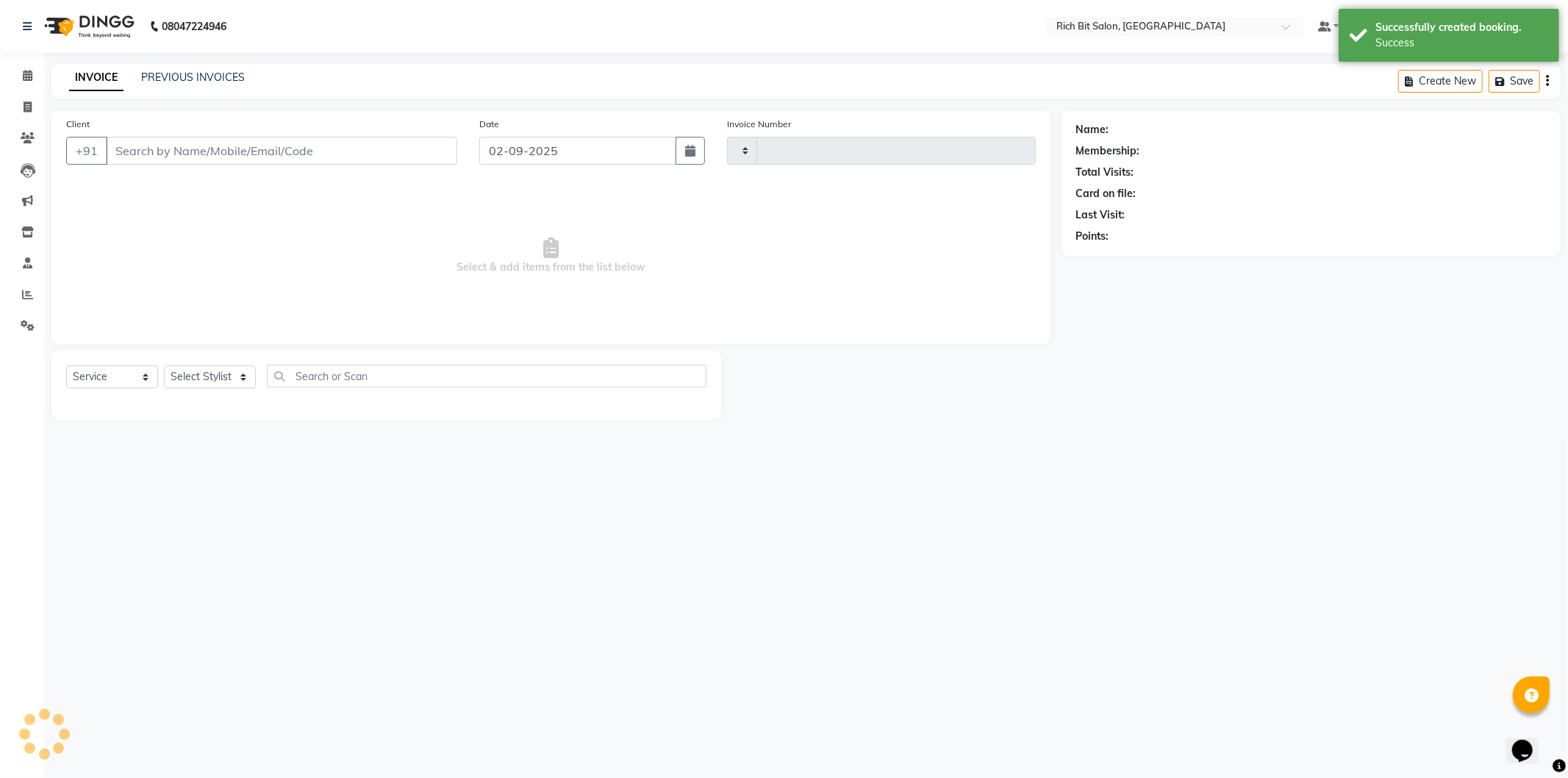
type input "1127"
select select "609"
type input "77******85"
select select "22908"
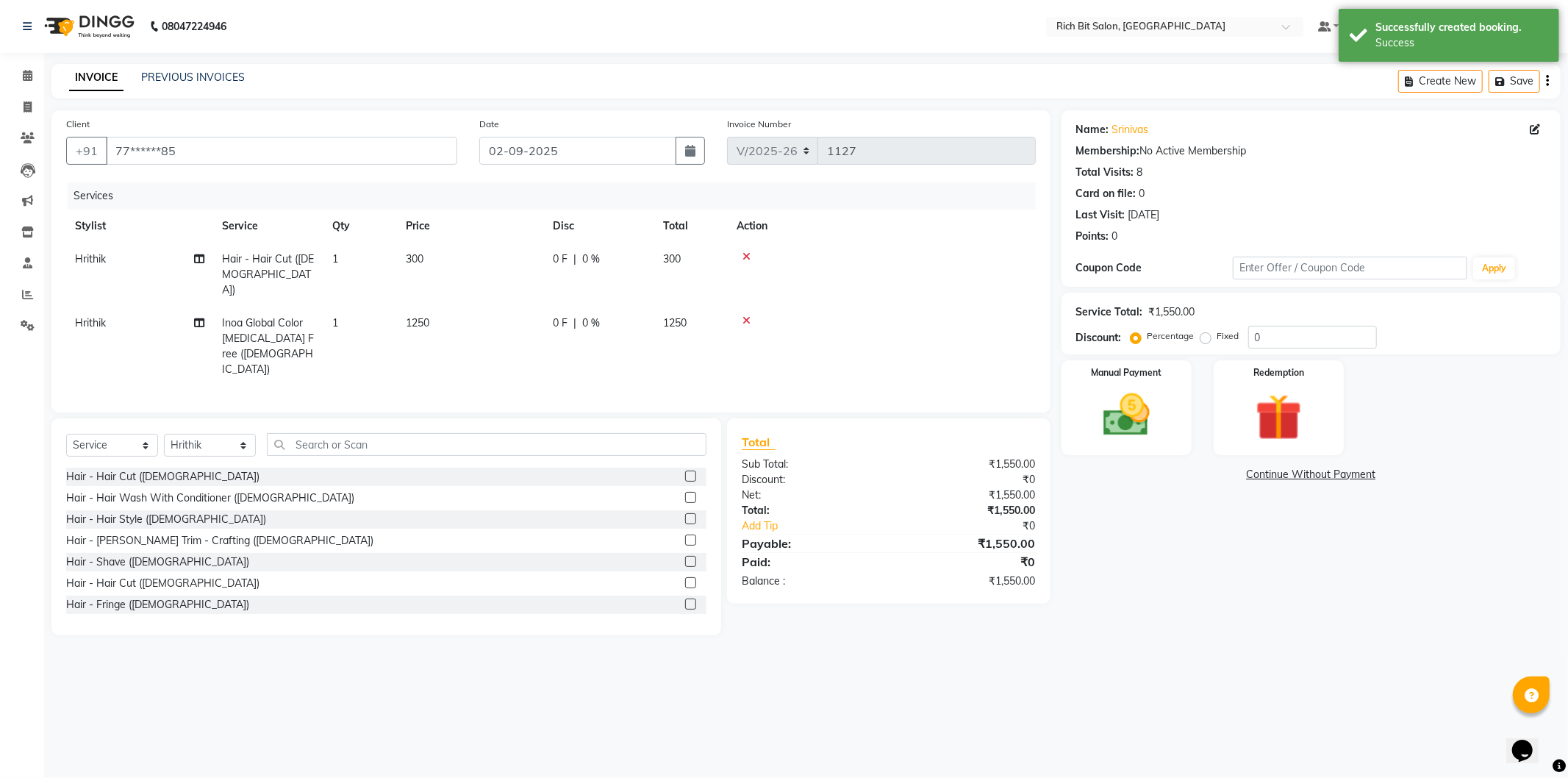
click at [577, 315] on div "0 F | 0 %" at bounding box center [599, 322] width 93 height 15
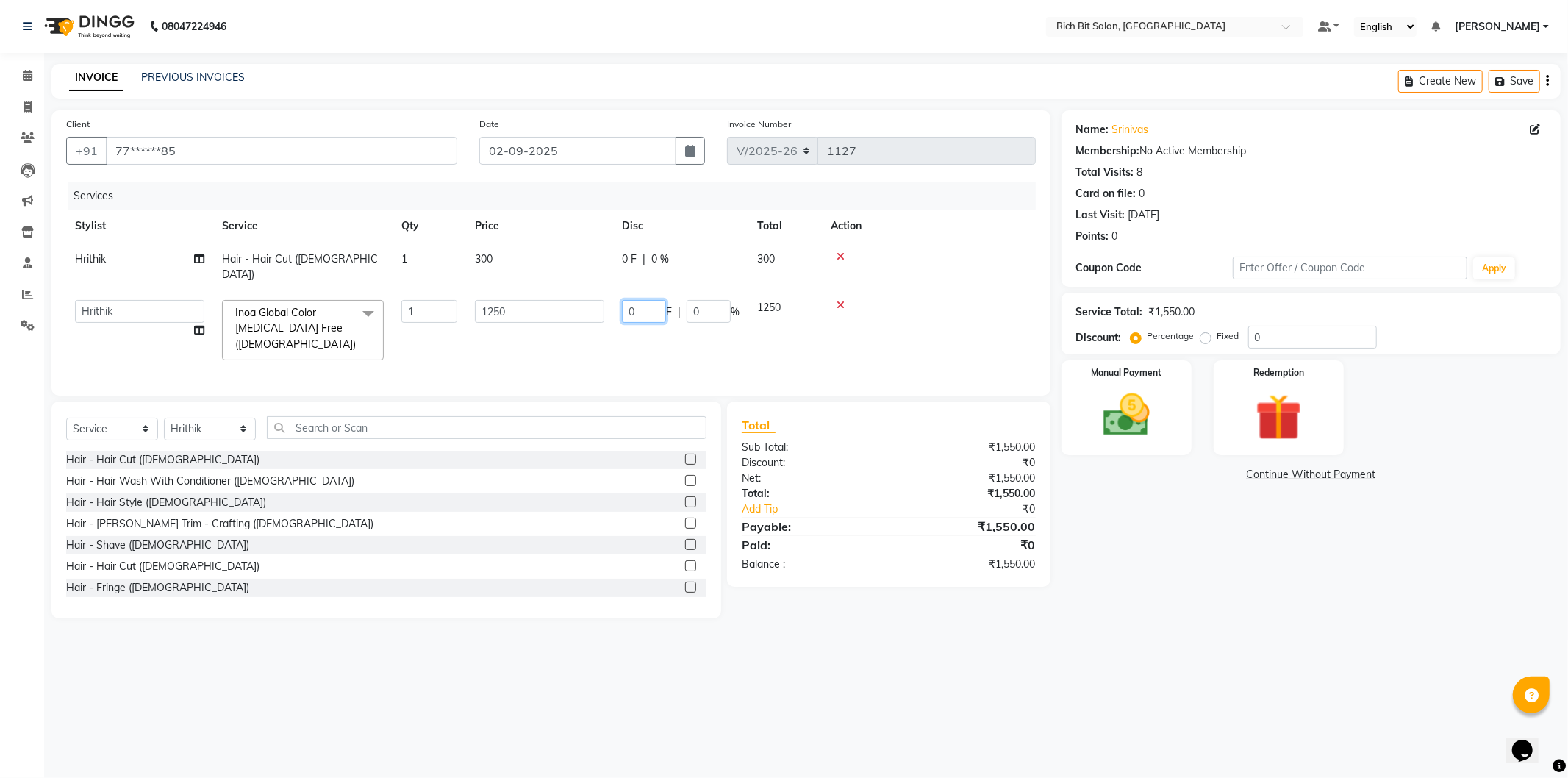
click at [633, 300] on input "0" at bounding box center [644, 312] width 44 height 23
type input "250"
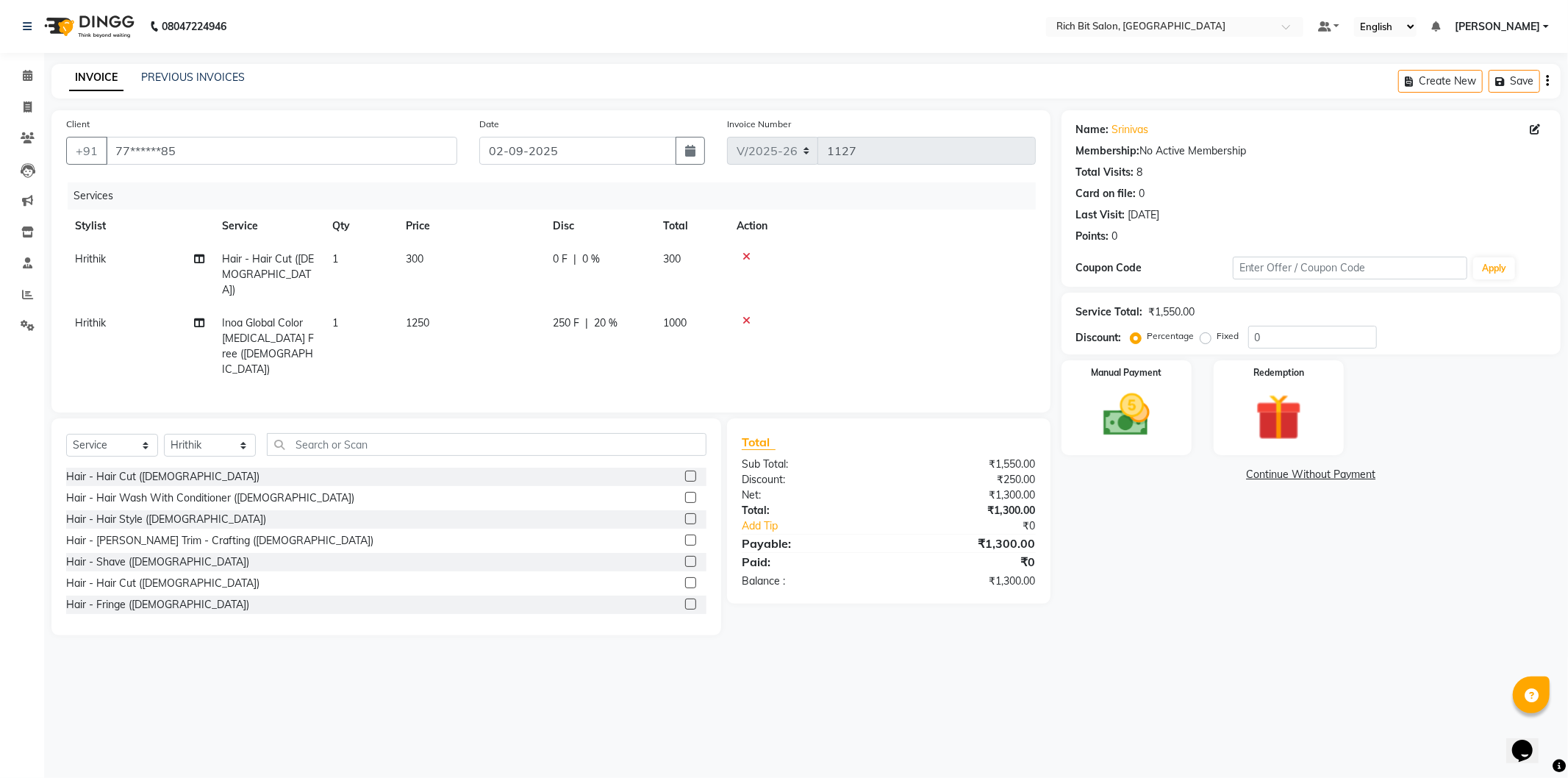
click at [1218, 573] on div "Name: Srinivas Membership: No Active Membership Total Visits: 8 Card on file: 0…" at bounding box center [1316, 373] width 510 height 525
click at [1108, 408] on img at bounding box center [1127, 415] width 78 height 56
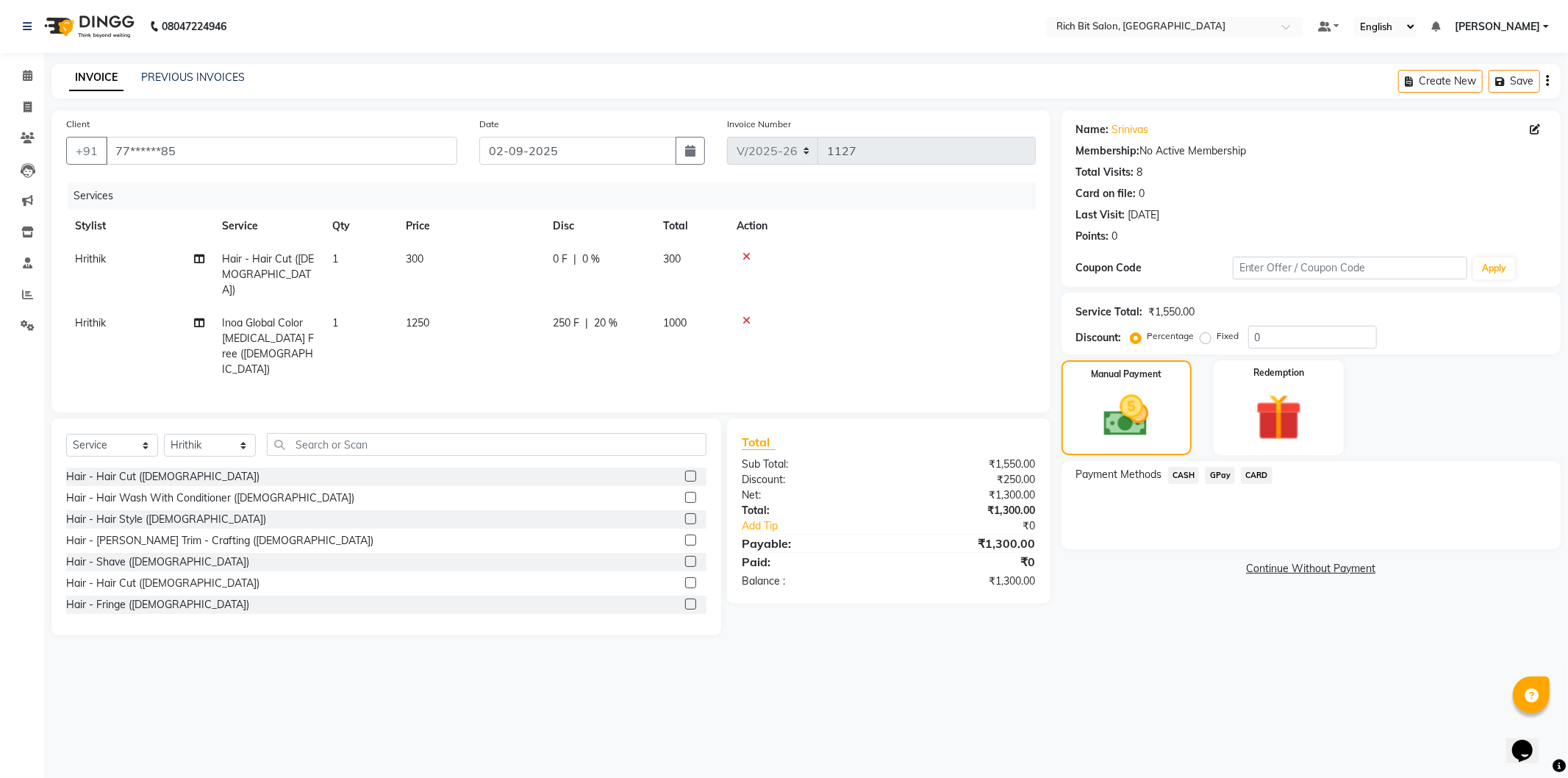
click at [1217, 466] on div "Payment Methods CASH GPay CARD" at bounding box center [1311, 505] width 499 height 88
click at [1208, 480] on span "GPay" at bounding box center [1220, 475] width 30 height 17
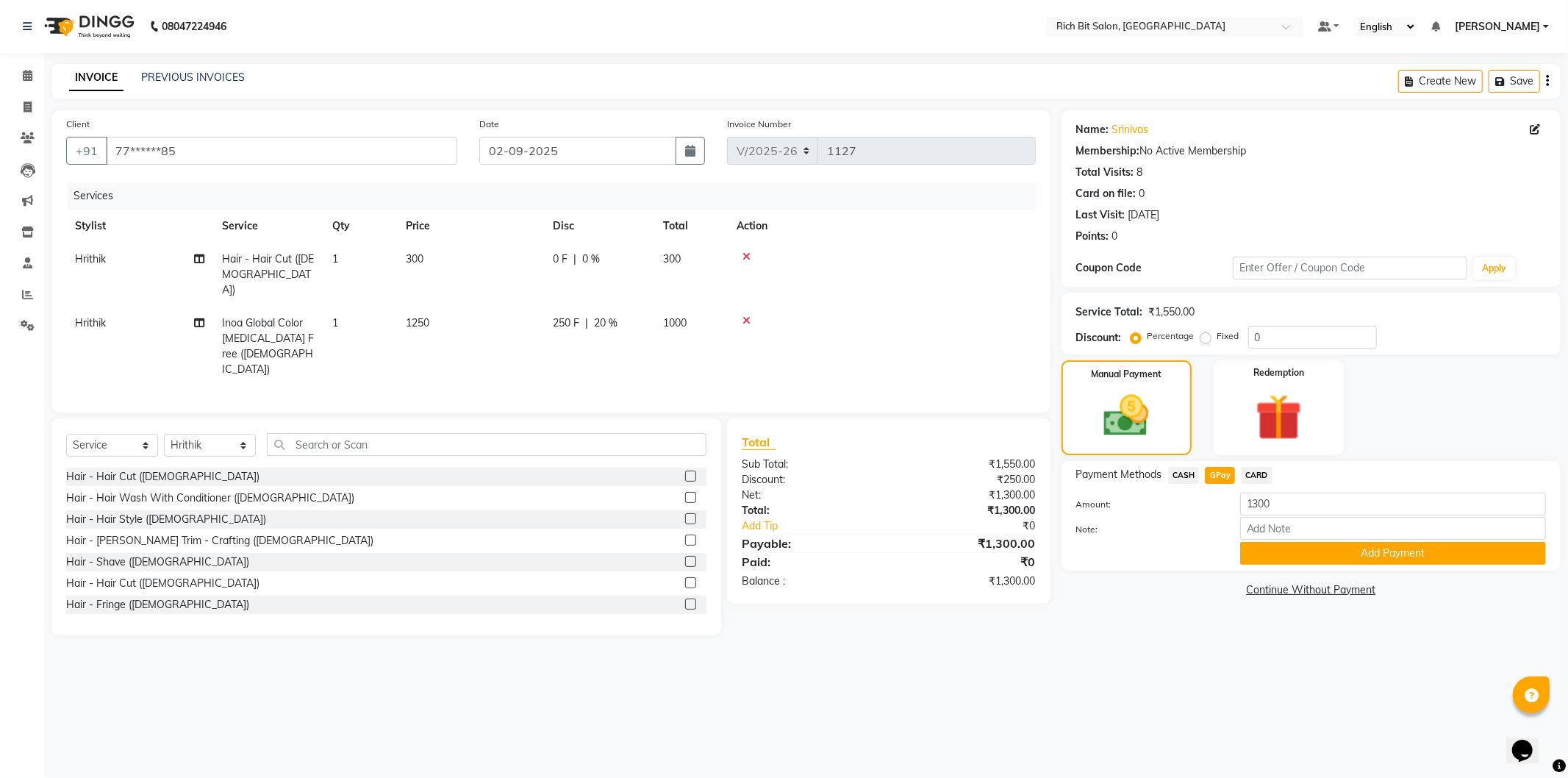
drag, startPoint x: 1288, startPoint y: 552, endPoint x: 1291, endPoint y: 542, distance: 10.4
click at [1289, 547] on button "Add Payment" at bounding box center [1394, 554] width 306 height 23
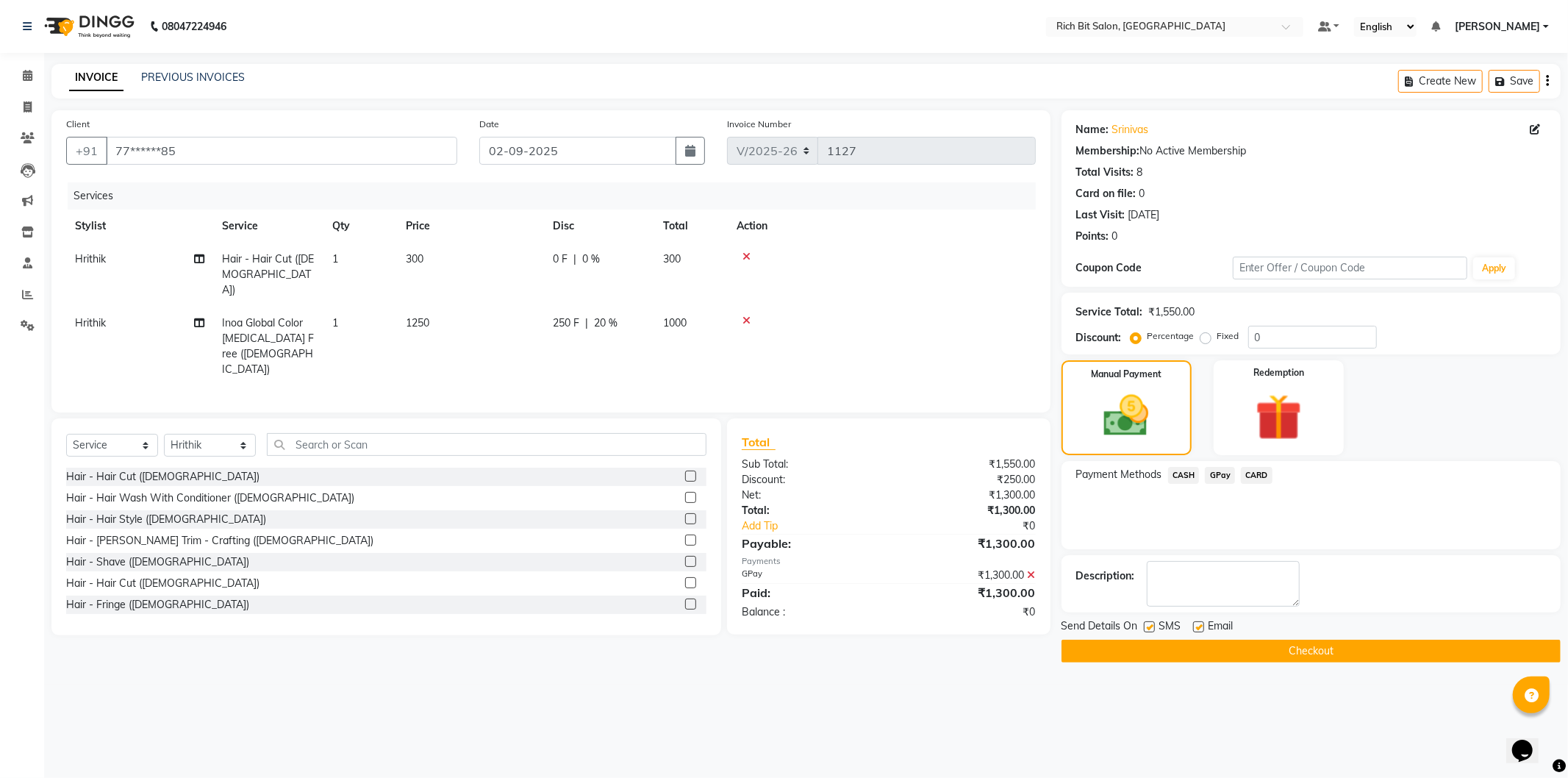
click at [1368, 651] on button "Checkout" at bounding box center [1311, 652] width 499 height 23
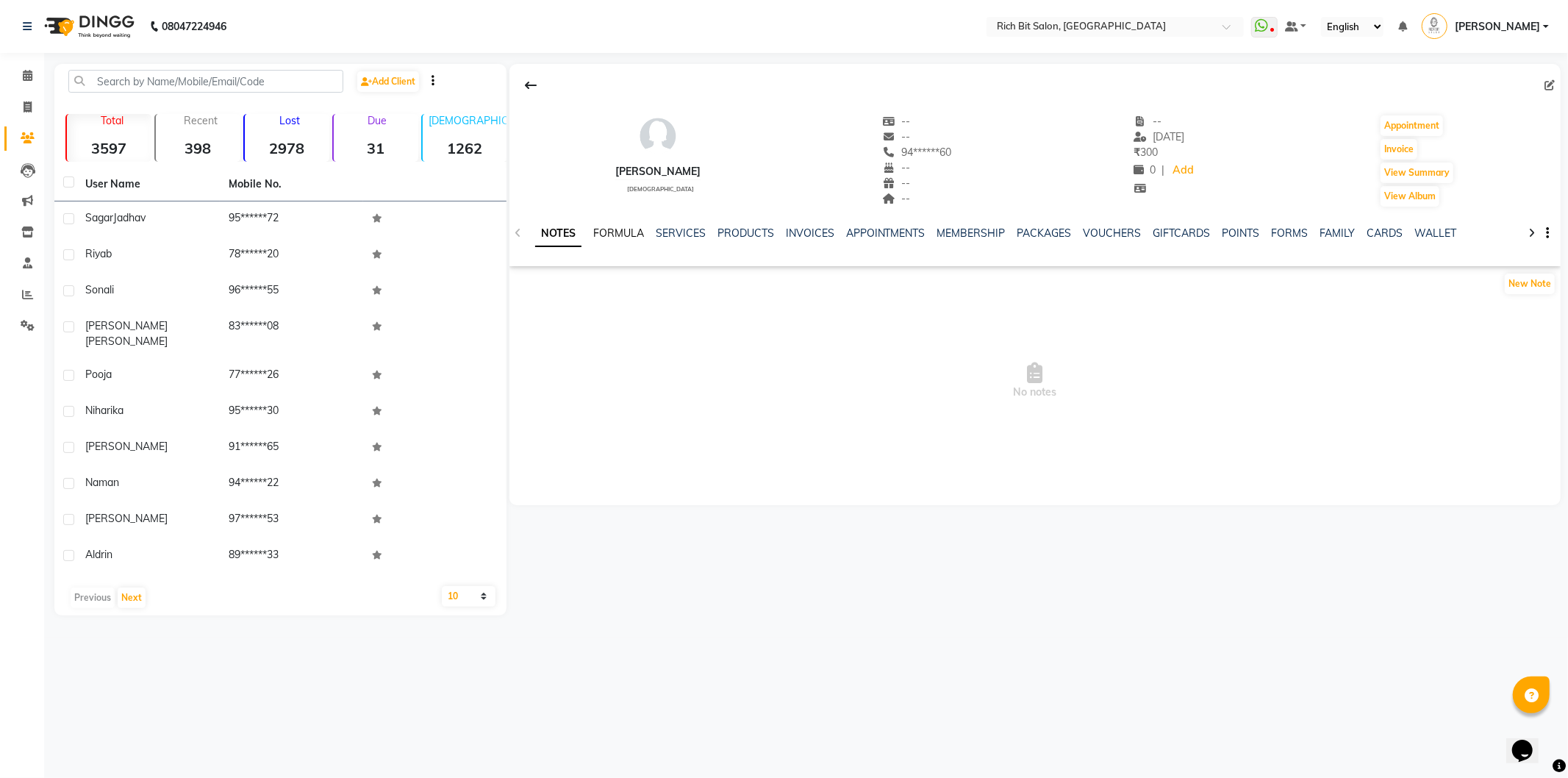
click at [618, 234] on link "FORMULA" at bounding box center [618, 232] width 51 height 13
click at [692, 231] on link "SERVICES" at bounding box center [679, 232] width 50 height 13
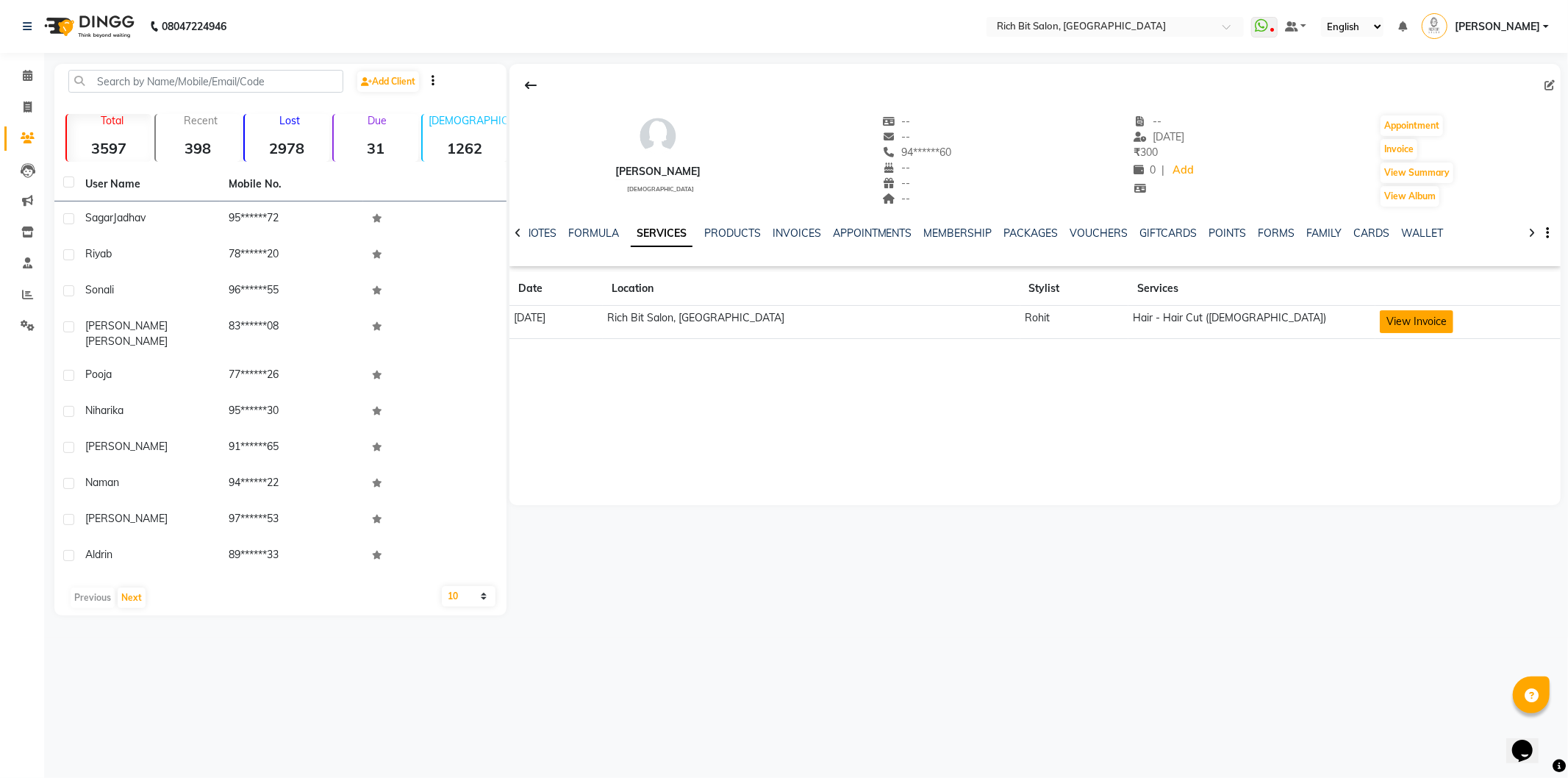
click at [1385, 320] on button "View Invoice" at bounding box center [1417, 322] width 74 height 23
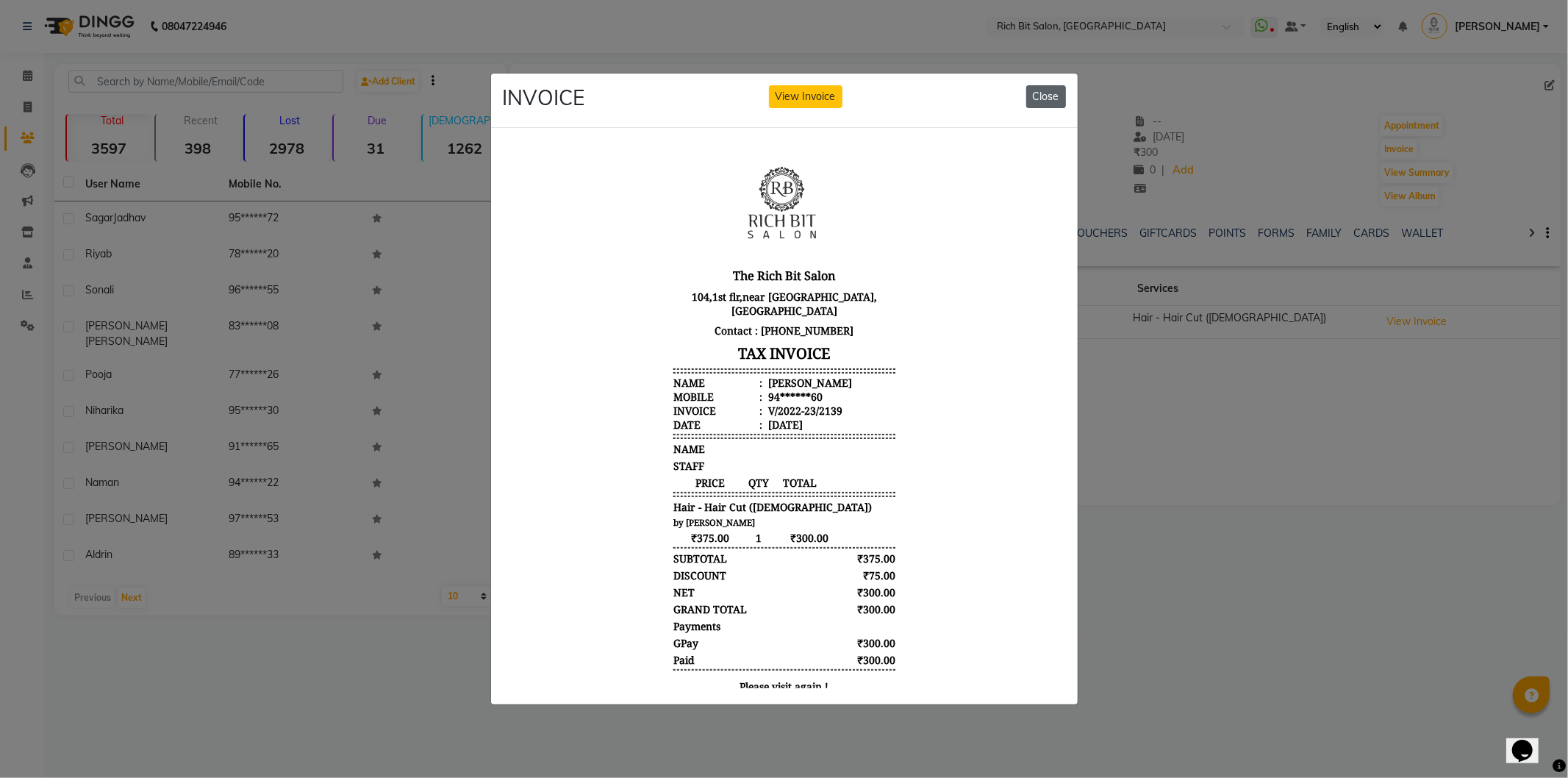
click at [1051, 85] on button "Close" at bounding box center [1046, 97] width 40 height 23
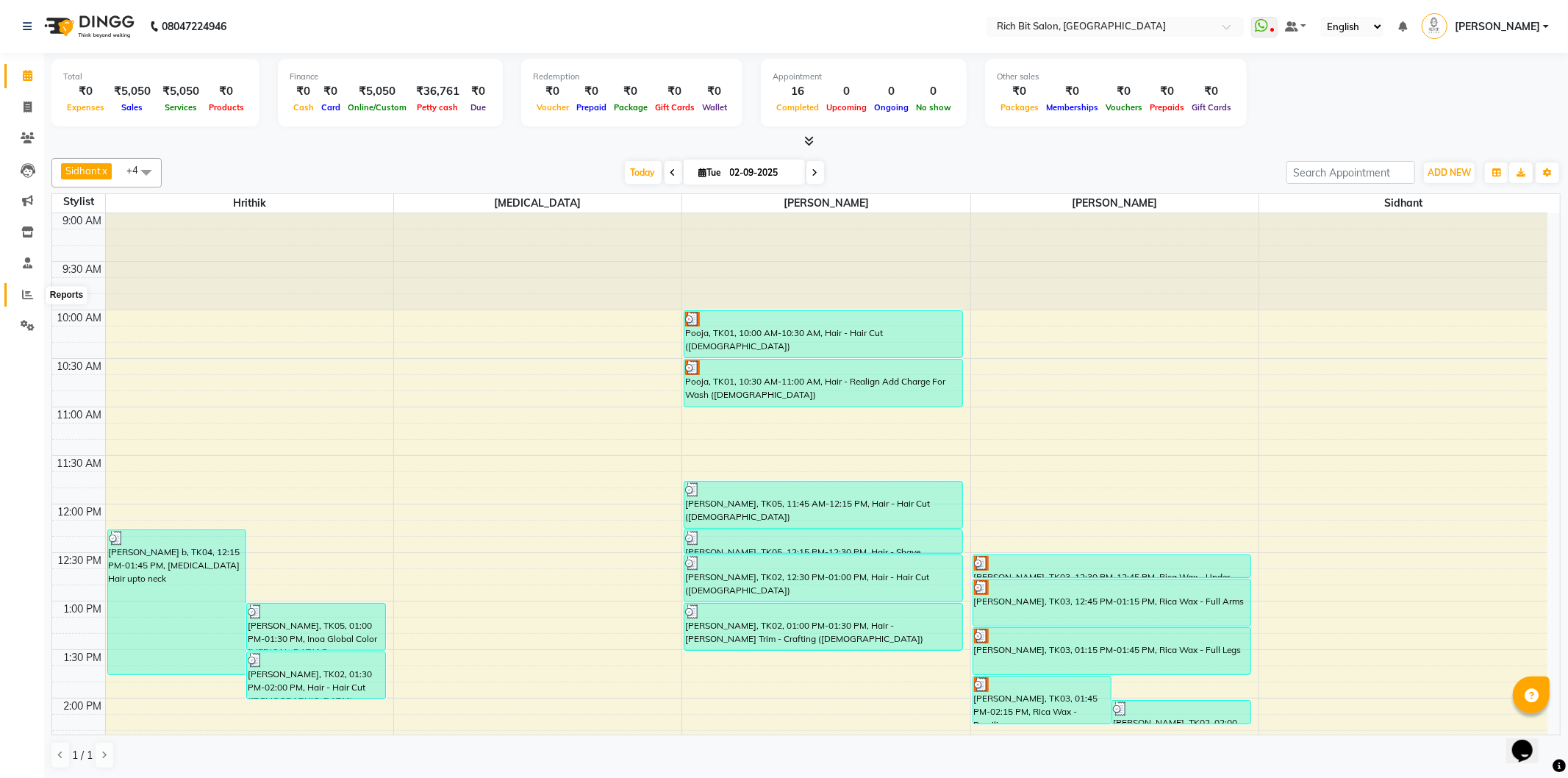
click at [27, 299] on icon at bounding box center [28, 295] width 11 height 11
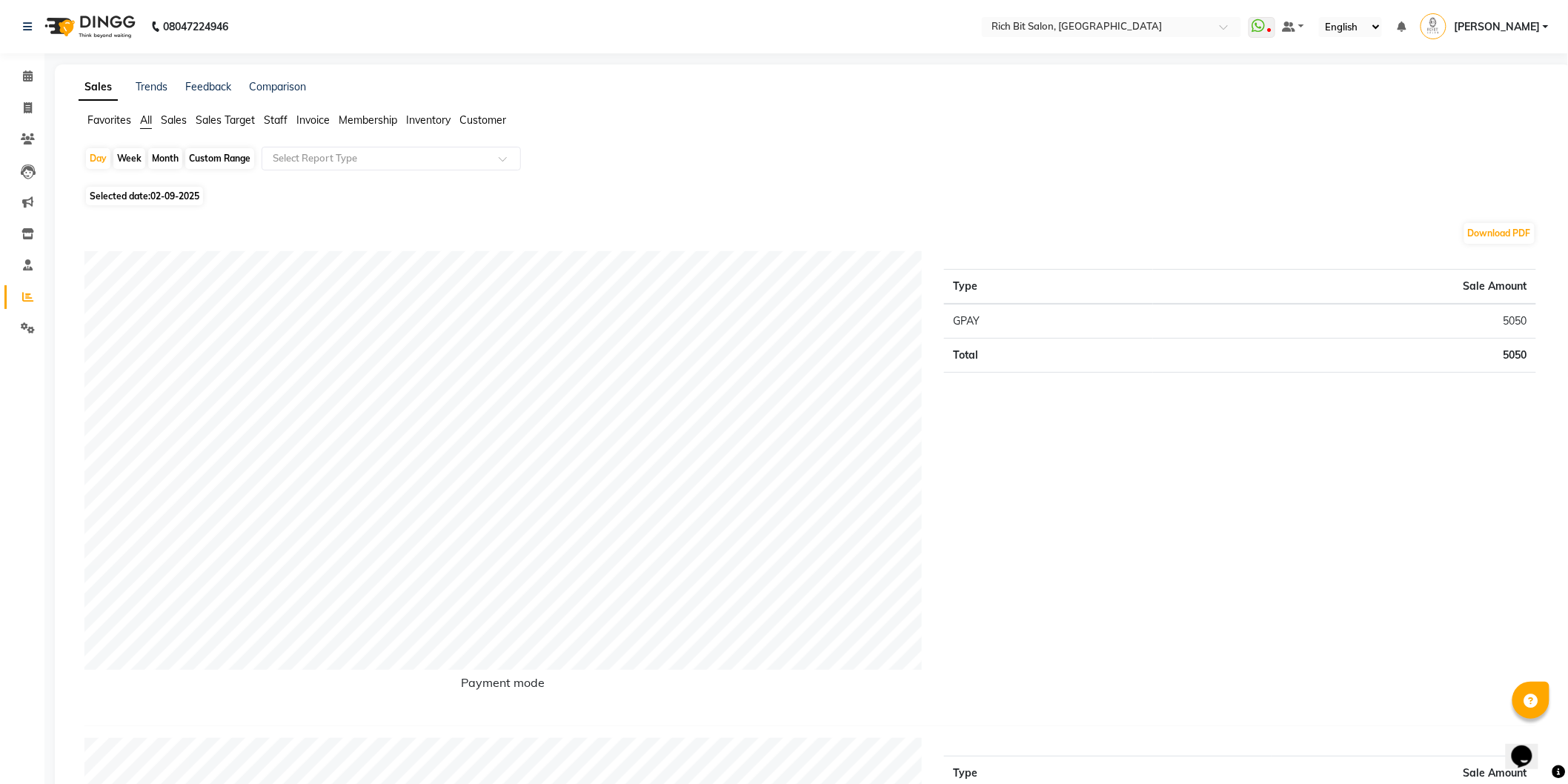
click at [170, 152] on div "Month" at bounding box center [165, 158] width 34 height 21
select select "9"
select select "2025"
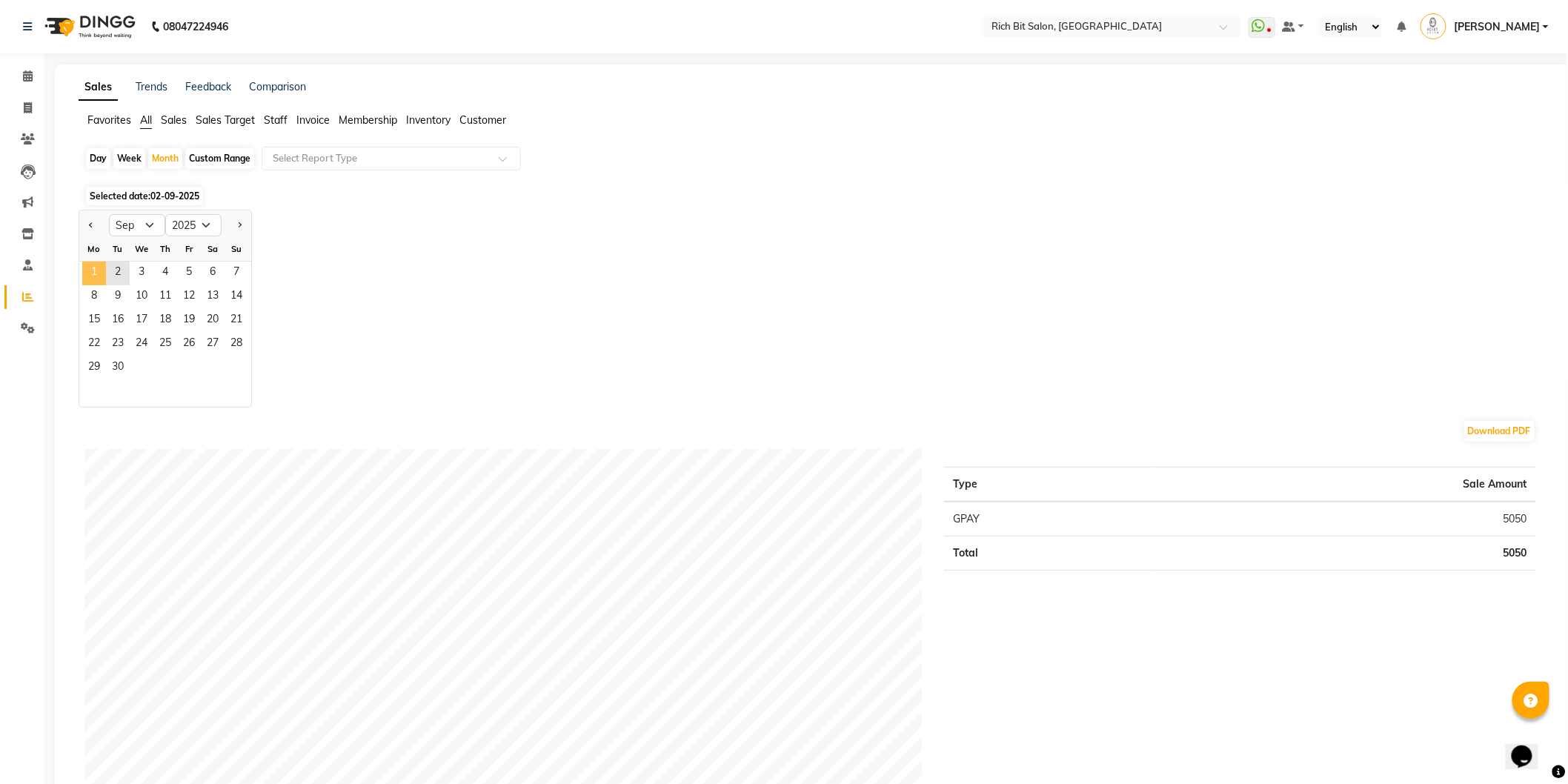
click at [92, 271] on span "1" at bounding box center [94, 274] width 23 height 23
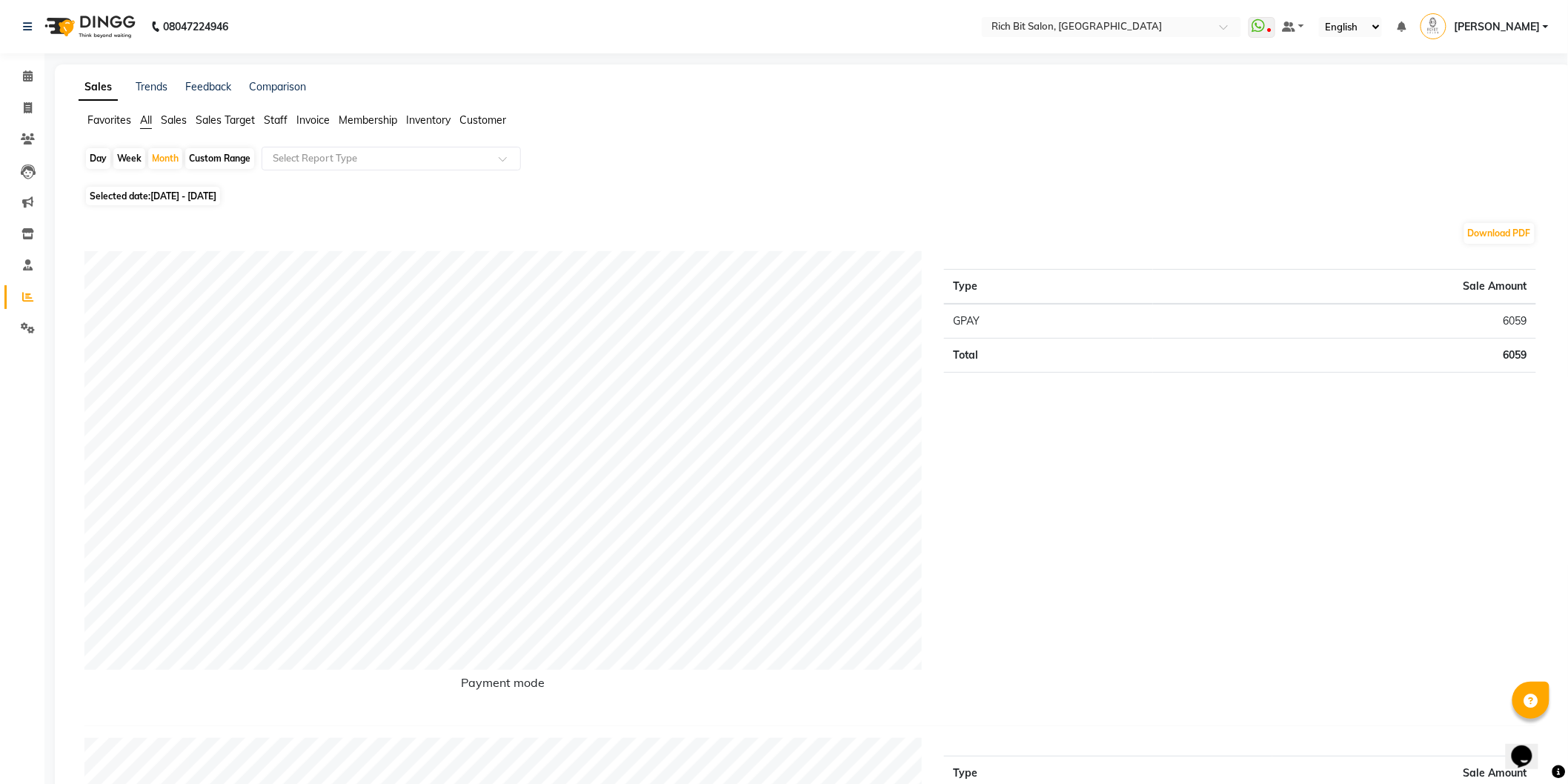
click at [176, 191] on span "[DATE] - [DATE]" at bounding box center [184, 196] width 66 height 11
select select "9"
select select "2025"
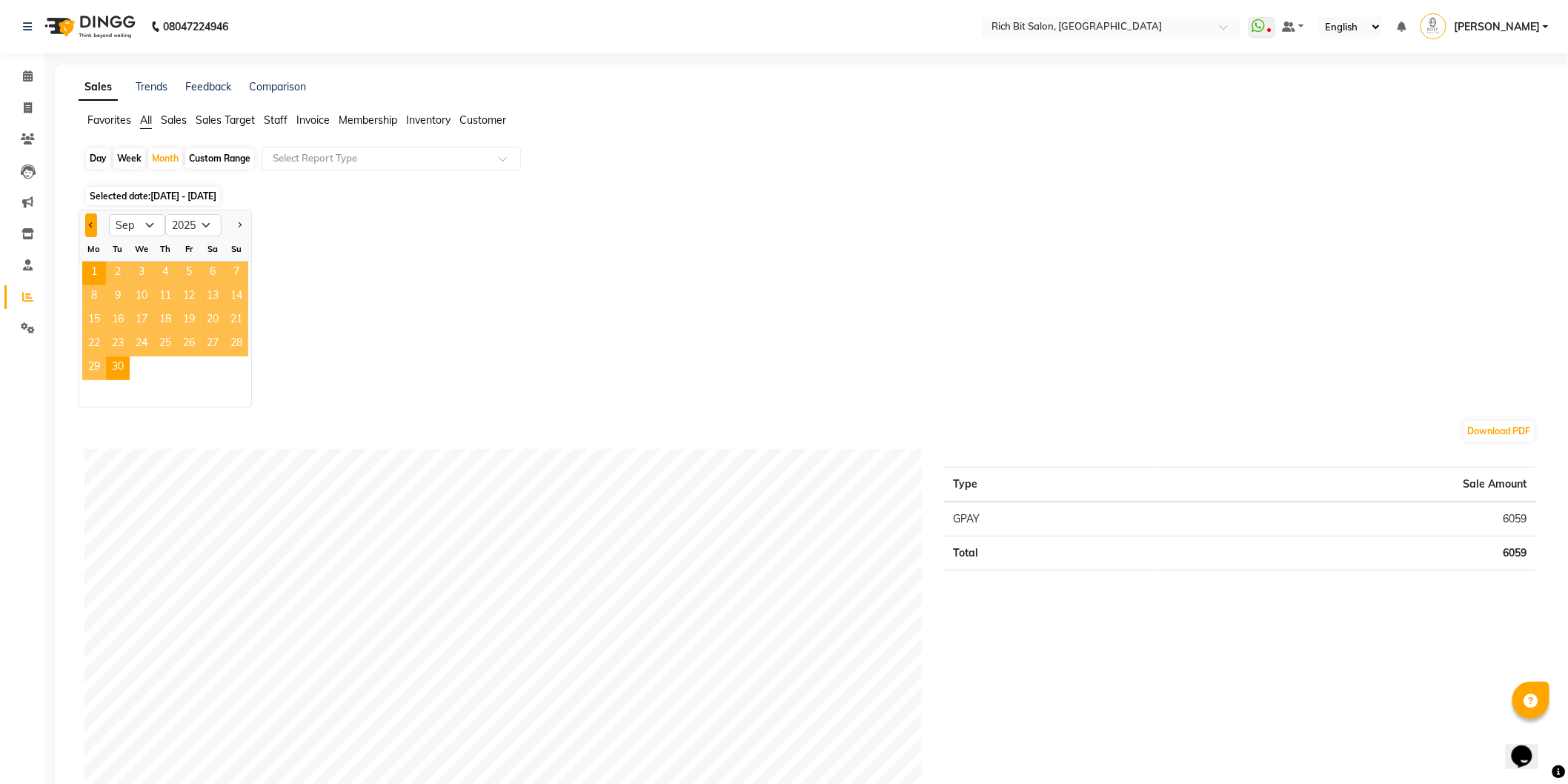
click at [86, 220] on button "Previous month" at bounding box center [91, 225] width 12 height 23
select select "8"
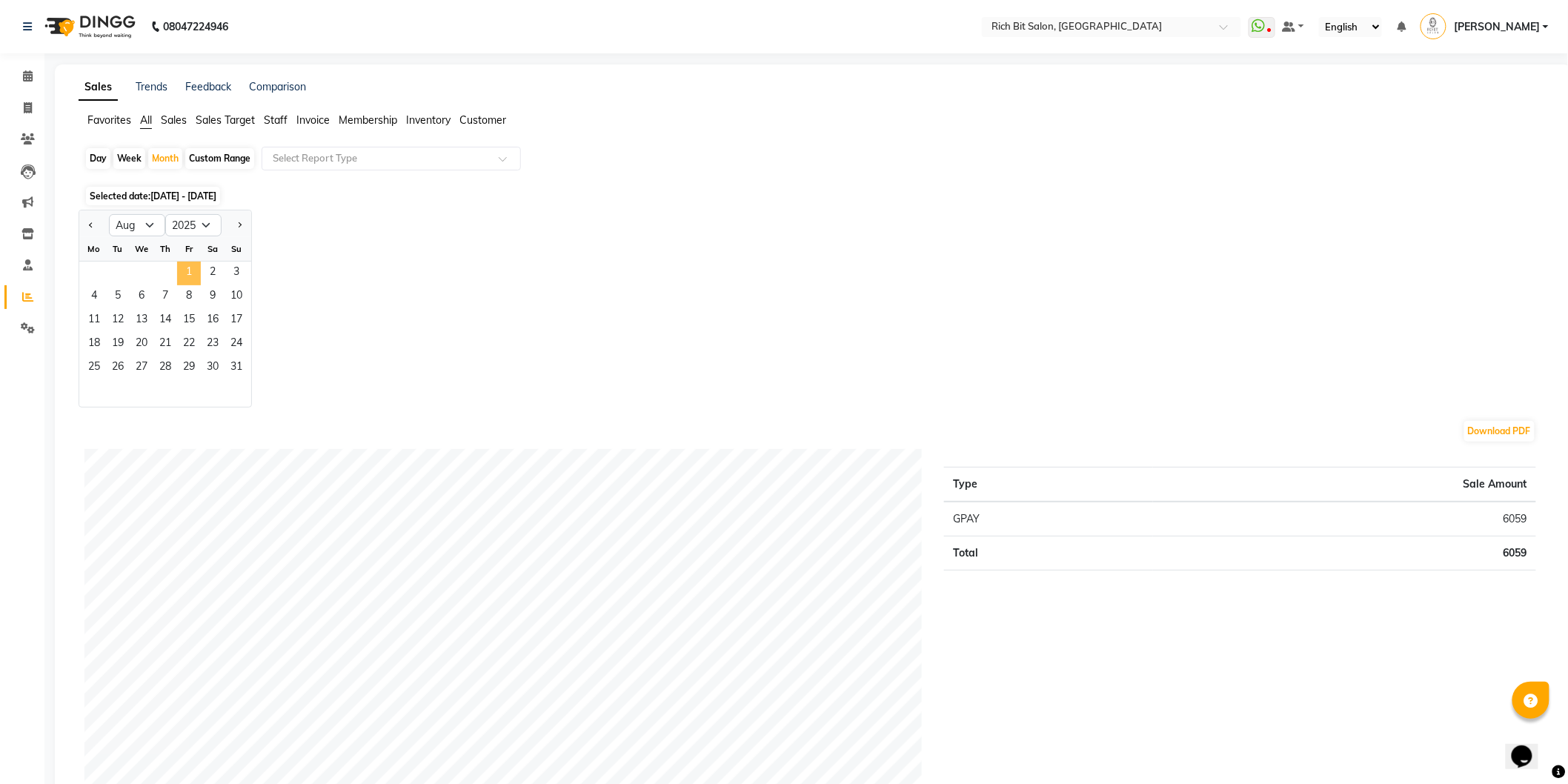
click at [180, 274] on span "1" at bounding box center [188, 274] width 23 height 23
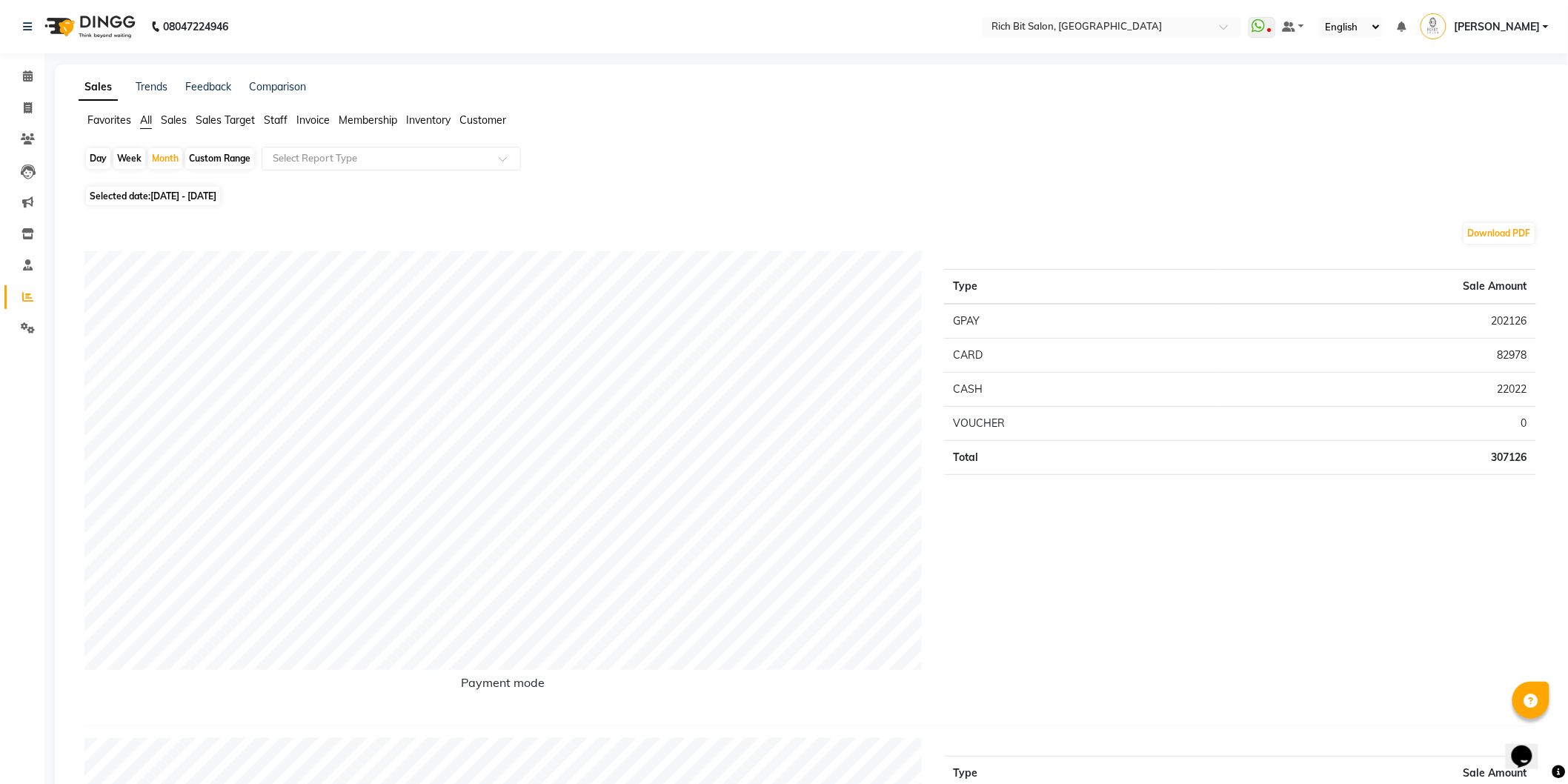
click at [145, 196] on span "Selected date: [DATE] - [DATE]" at bounding box center [153, 196] width 135 height 19
select select "8"
select select "2025"
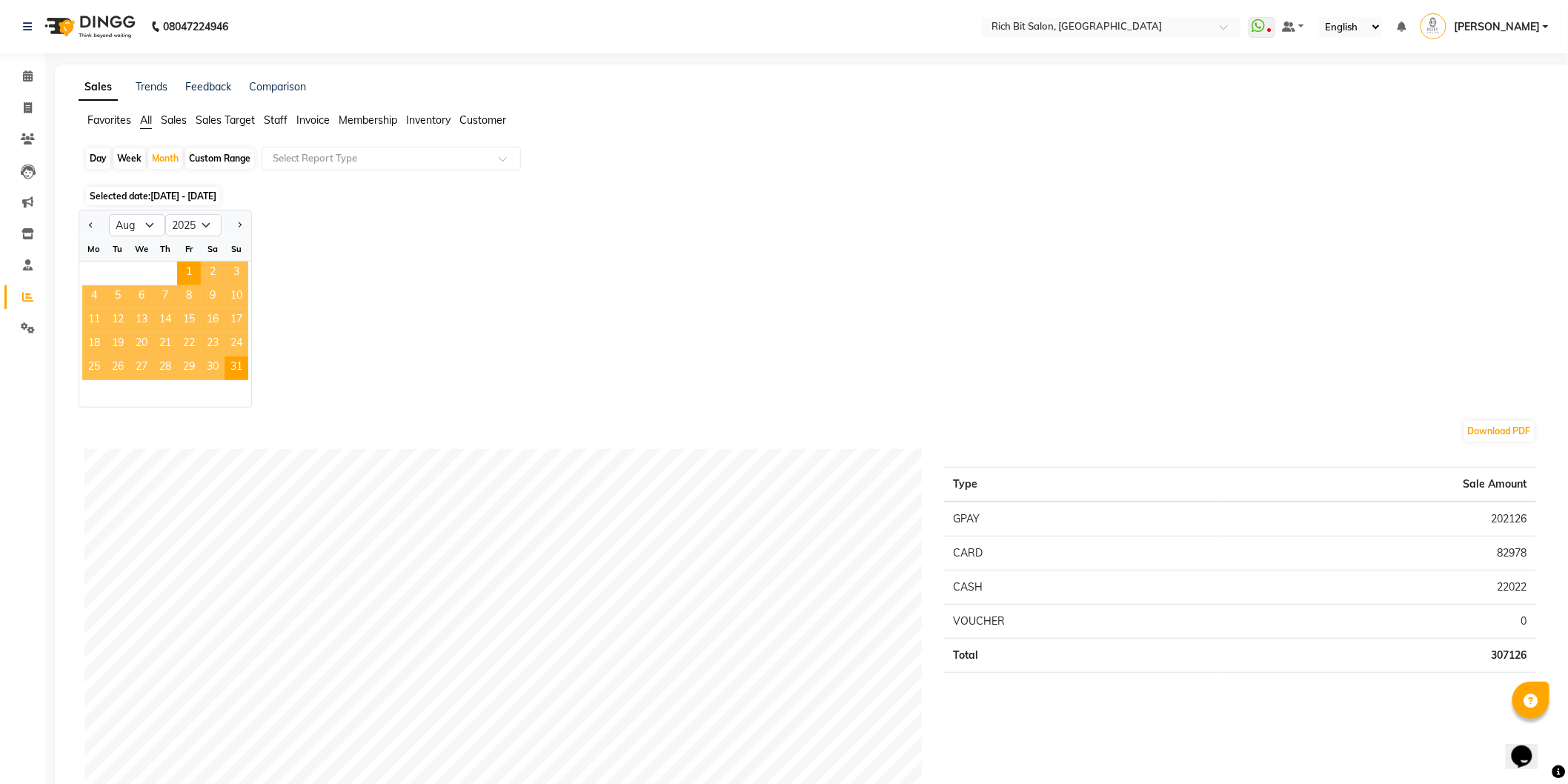
click at [150, 273] on div "1 2 3" at bounding box center [165, 274] width 172 height 23
drag, startPoint x: 548, startPoint y: 234, endPoint x: 541, endPoint y: 233, distance: 7.1
drag, startPoint x: 541, startPoint y: 233, endPoint x: 127, endPoint y: 156, distance: 421.1
click at [127, 156] on div "Week" at bounding box center [129, 158] width 32 height 21
select select "8"
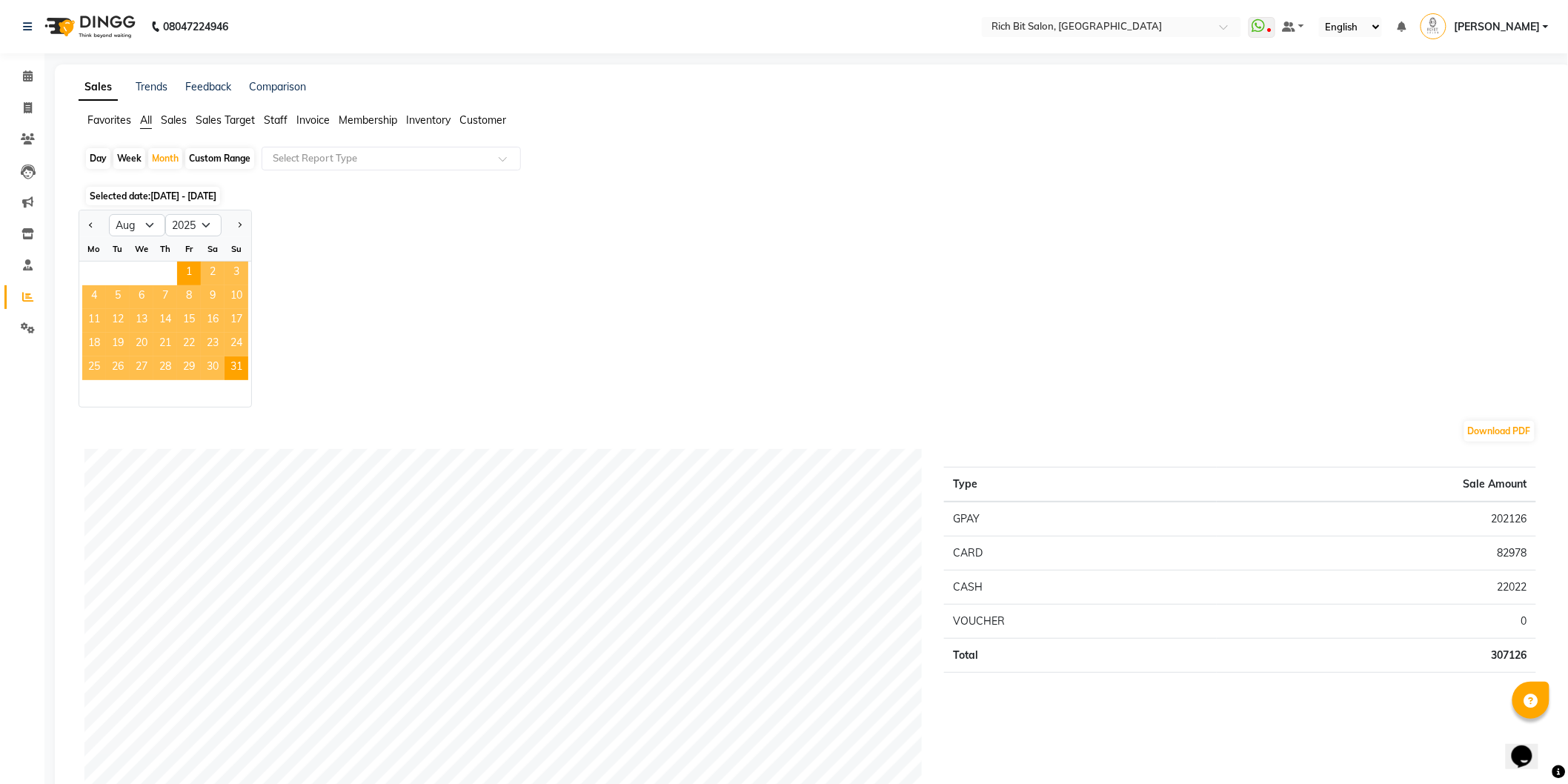
select select "2025"
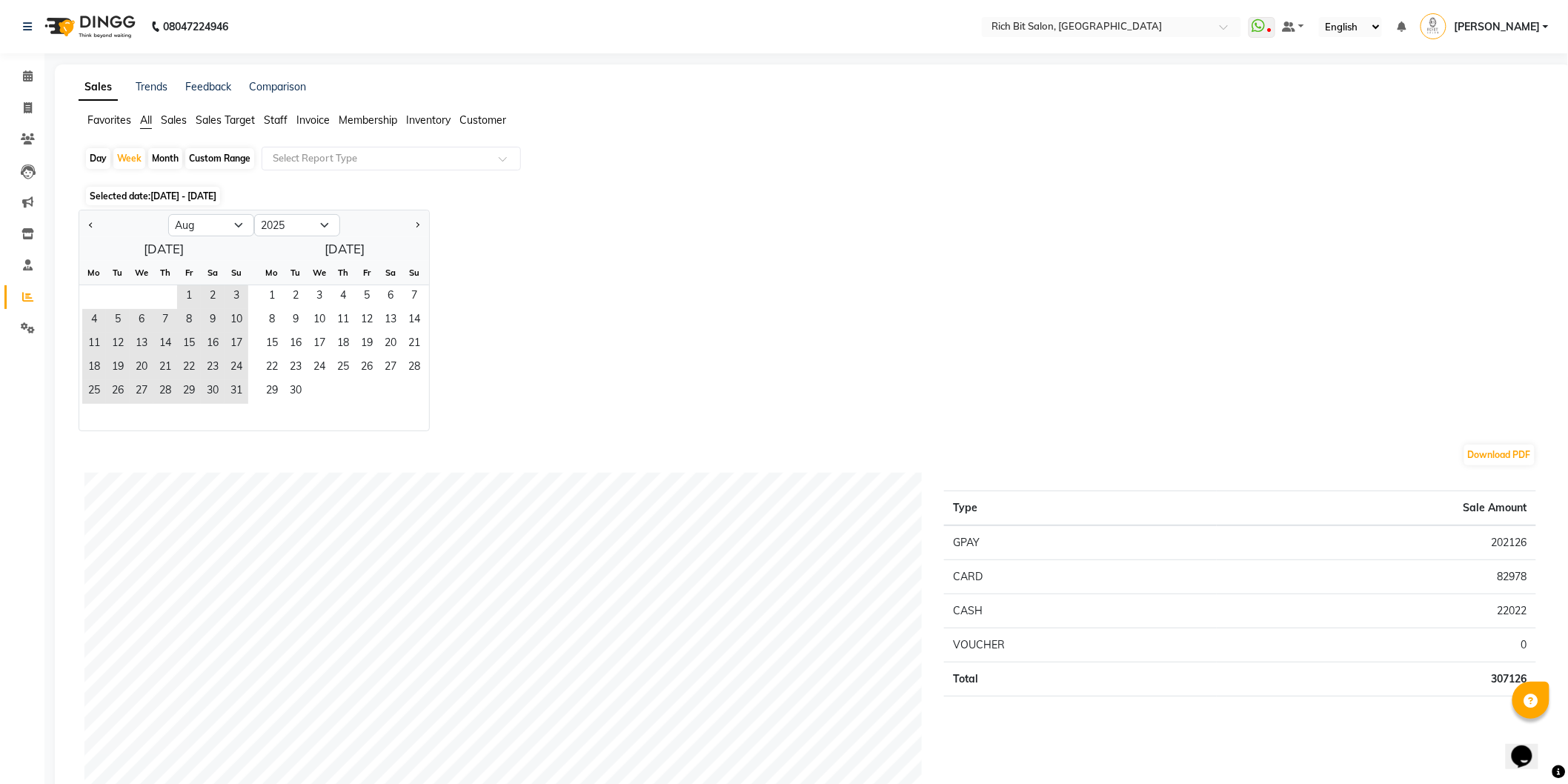
click at [100, 154] on div "Day" at bounding box center [98, 158] width 24 height 21
select select "8"
select select "2025"
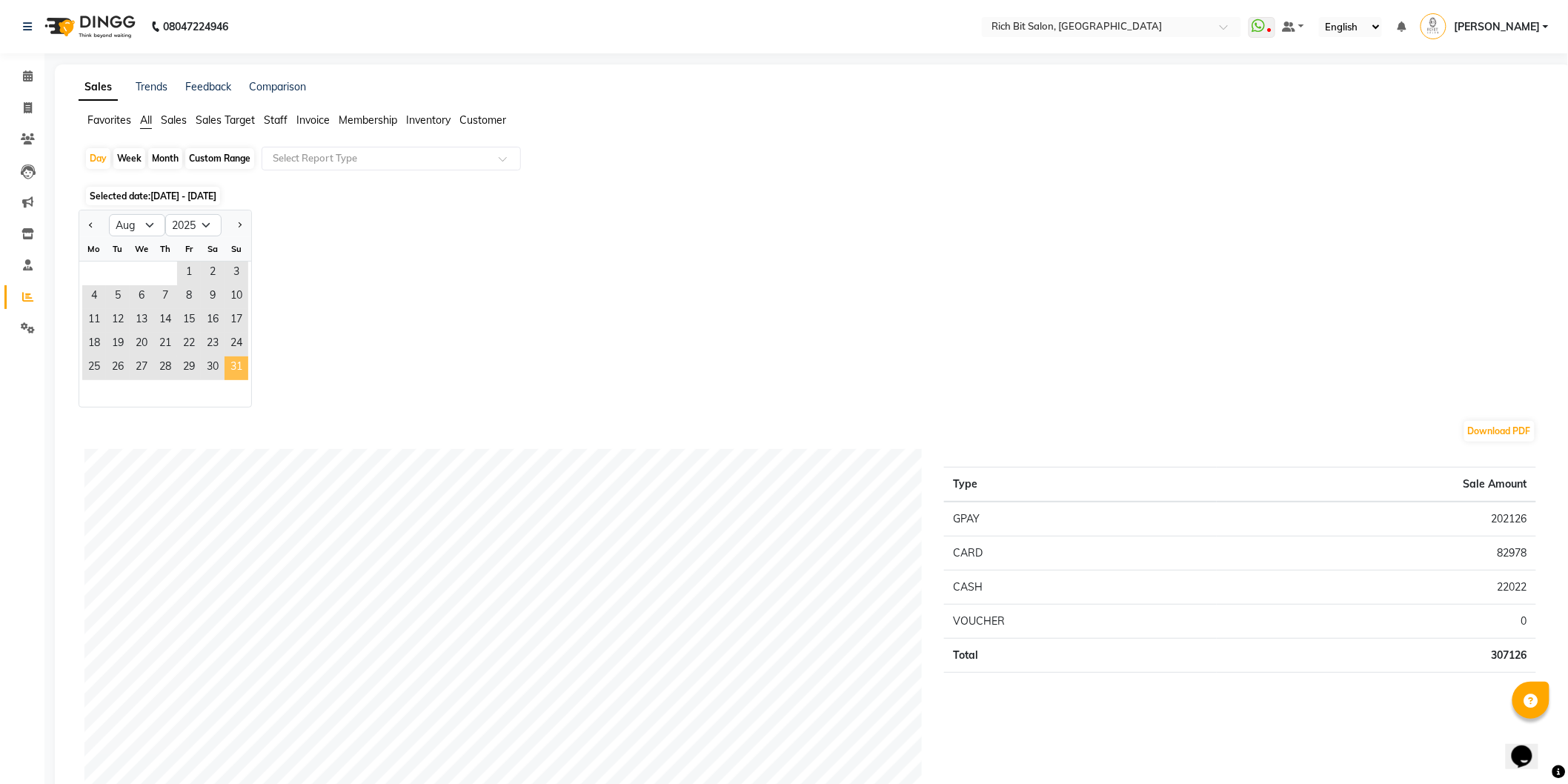
click at [231, 366] on span "31" at bounding box center [236, 368] width 23 height 23
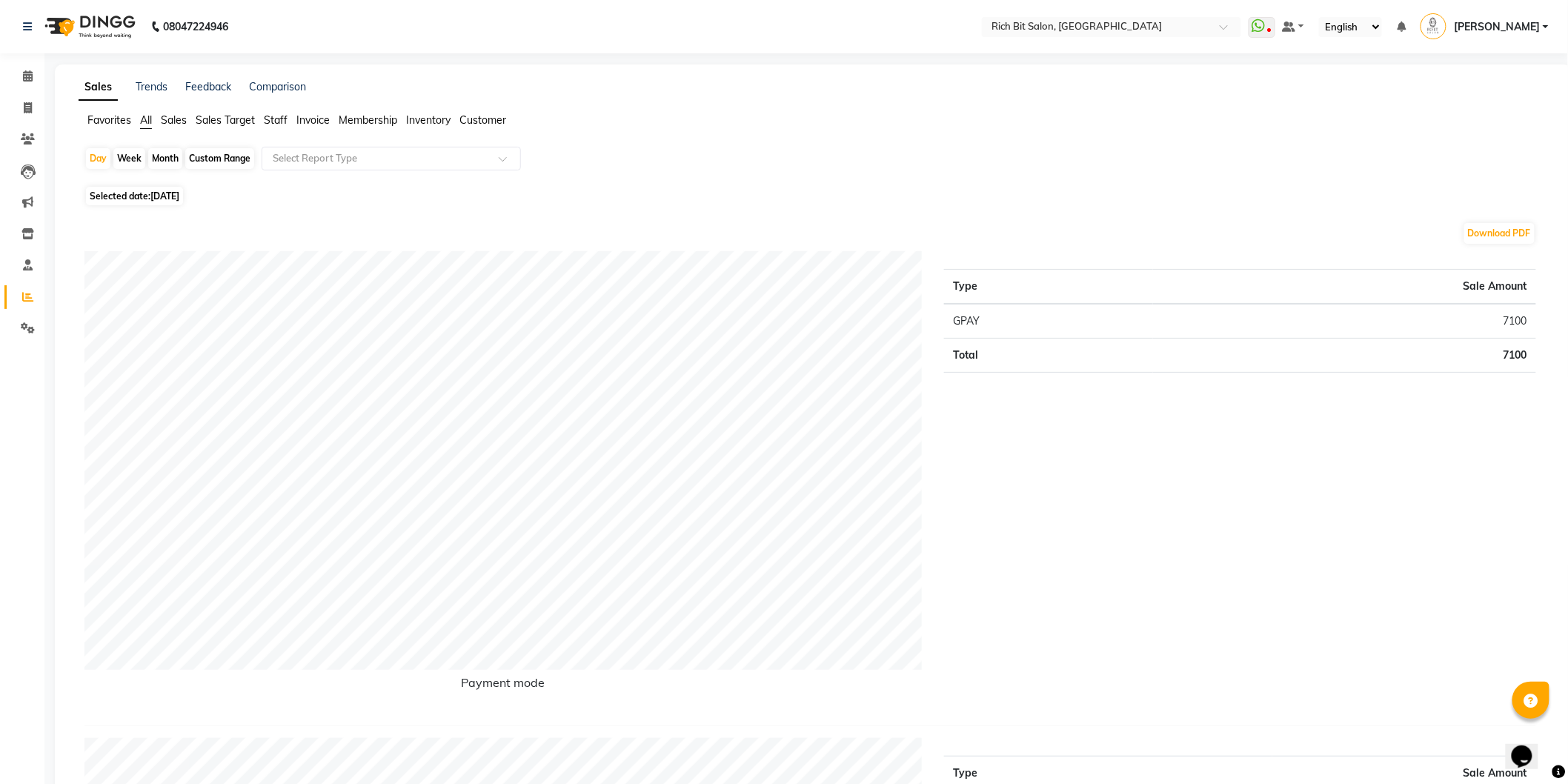
click at [130, 198] on span "Selected date: [DATE]" at bounding box center [135, 196] width 97 height 19
select select "8"
select select "2025"
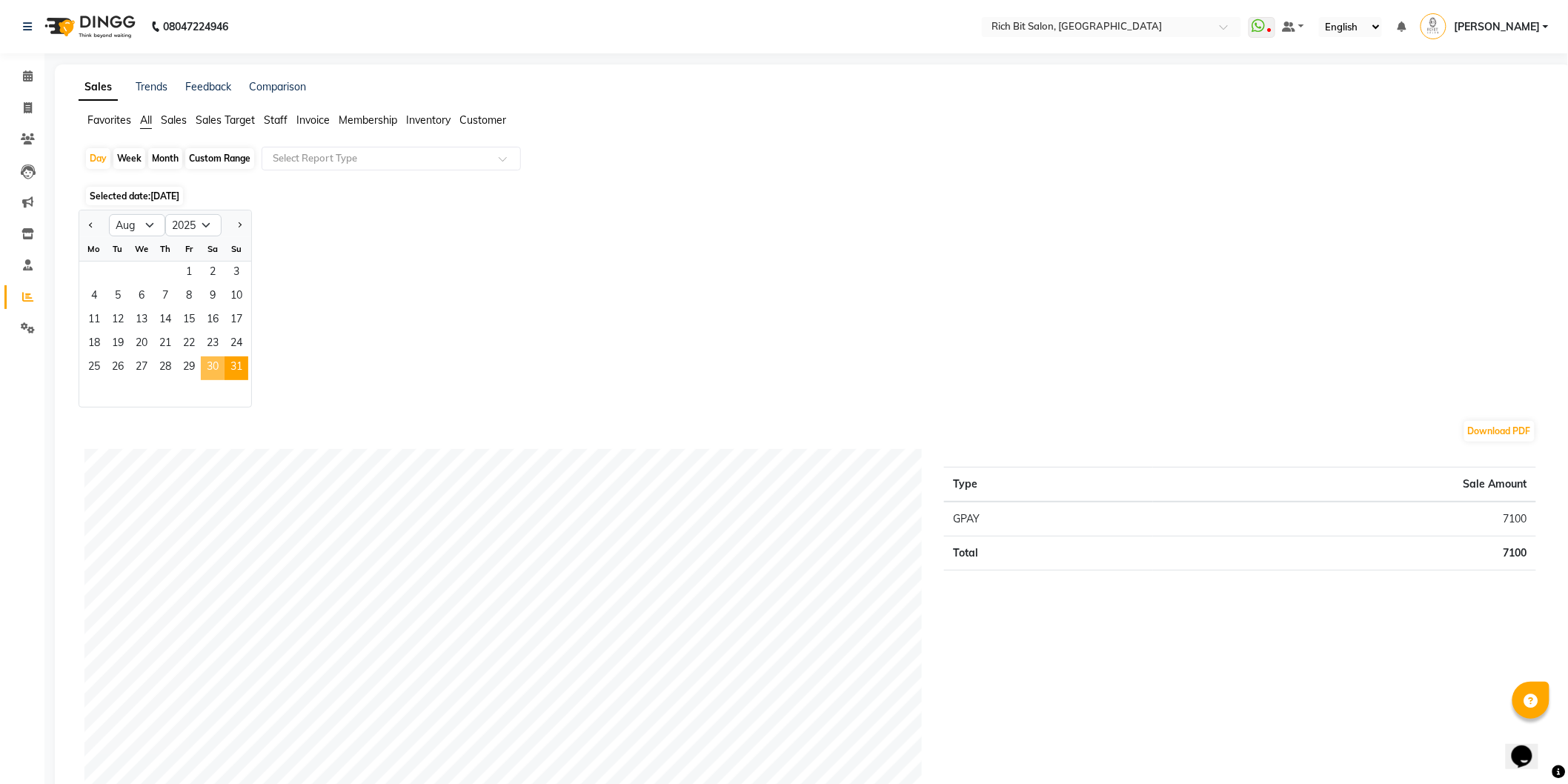
click at [219, 365] on span "30" at bounding box center [213, 368] width 23 height 23
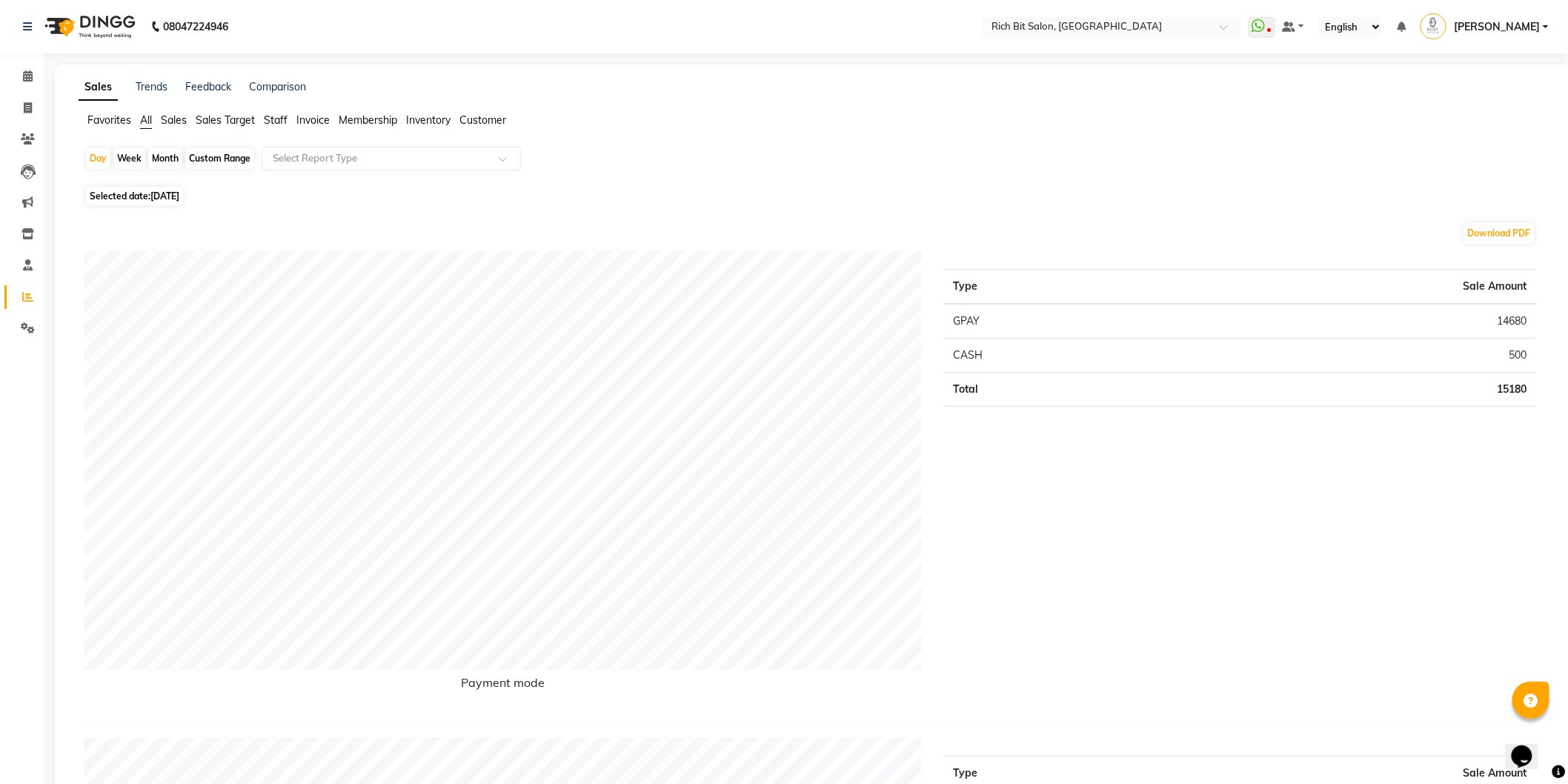
click at [135, 194] on span "Selected date: [DATE]" at bounding box center [135, 196] width 97 height 19
select select "8"
select select "2025"
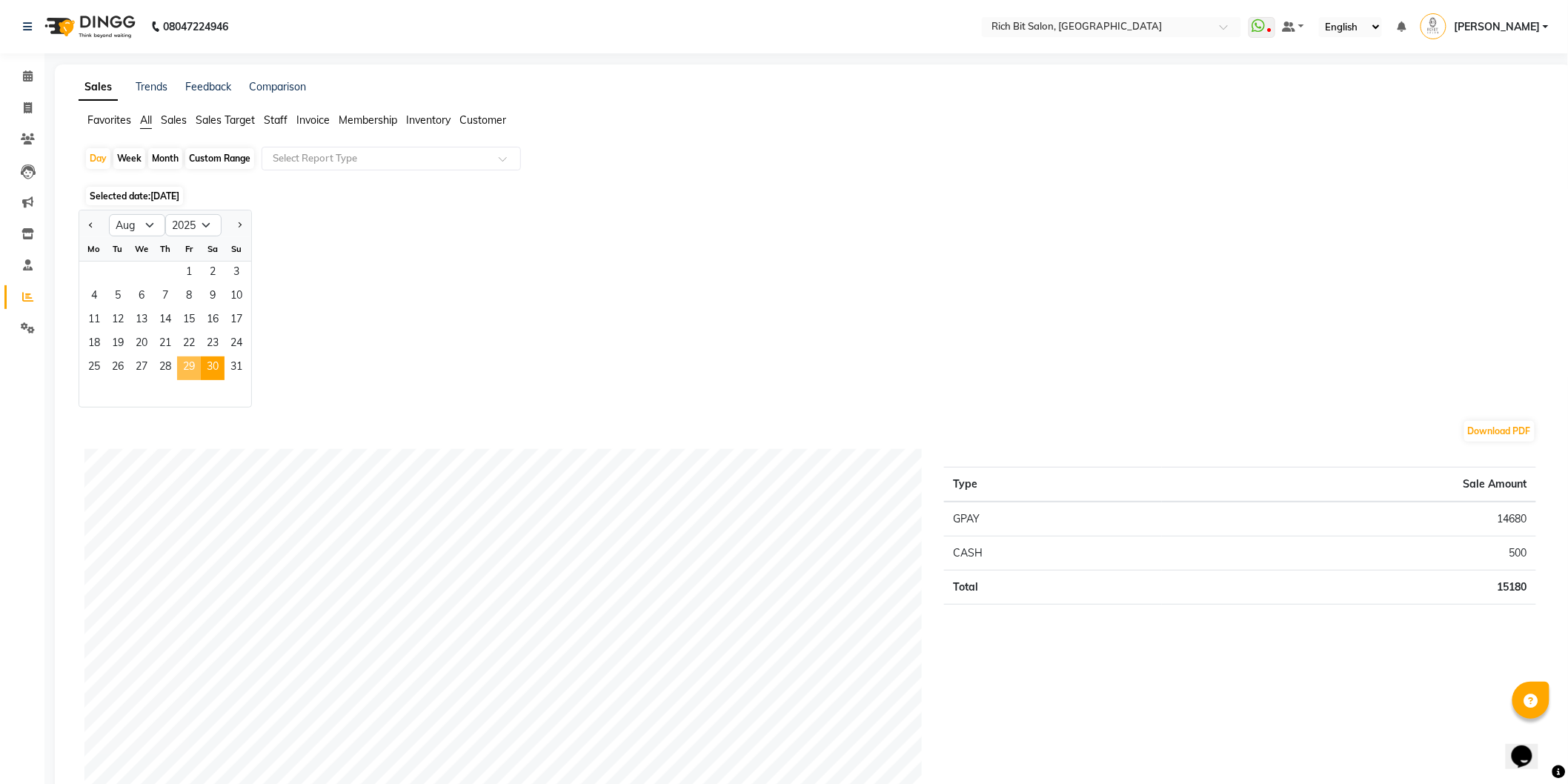
click at [194, 364] on span "29" at bounding box center [188, 368] width 23 height 23
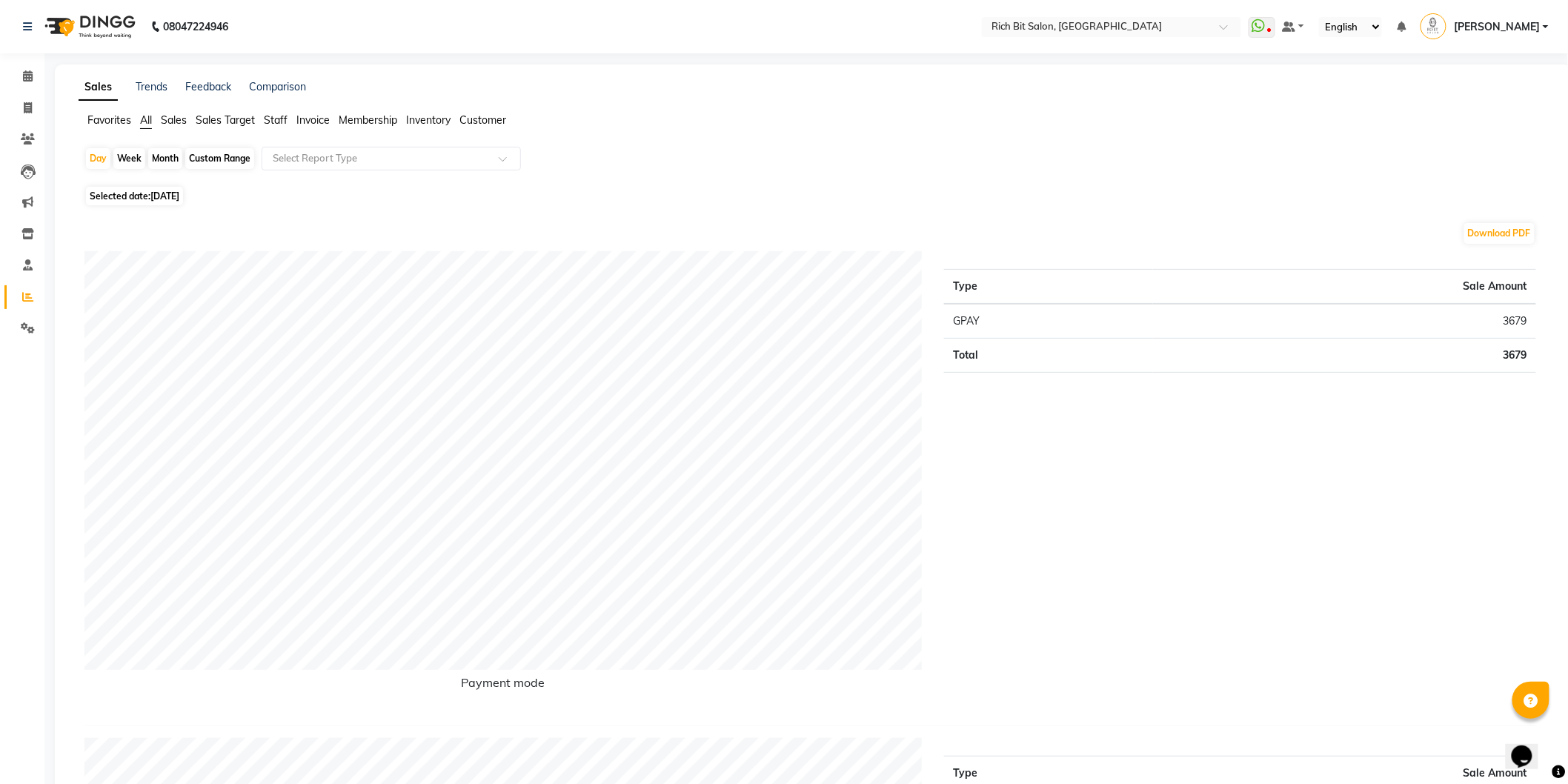
click at [156, 187] on span "Selected date: [DATE]" at bounding box center [135, 196] width 97 height 19
select select "8"
select select "2025"
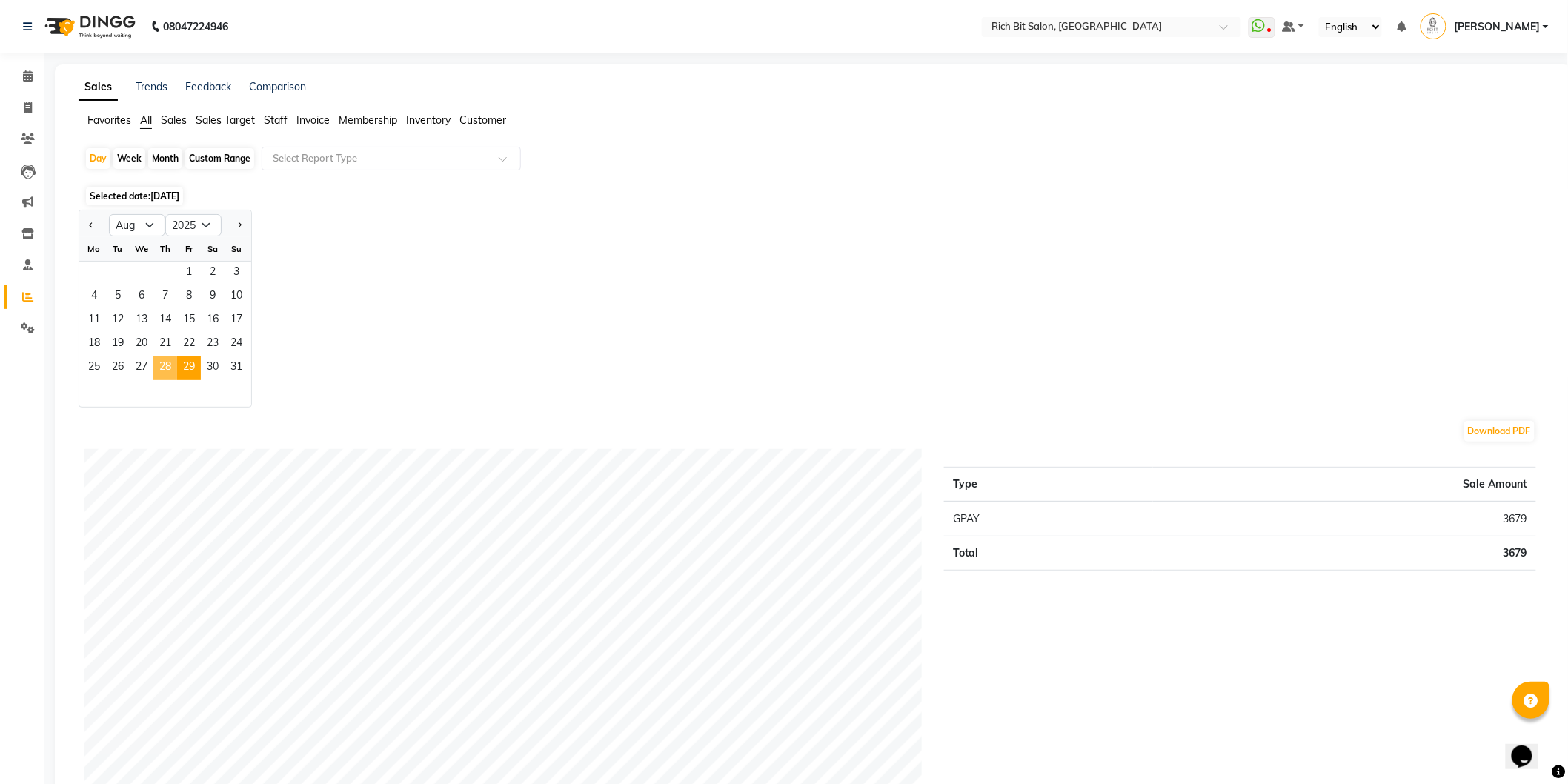
click at [161, 369] on span "28" at bounding box center [165, 368] width 23 height 23
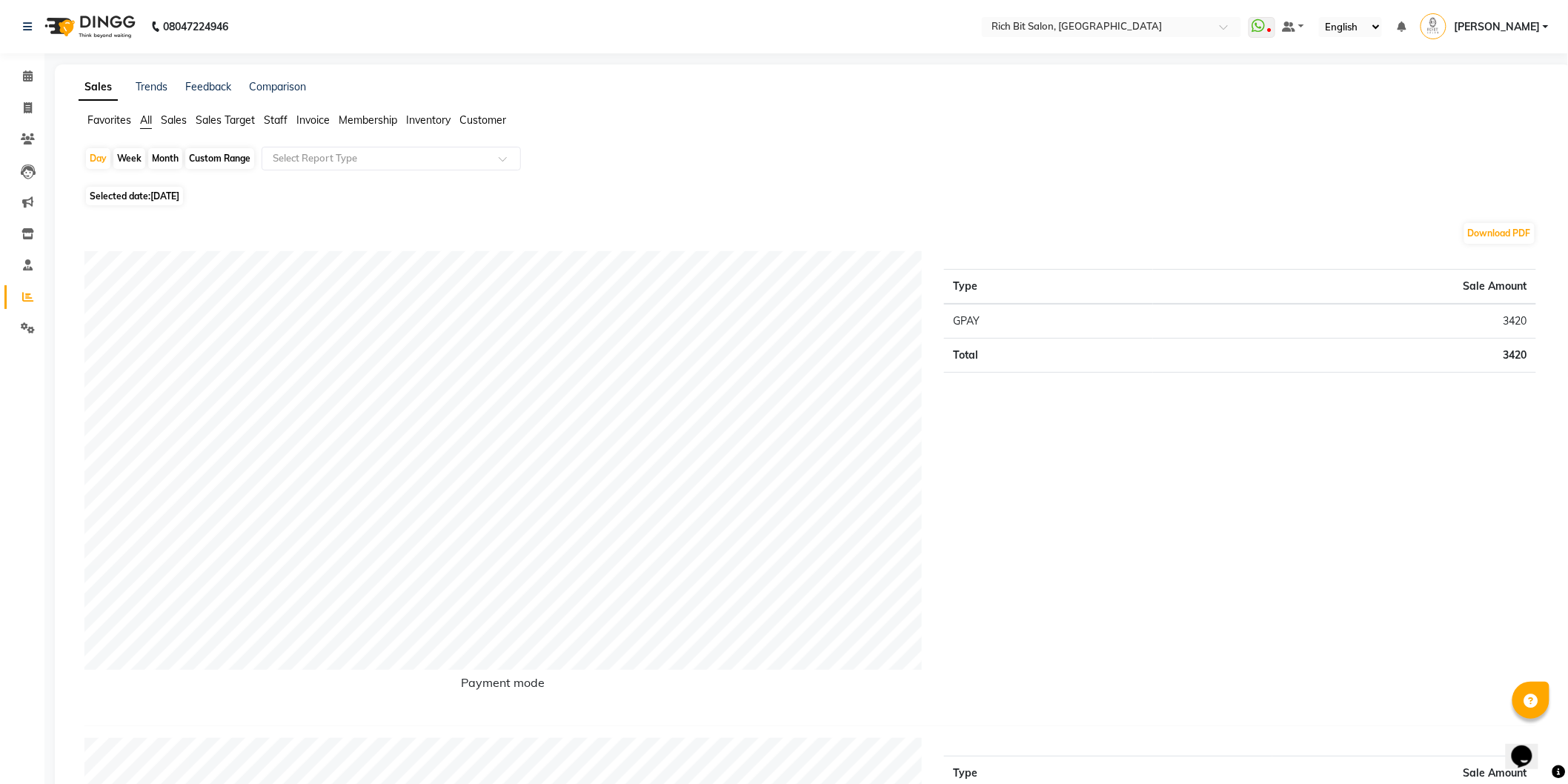
click at [118, 198] on span "Selected date: [DATE]" at bounding box center [135, 196] width 97 height 19
select select "8"
select select "2025"
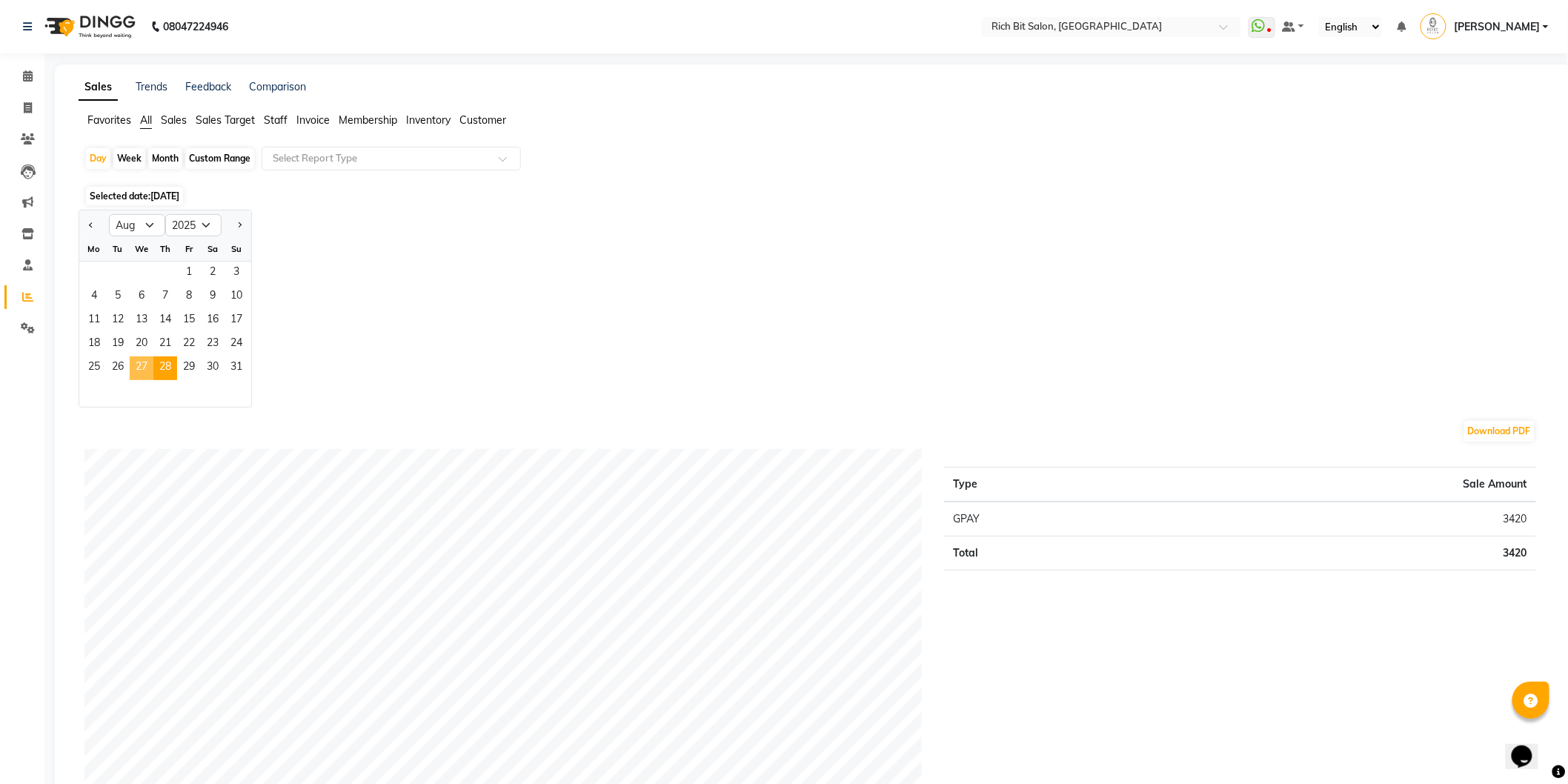
click at [138, 365] on span "27" at bounding box center [142, 368] width 23 height 23
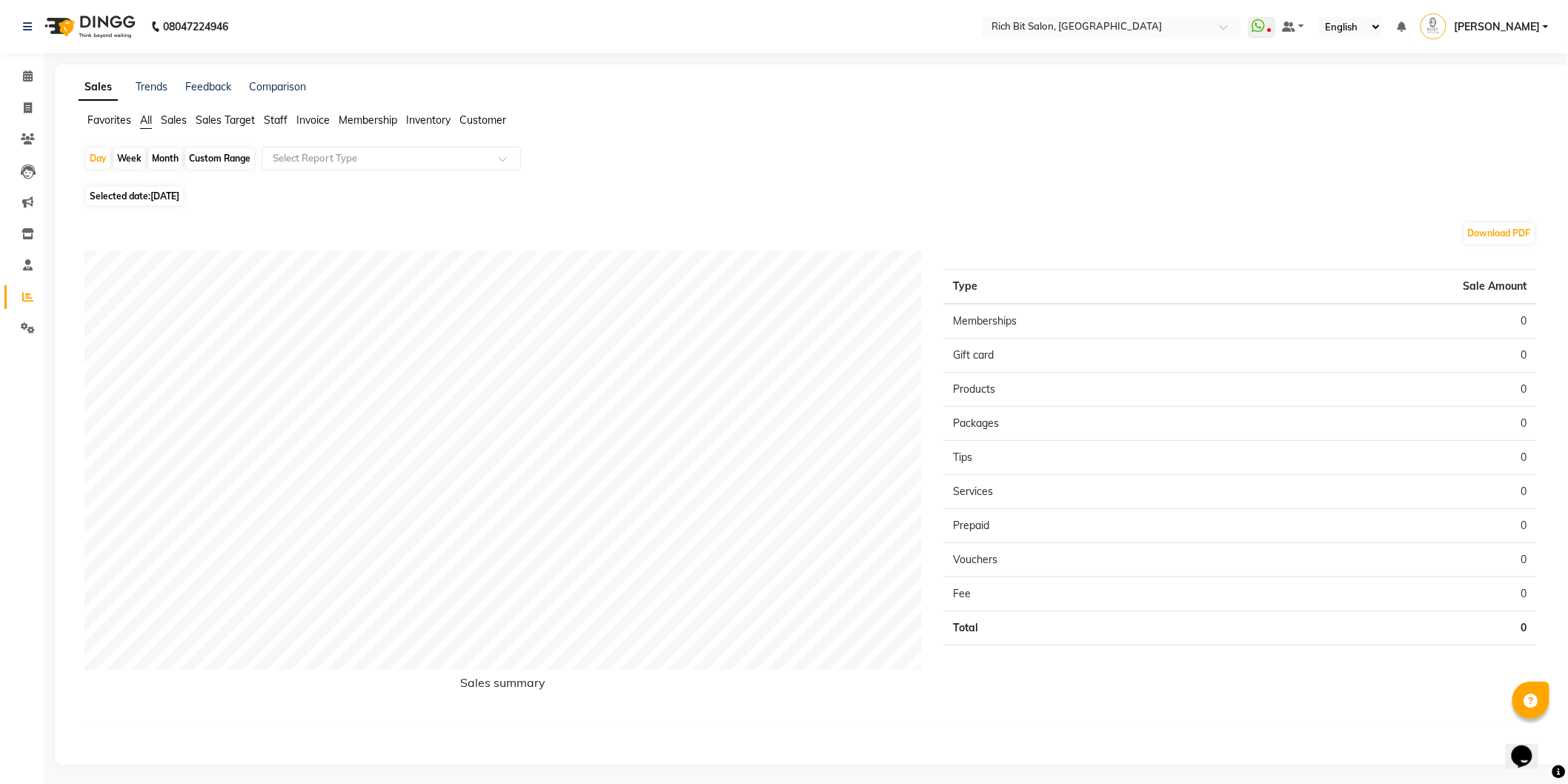
scroll to position [2, 0]
click at [142, 193] on span "Selected date: [DATE]" at bounding box center [135, 194] width 97 height 19
select select "8"
select select "2025"
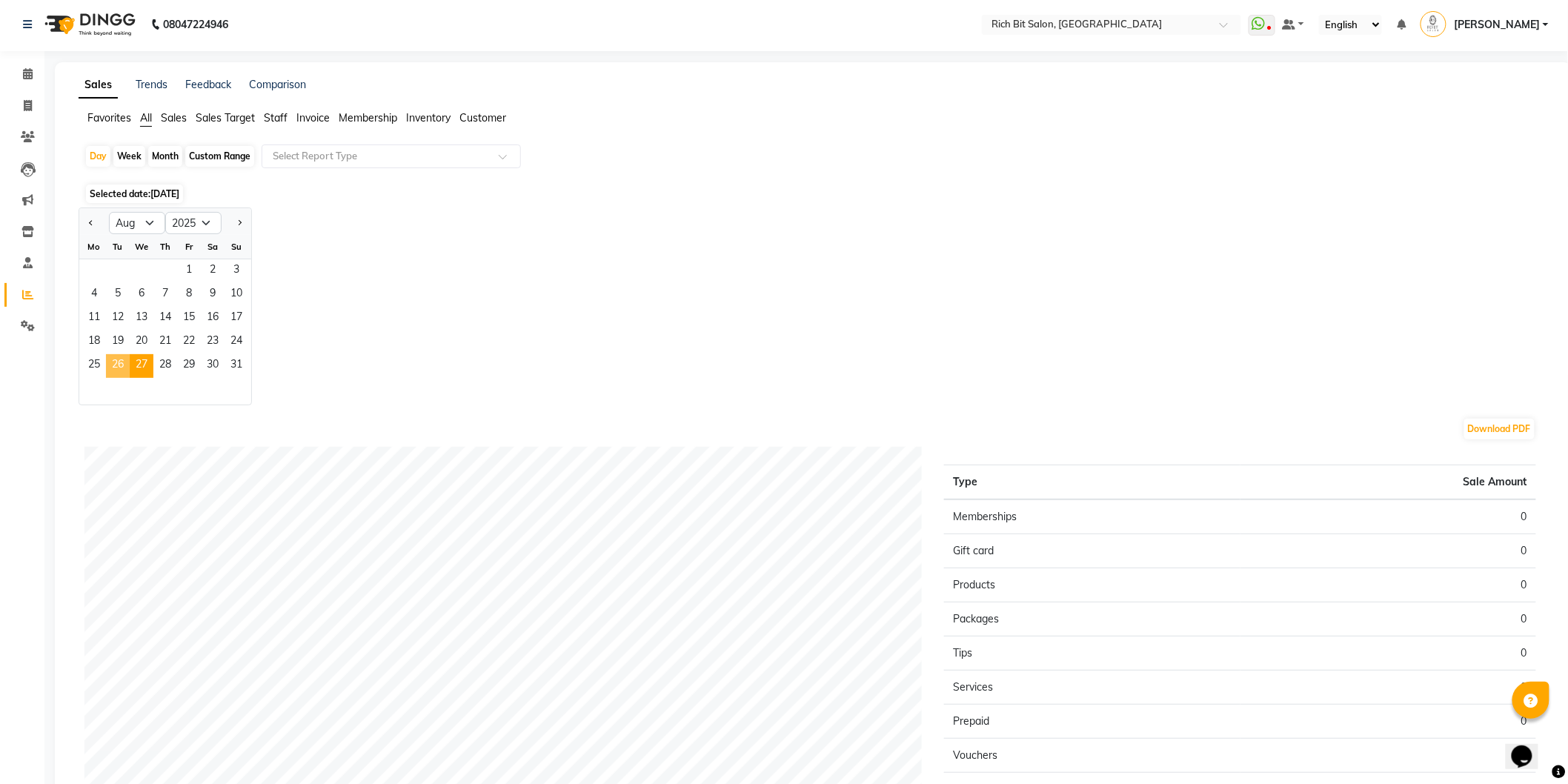
click at [121, 360] on span "26" at bounding box center [118, 366] width 23 height 23
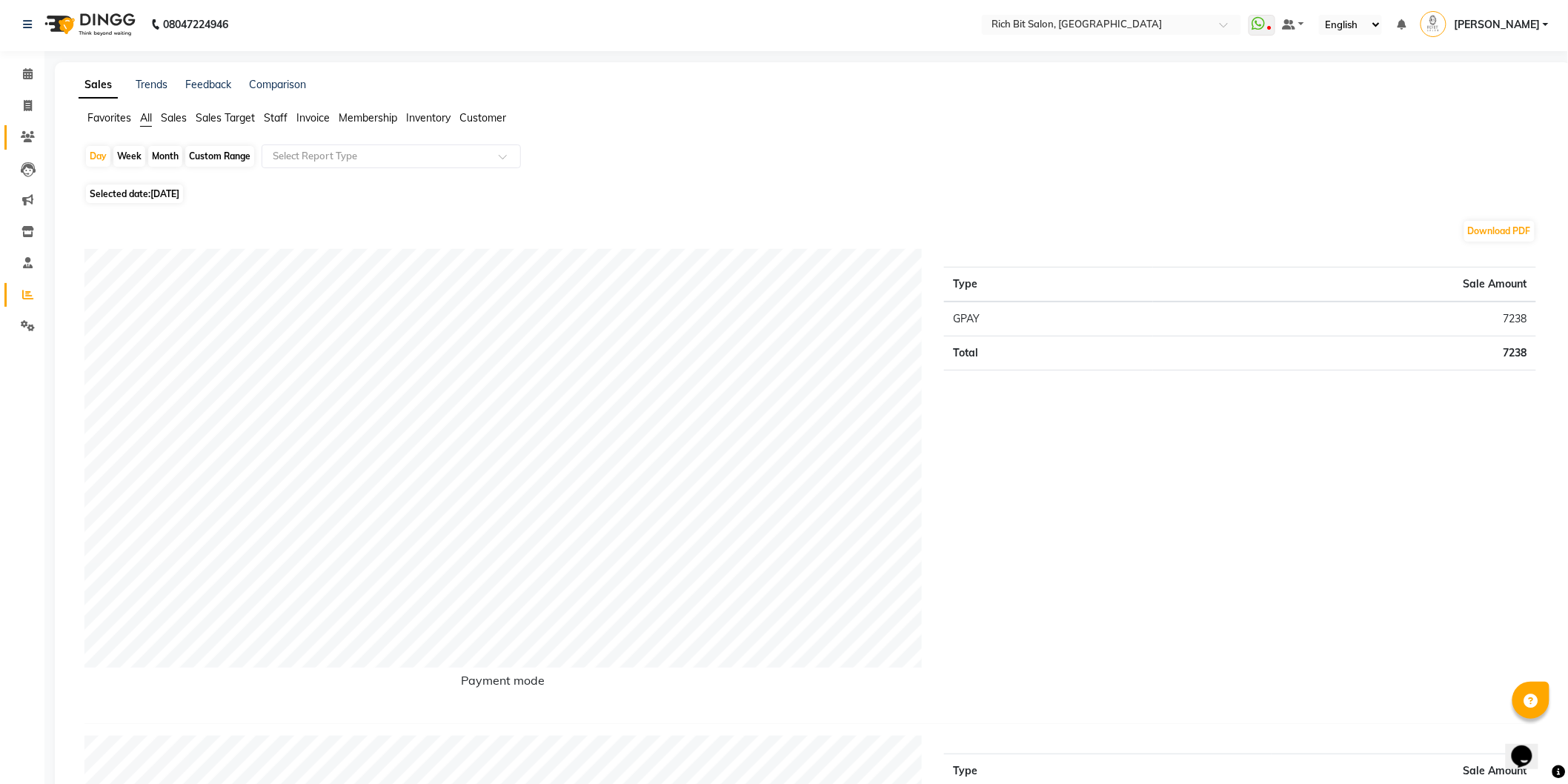
scroll to position [0, 0]
click at [148, 197] on span "Selected date: [DATE]" at bounding box center [135, 196] width 97 height 19
select select "8"
select select "2025"
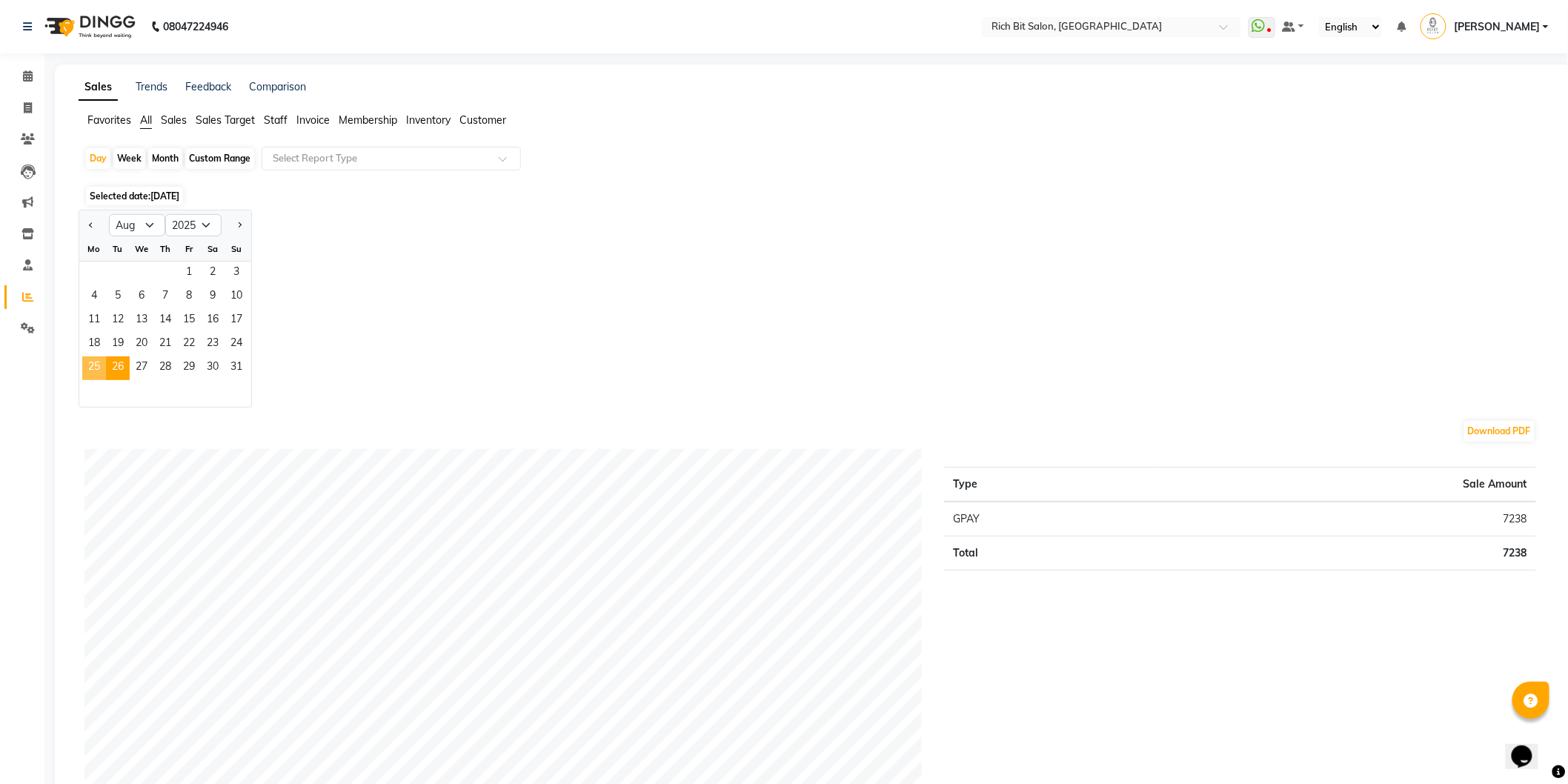
click at [97, 368] on span "25" at bounding box center [94, 368] width 23 height 23
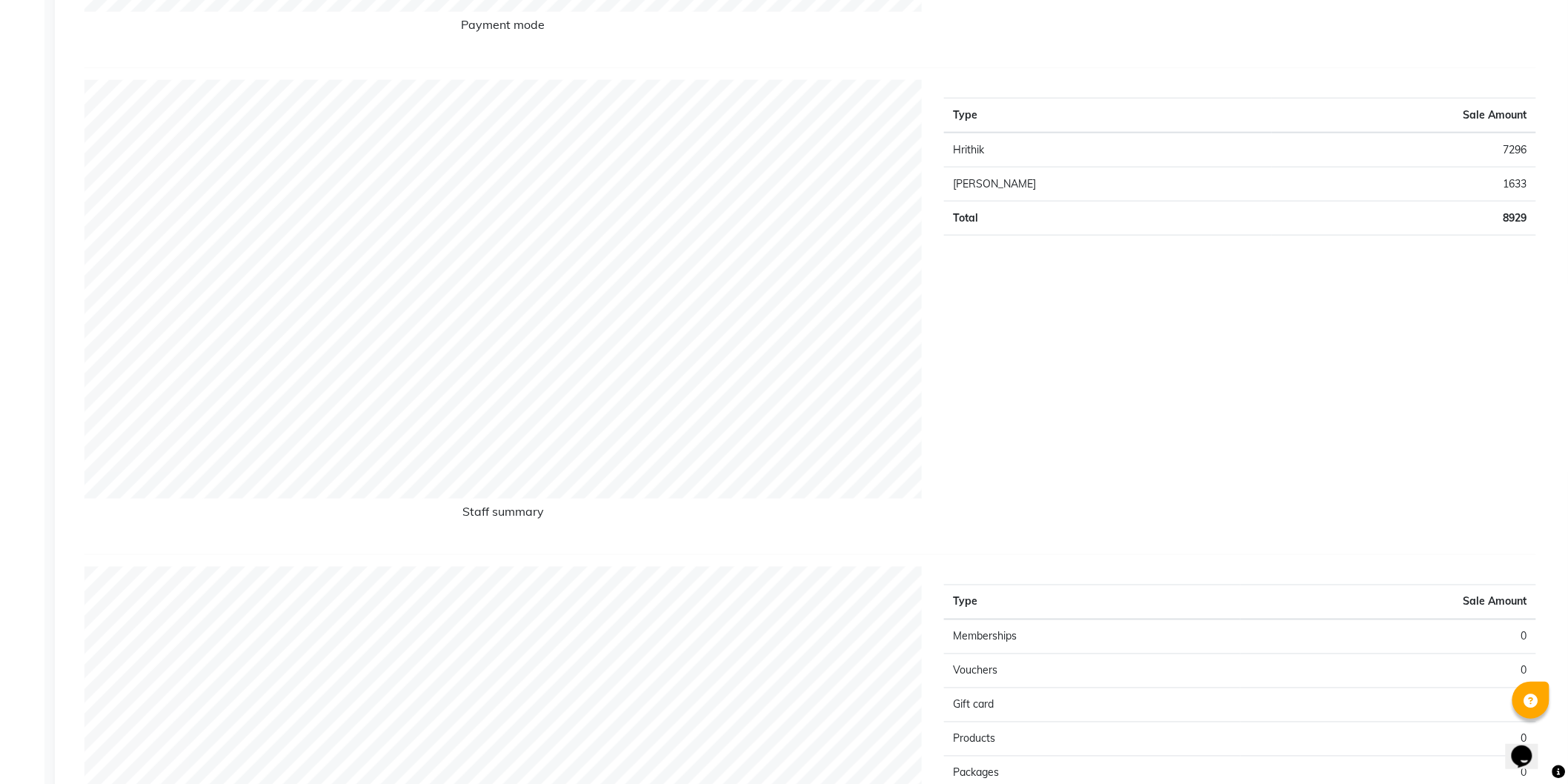
scroll to position [83, 0]
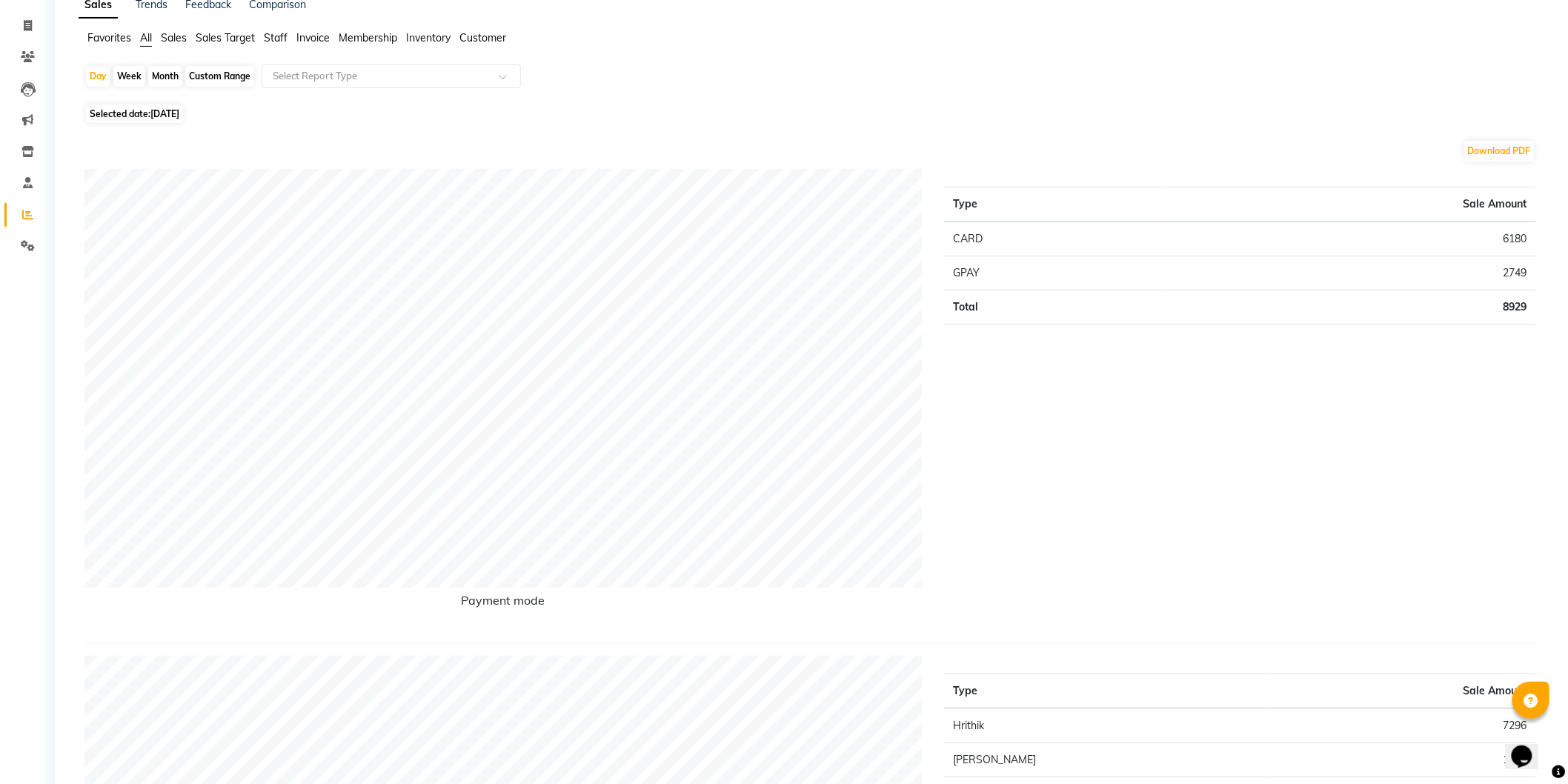
click at [142, 116] on span "Selected date: [DATE]" at bounding box center [135, 113] width 97 height 19
select select "8"
select select "2025"
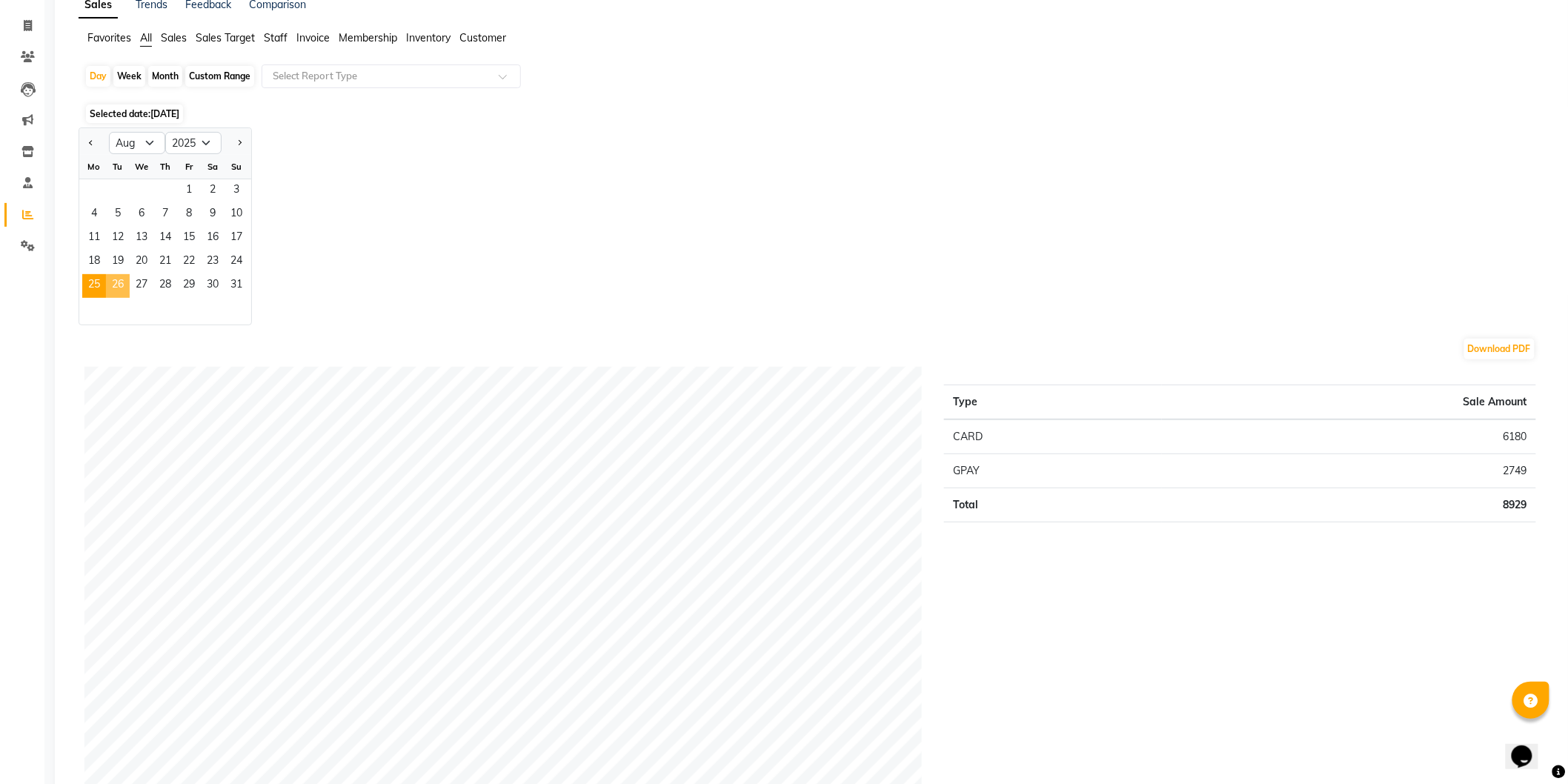
click at [118, 282] on span "26" at bounding box center [118, 286] width 23 height 23
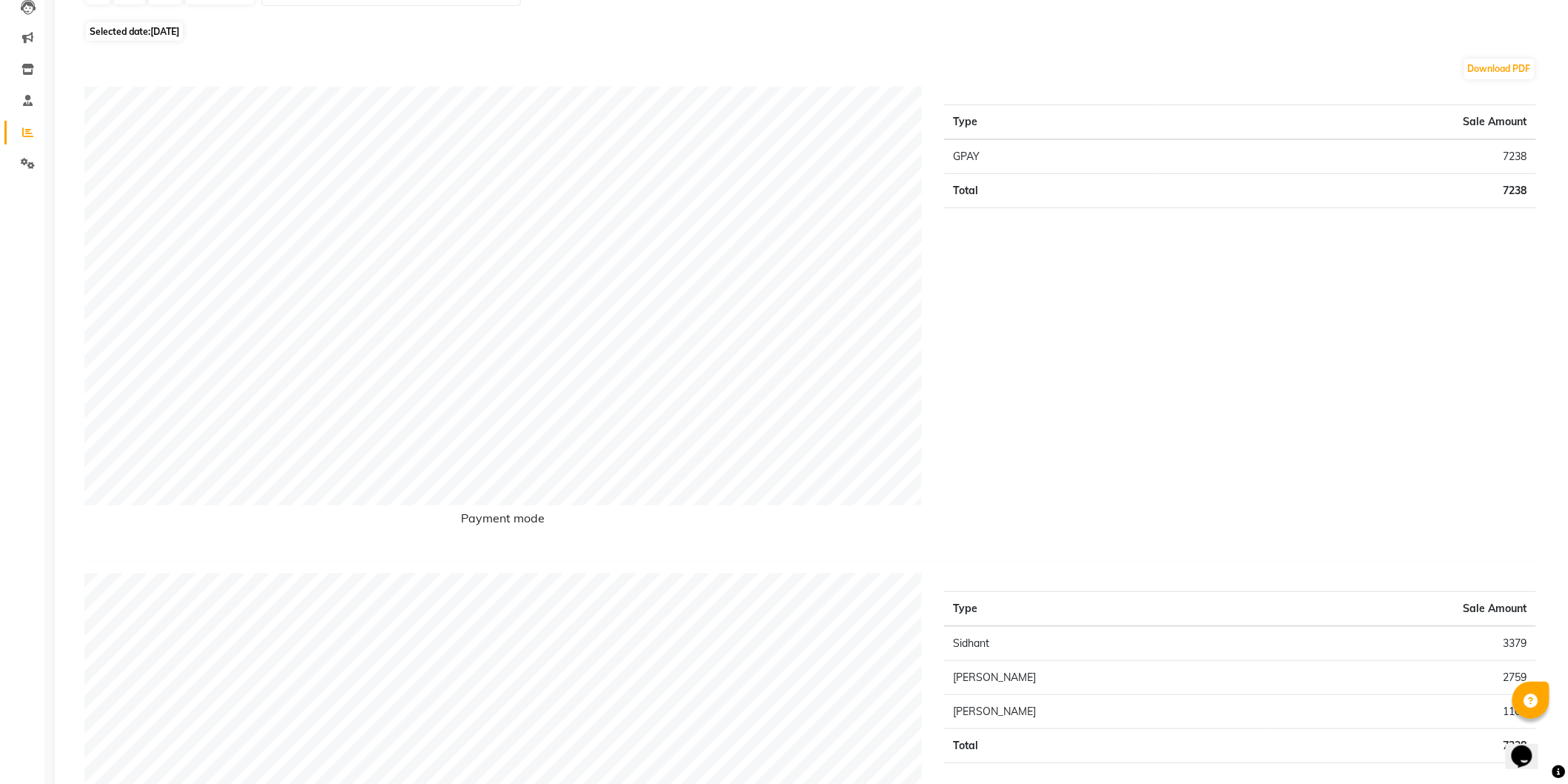
scroll to position [85, 0]
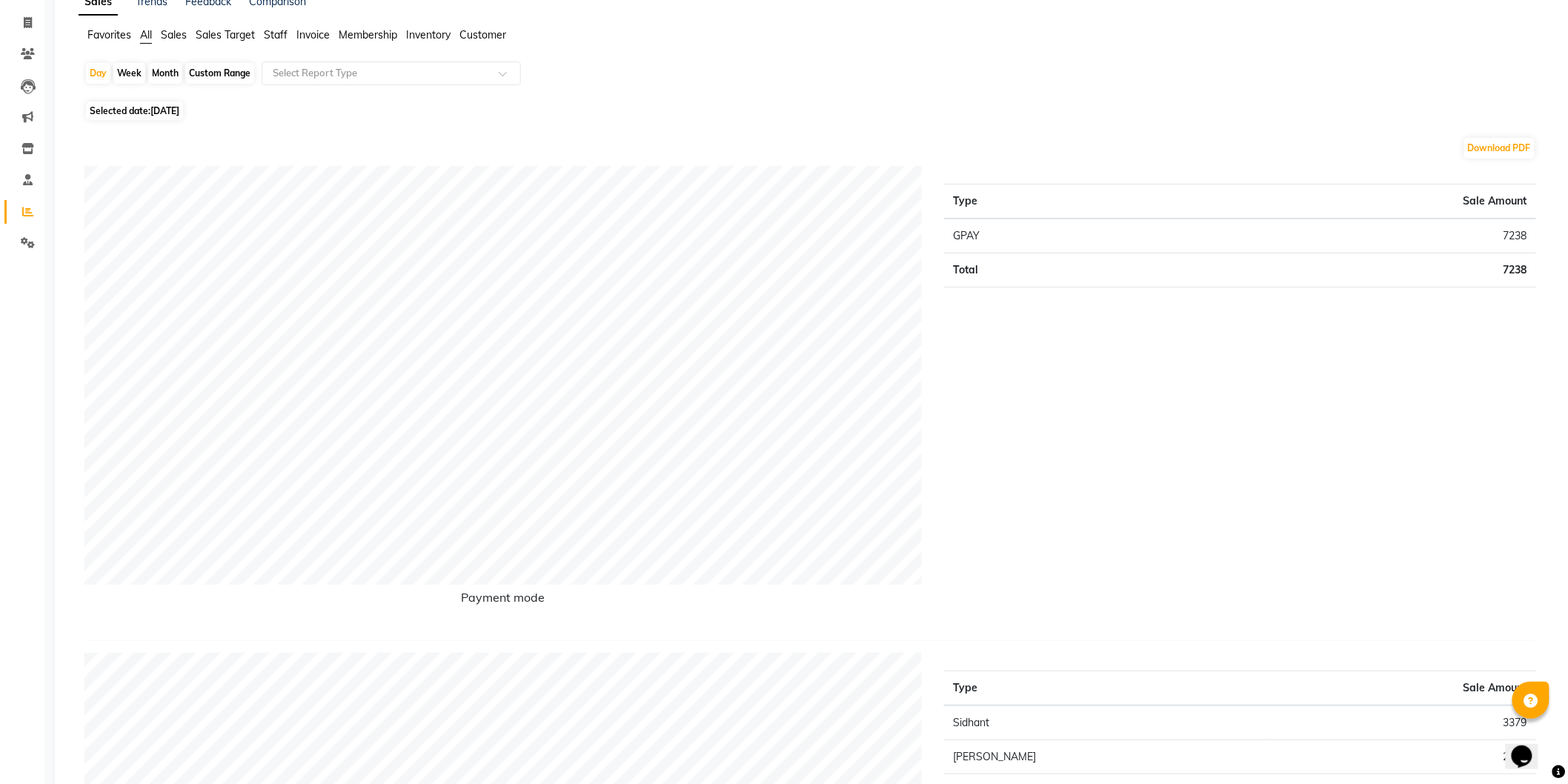
click at [148, 111] on span "Selected date: [DATE]" at bounding box center [135, 110] width 97 height 19
select select "8"
select select "2025"
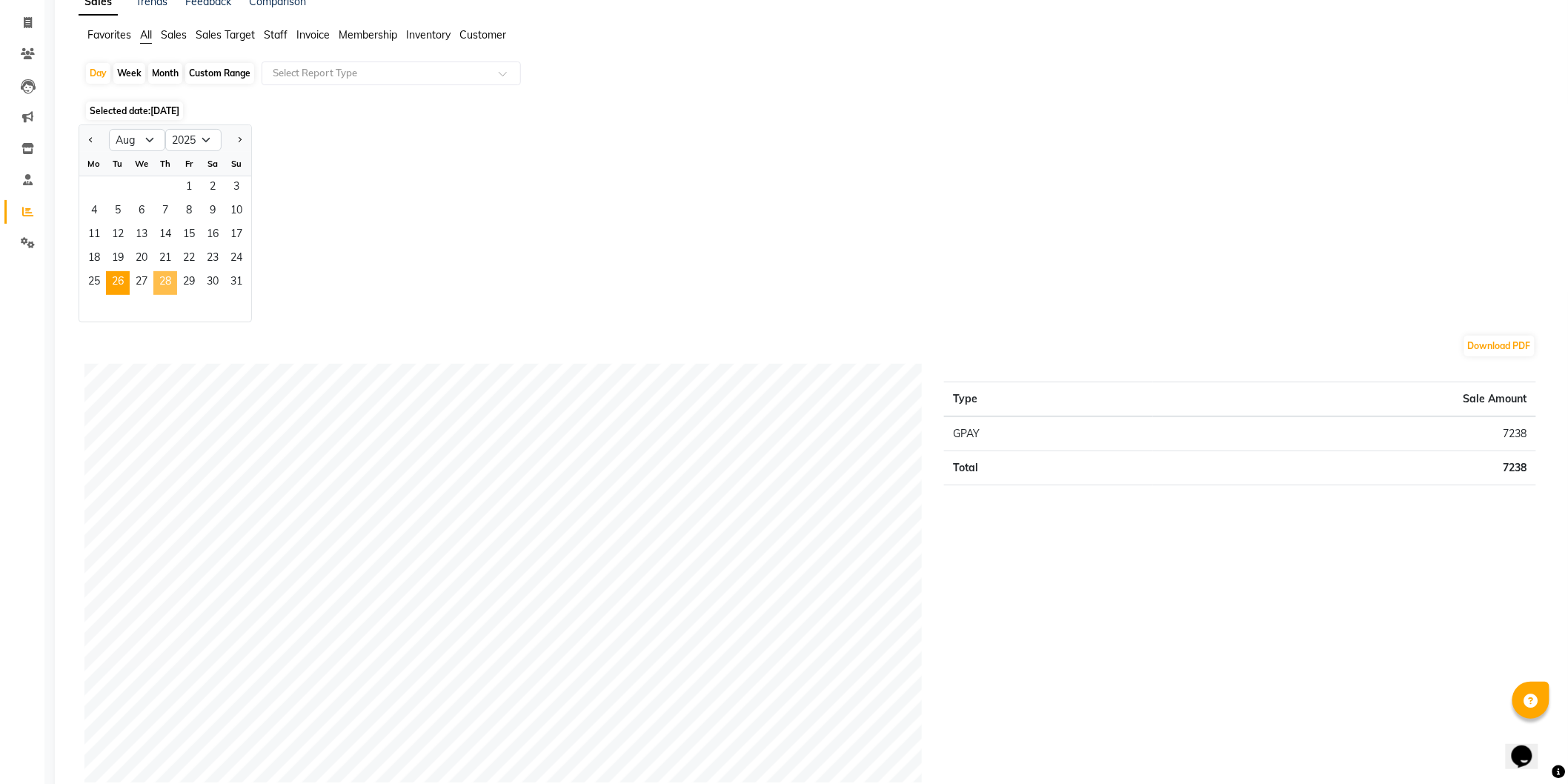
click at [159, 282] on span "28" at bounding box center [165, 283] width 23 height 23
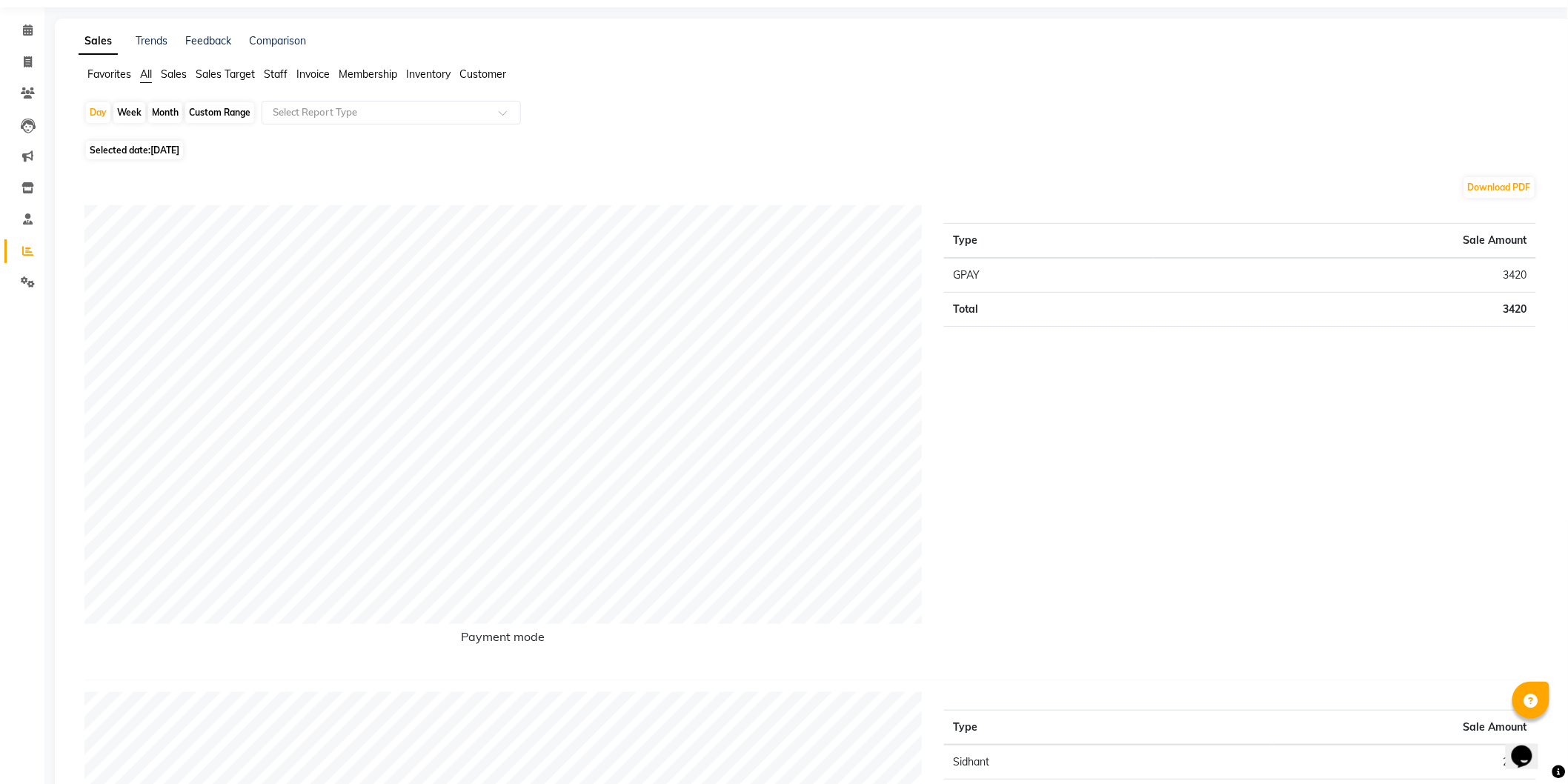
scroll to position [3, 0]
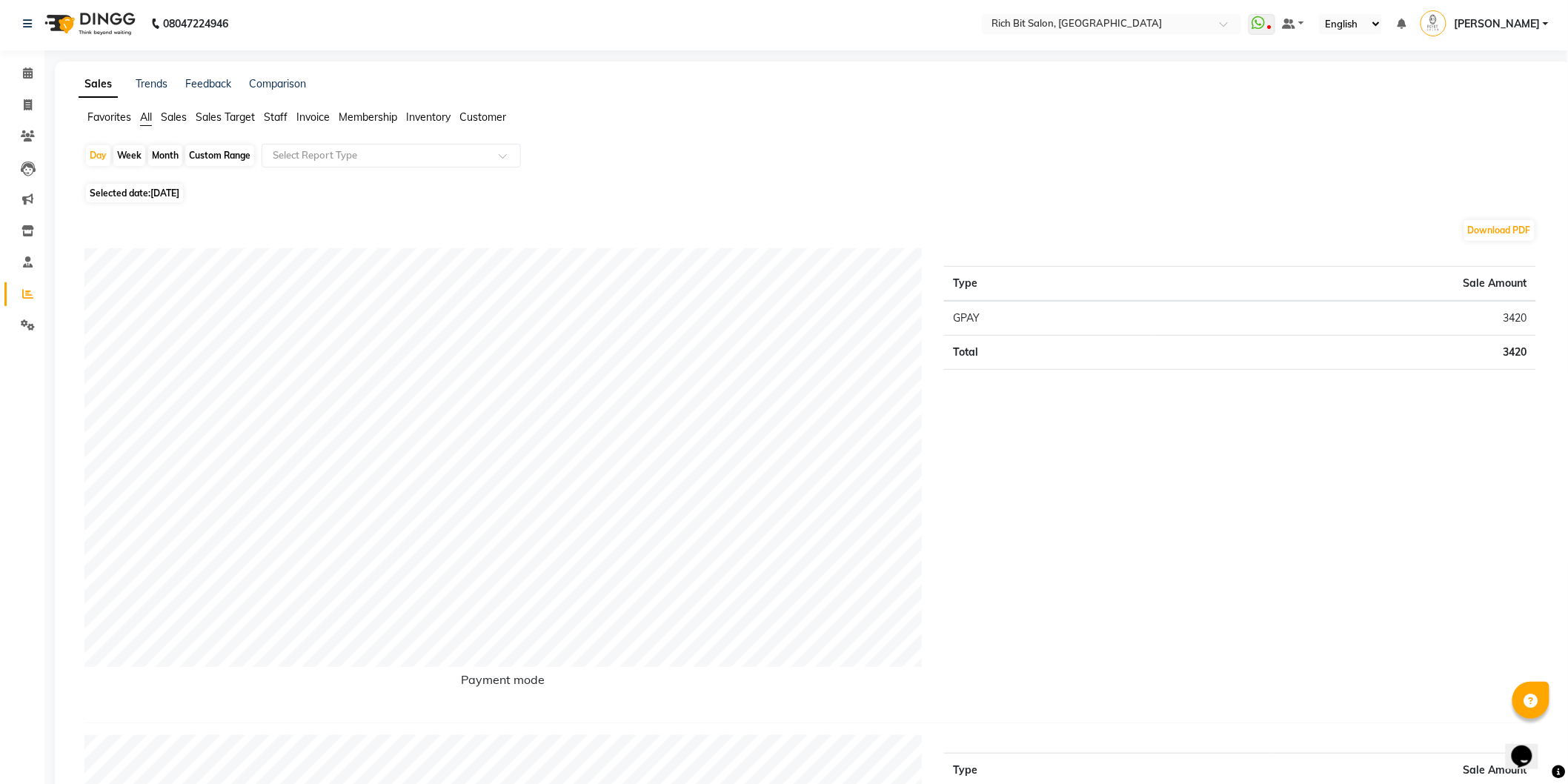
click at [152, 193] on span "[DATE]" at bounding box center [165, 193] width 29 height 11
select select "8"
select select "2025"
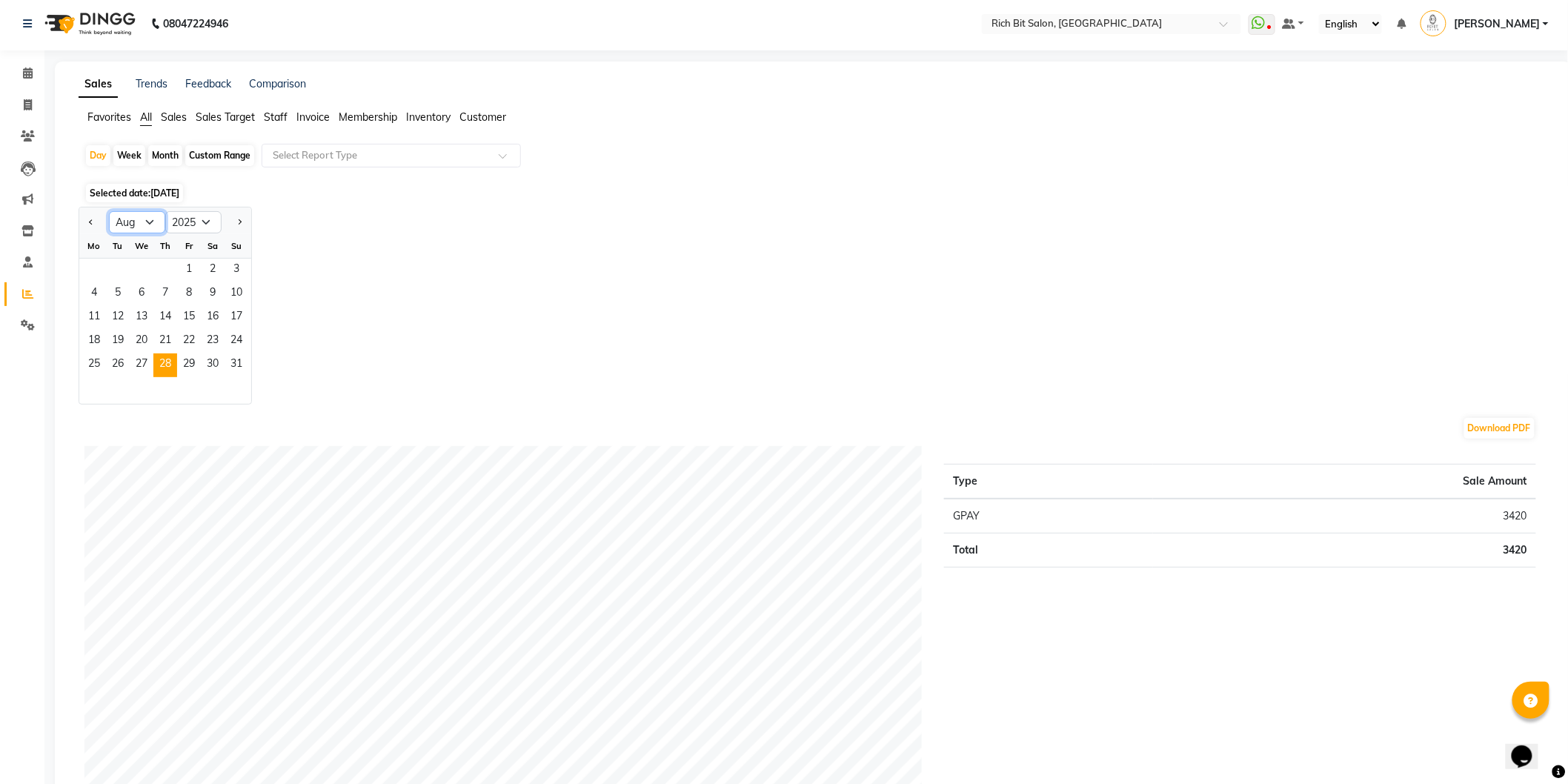
click at [135, 217] on select "Jan Feb Mar Apr May Jun [DATE] Aug Sep Oct Nov Dec" at bounding box center [136, 222] width 57 height 22
select select "7"
click at [109, 211] on select "Jan Feb Mar Apr May Jun [DATE] Aug Sep Oct Nov Dec" at bounding box center [136, 222] width 57 height 22
click at [163, 155] on div "Month" at bounding box center [165, 155] width 34 height 21
select select "8"
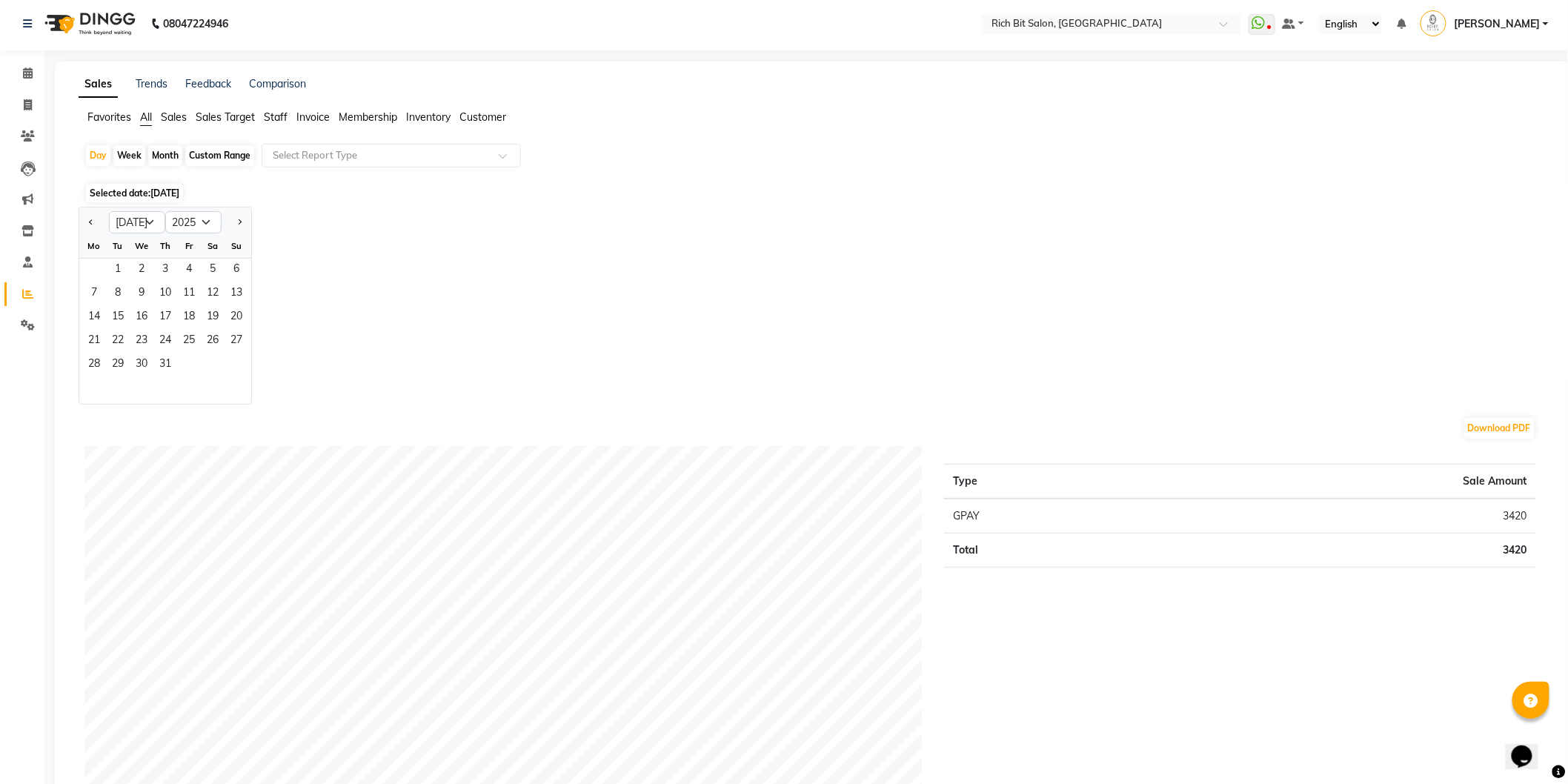
select select "2025"
click at [187, 266] on span "1" at bounding box center [188, 270] width 23 height 23
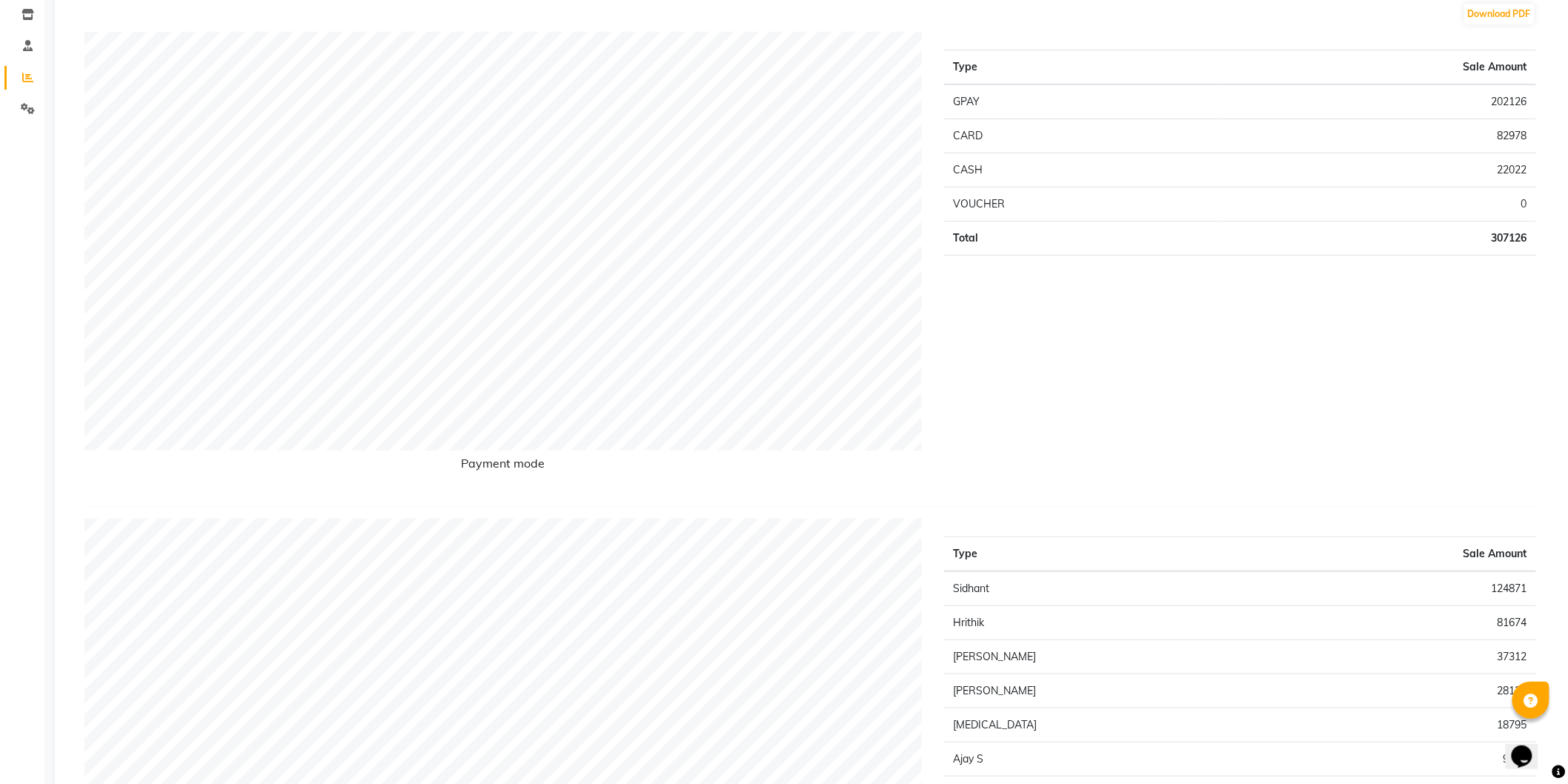
scroll to position [0, 0]
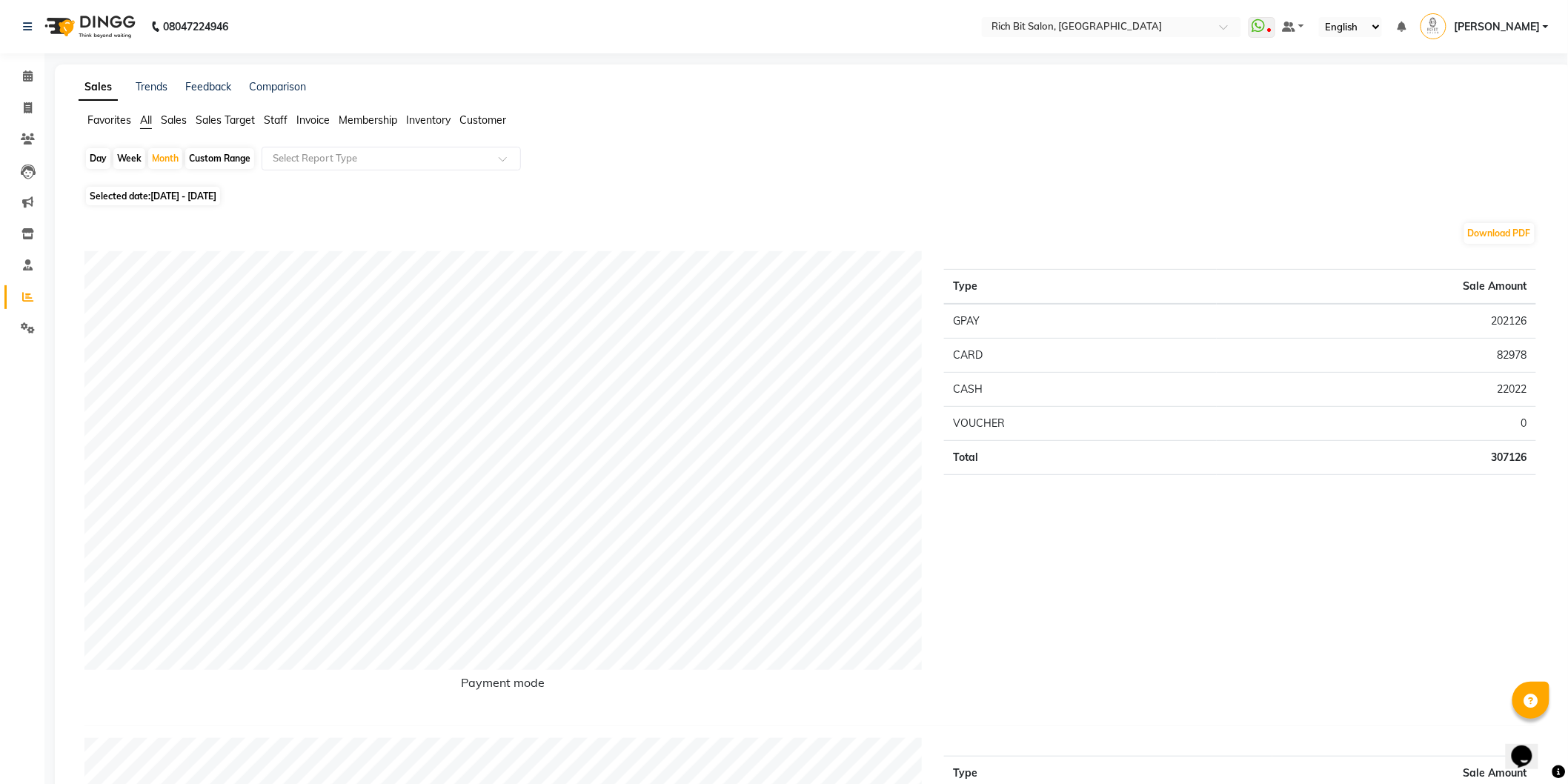
click at [184, 201] on span "[DATE] - [DATE]" at bounding box center [184, 196] width 66 height 11
select select "8"
select select "2025"
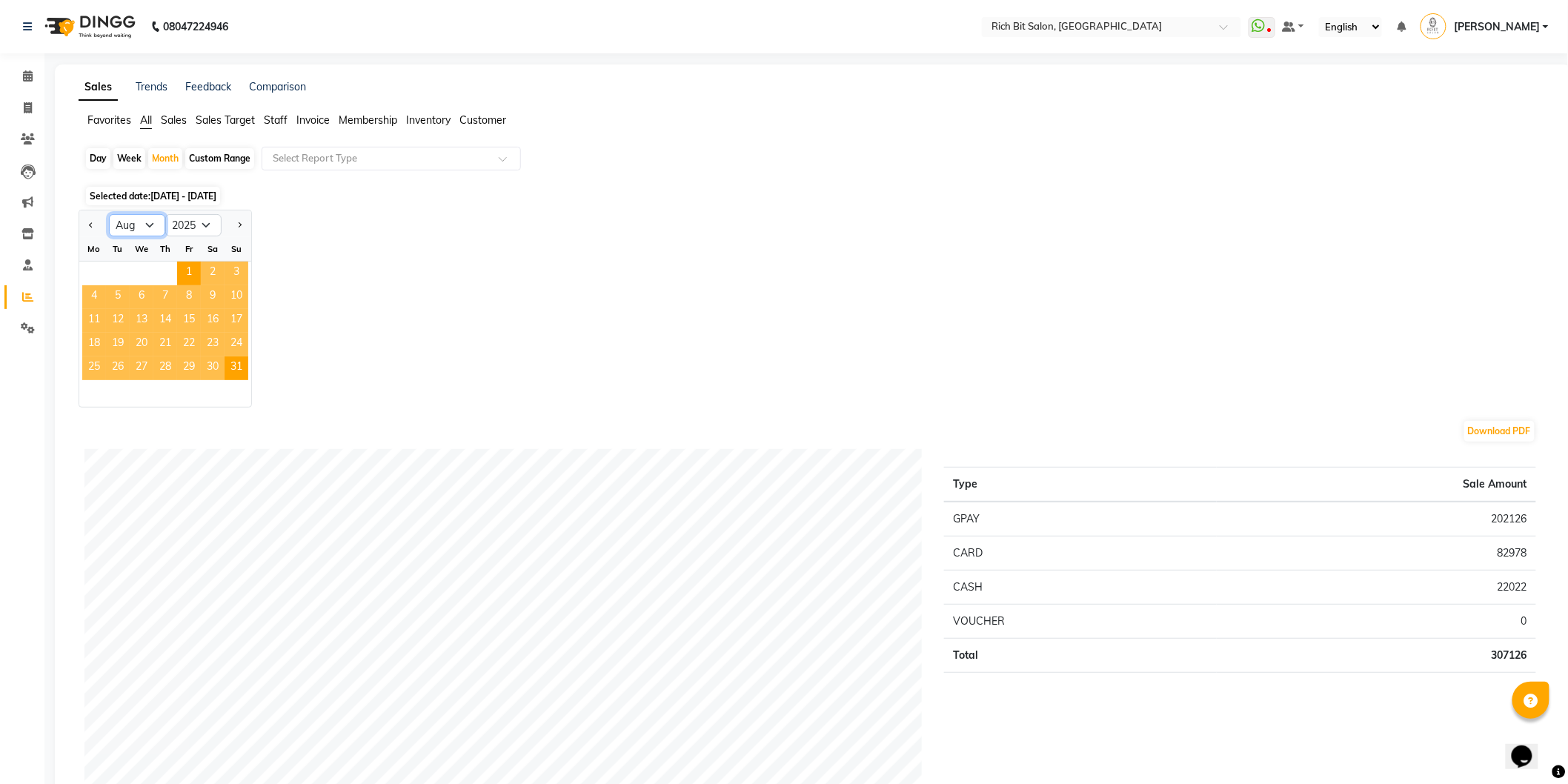
click at [135, 224] on select "Jan Feb Mar Apr May Jun [DATE] Aug Sep Oct Nov Dec" at bounding box center [136, 225] width 57 height 22
select select "7"
click at [109, 214] on select "Jan Feb Mar Apr May Jun [DATE] Aug Sep Oct Nov Dec" at bounding box center [136, 225] width 57 height 22
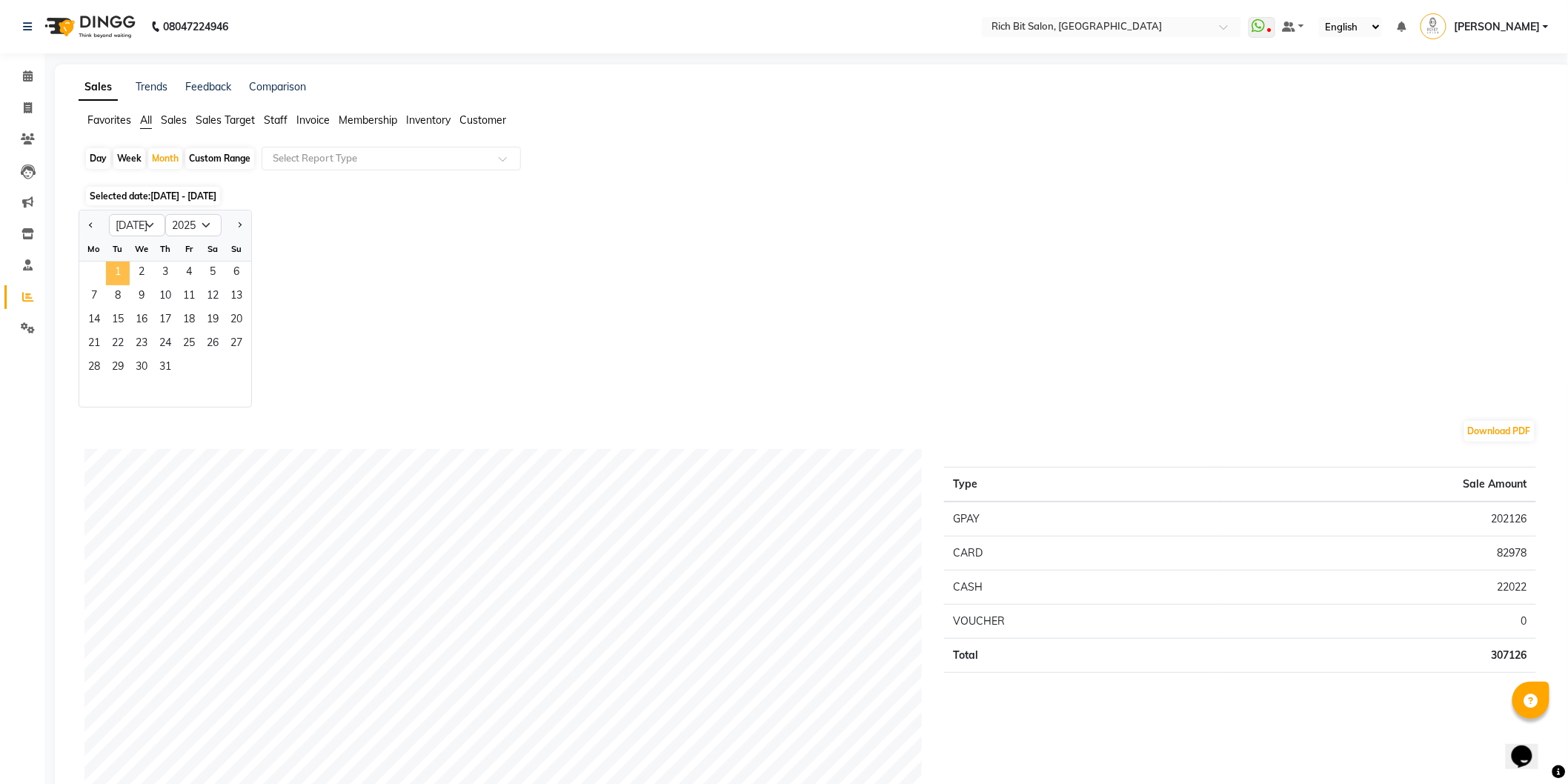
click at [114, 275] on span "1" at bounding box center [118, 274] width 23 height 23
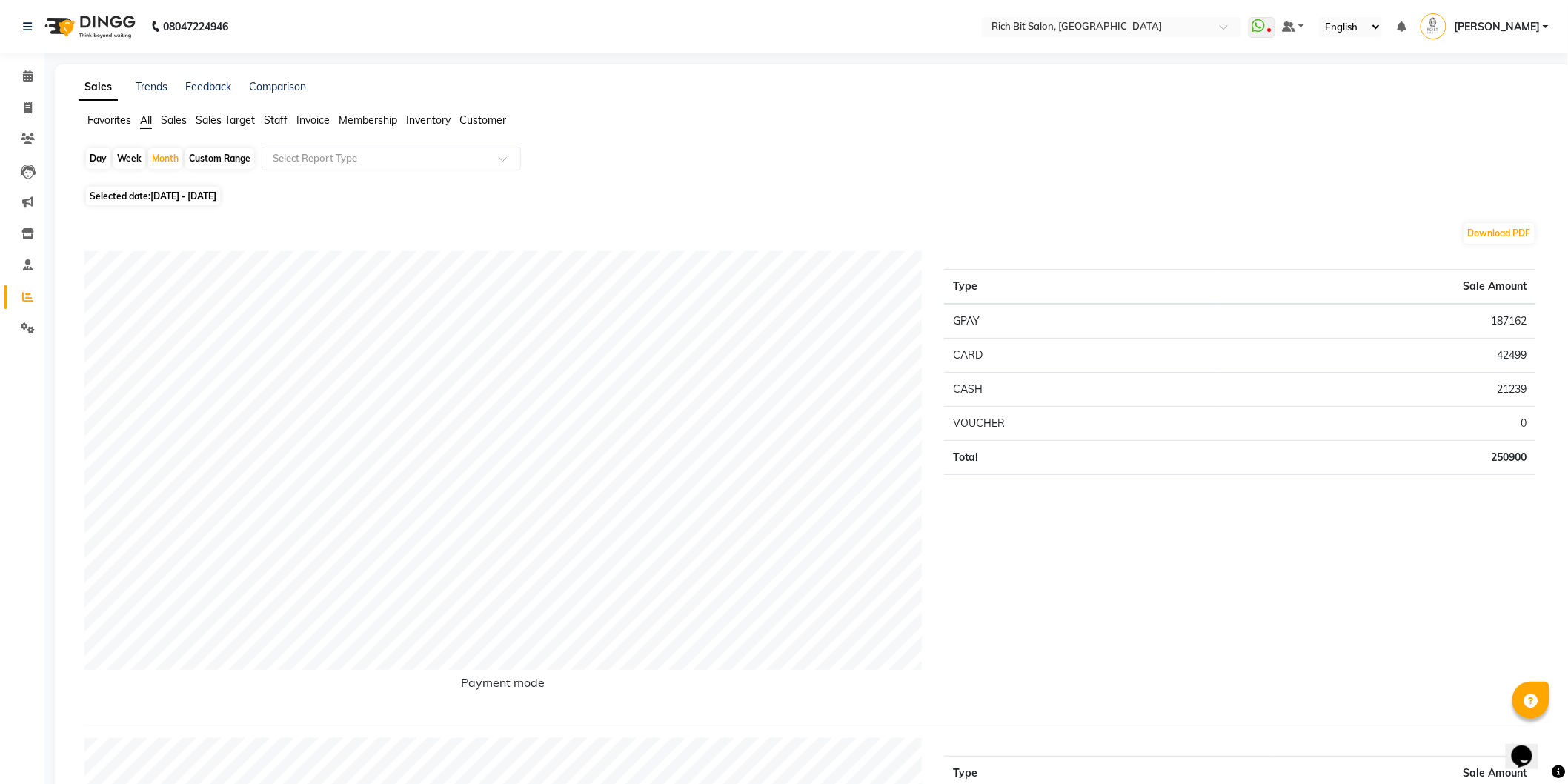
click at [167, 196] on span "[DATE] - [DATE]" at bounding box center [184, 196] width 66 height 11
select select "7"
select select "2025"
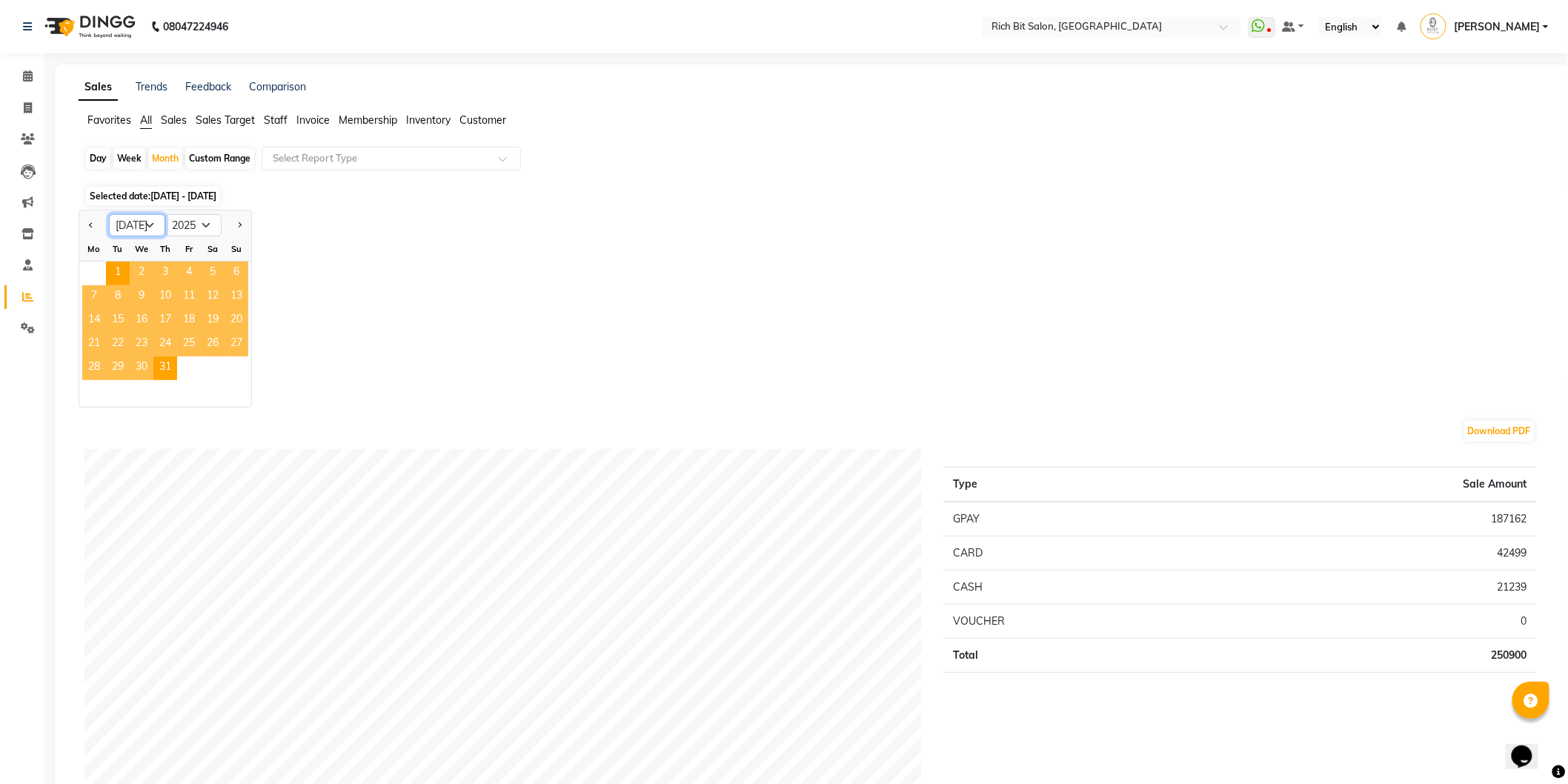
click at [142, 217] on select "Jan Feb Mar Apr May Jun [DATE] Aug Sep Oct Nov Dec" at bounding box center [136, 225] width 57 height 22
select select "8"
click at [109, 214] on select "Jan Feb Mar Apr May Jun [DATE] Aug Sep Oct Nov Dec" at bounding box center [136, 225] width 57 height 22
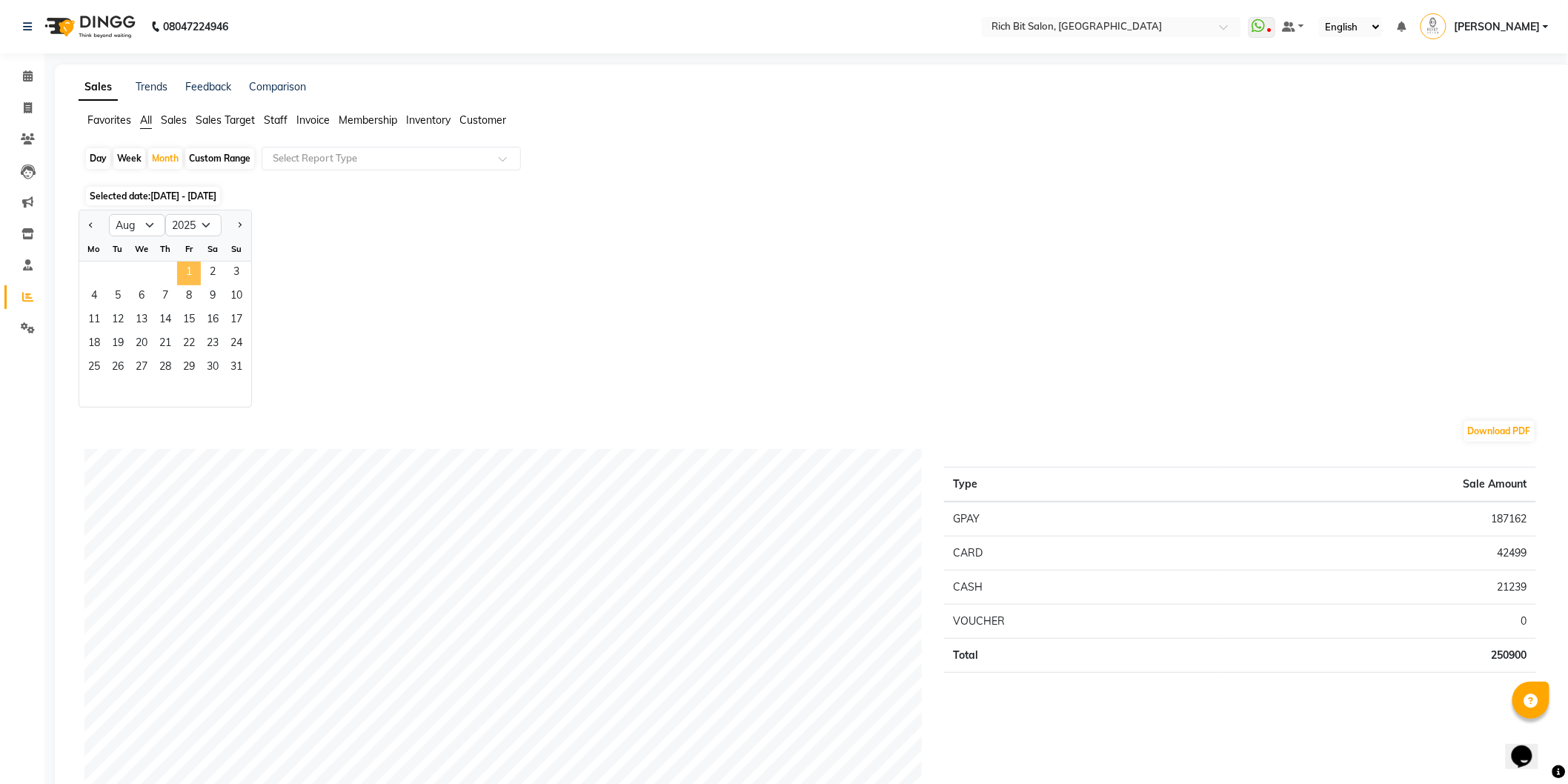
click at [194, 279] on span "1" at bounding box center [188, 274] width 23 height 23
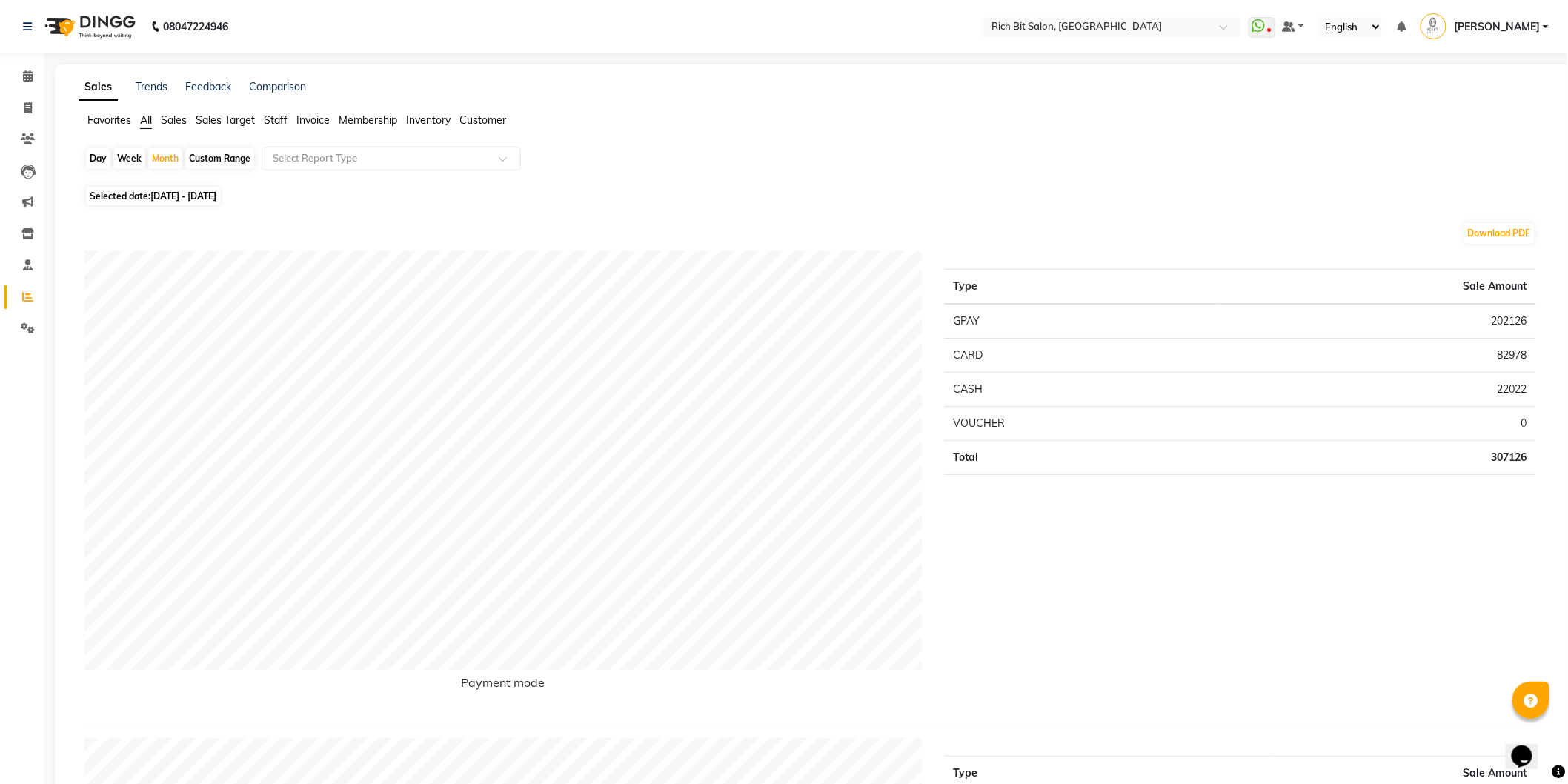
click at [174, 196] on span "[DATE] - [DATE]" at bounding box center [184, 196] width 66 height 11
select select "8"
select select "2025"
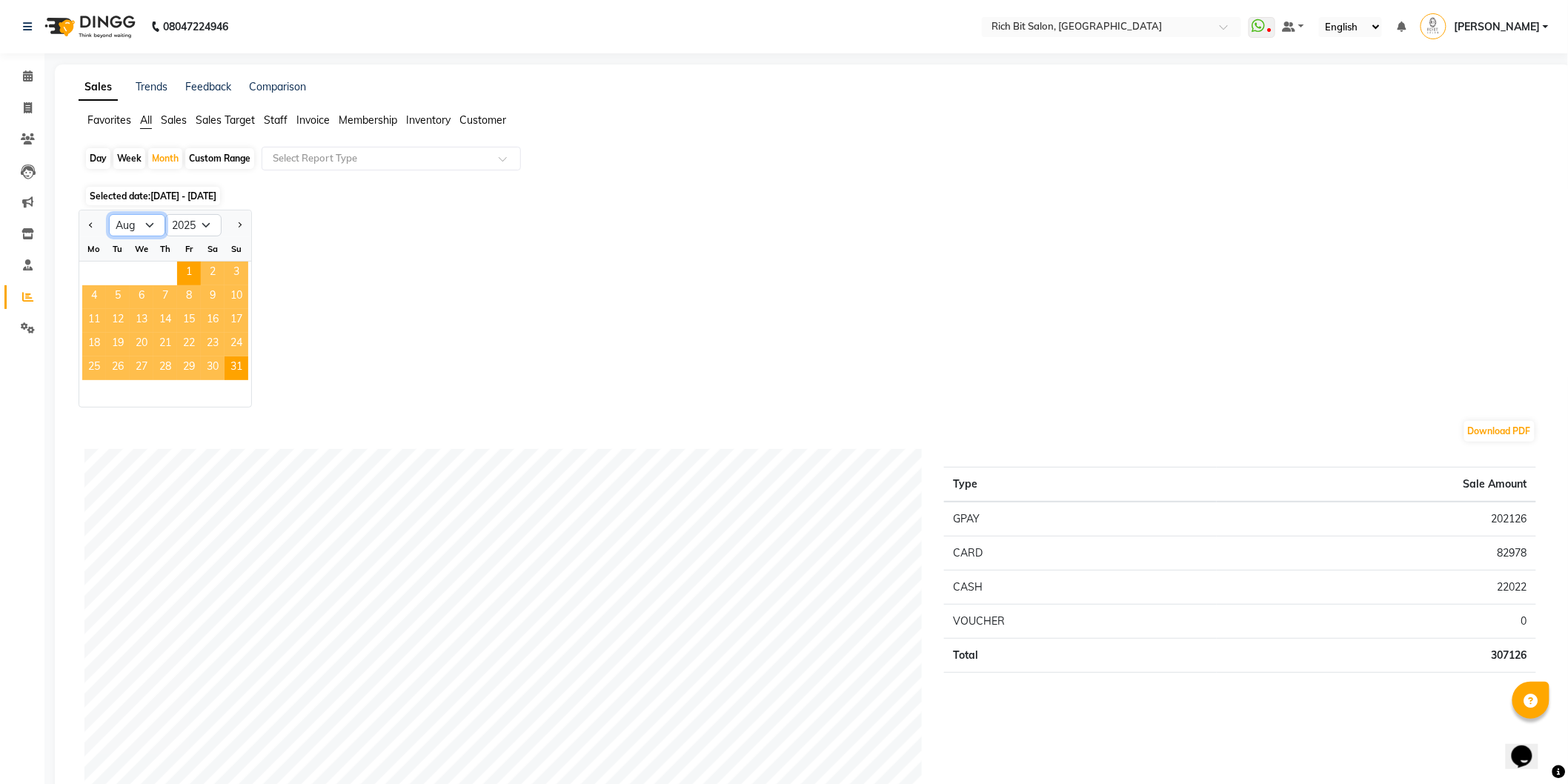
click at [123, 227] on select "Jan Feb Mar Apr May Jun [DATE] Aug Sep Oct Nov Dec" at bounding box center [136, 225] width 57 height 22
select select "9"
click at [109, 214] on select "Jan Feb Mar Apr May Jun [DATE] Aug Sep Oct Nov Dec" at bounding box center [136, 225] width 57 height 22
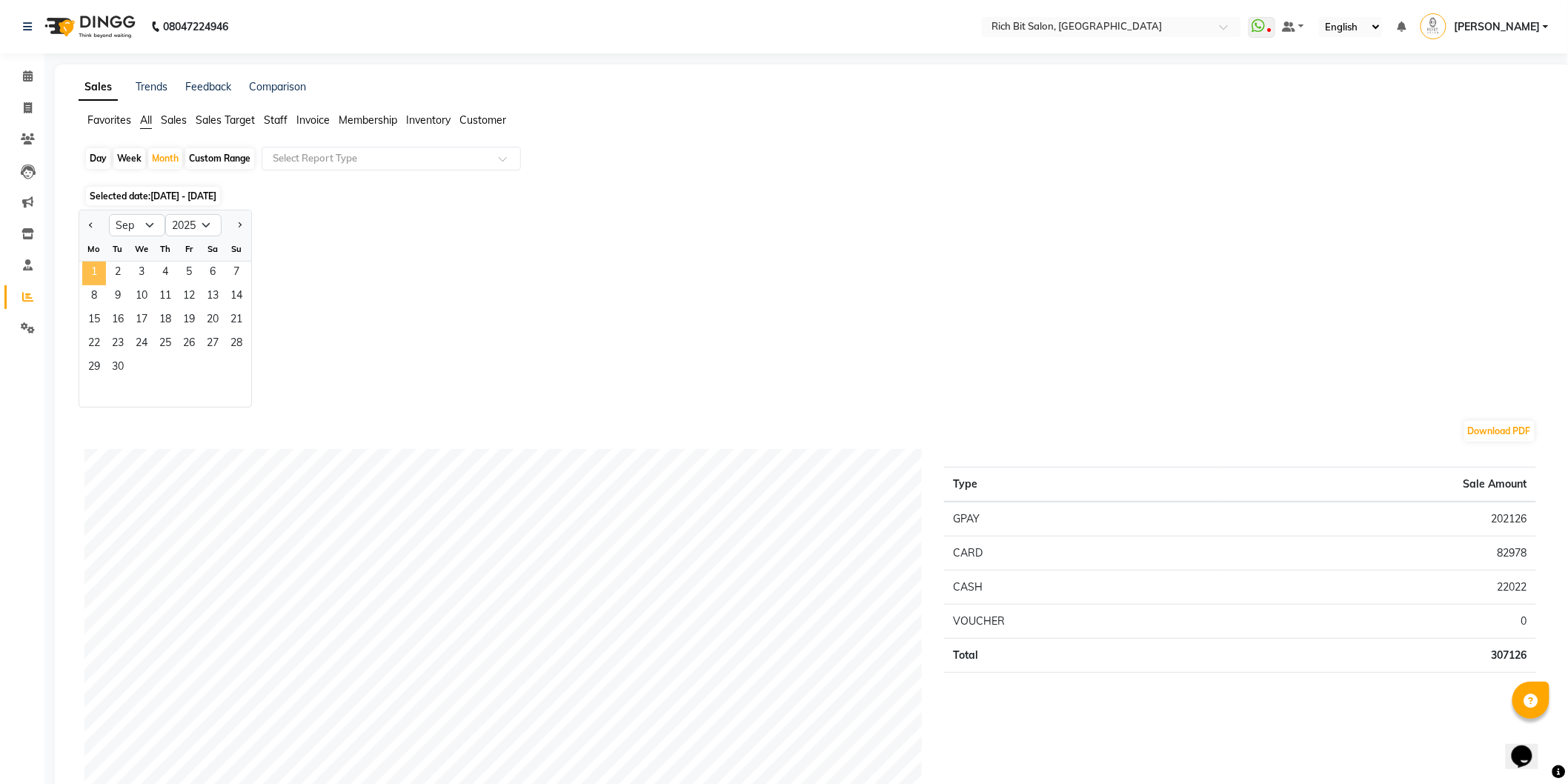
click at [87, 273] on span "1" at bounding box center [94, 274] width 23 height 23
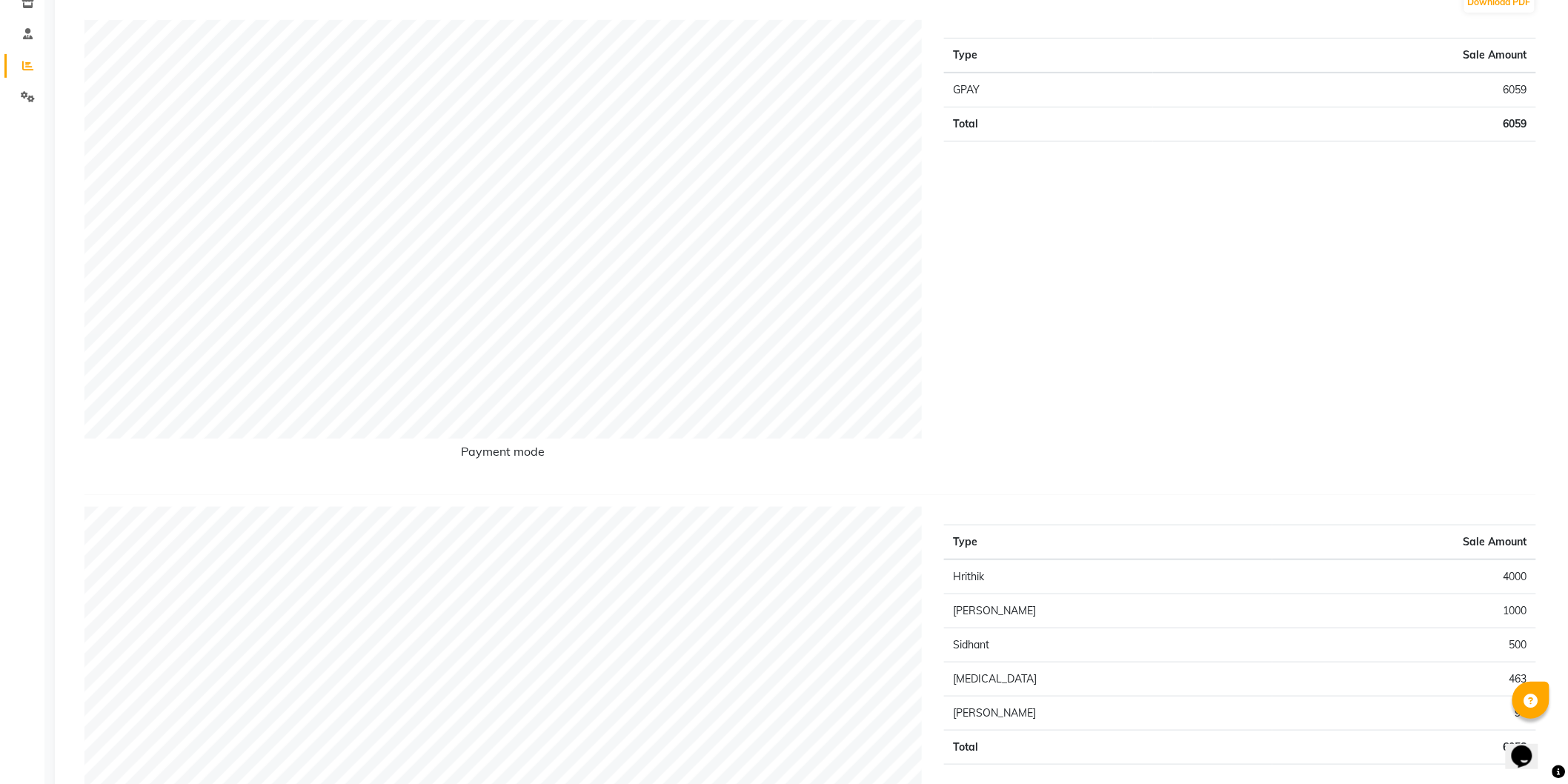
scroll to position [164, 0]
